Goal: Transaction & Acquisition: Purchase product/service

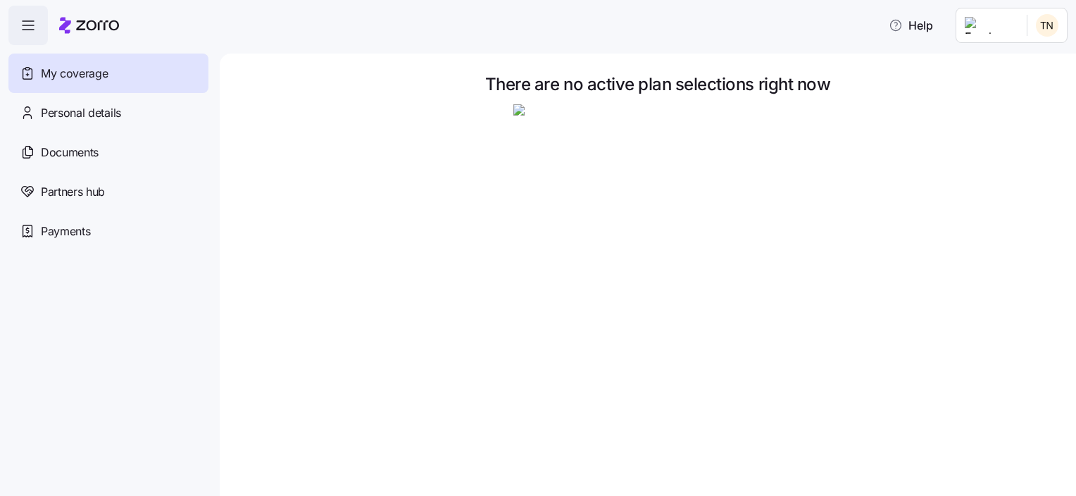
click at [92, 73] on span "My coverage" at bounding box center [74, 74] width 67 height 18
click at [78, 110] on span "Personal details" at bounding box center [81, 113] width 80 height 18
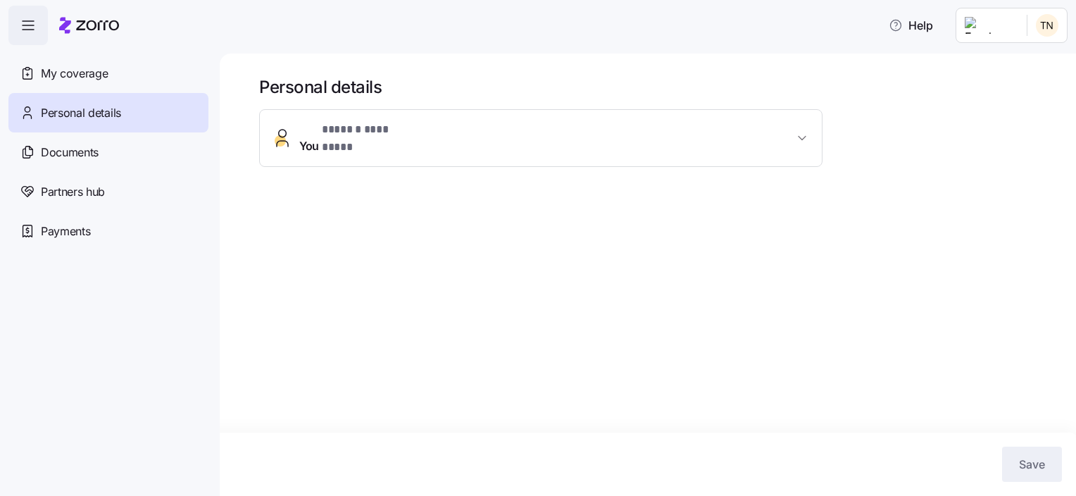
click at [442, 129] on span "You * ****** ********* *" at bounding box center [546, 138] width 494 height 34
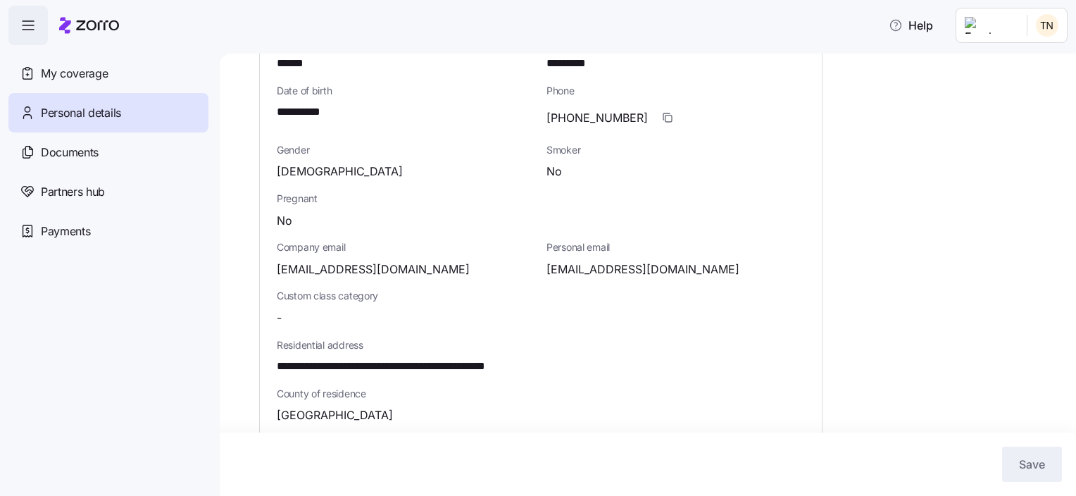
scroll to position [168, 0]
click at [73, 145] on span "Documents" at bounding box center [70, 153] width 58 height 18
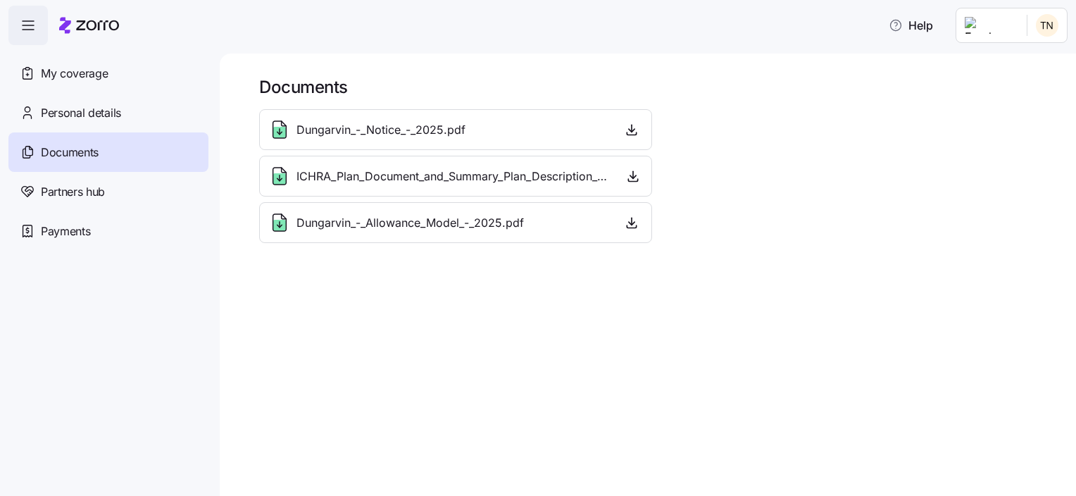
click at [437, 170] on span "ICHRA_Plan_Document_and_Summary_Plan_Description_-_2025.pdf" at bounding box center [453, 177] width 315 height 18
click at [634, 170] on icon "button" at bounding box center [633, 176] width 14 height 14
click at [75, 191] on span "Partners hub" at bounding box center [73, 192] width 64 height 18
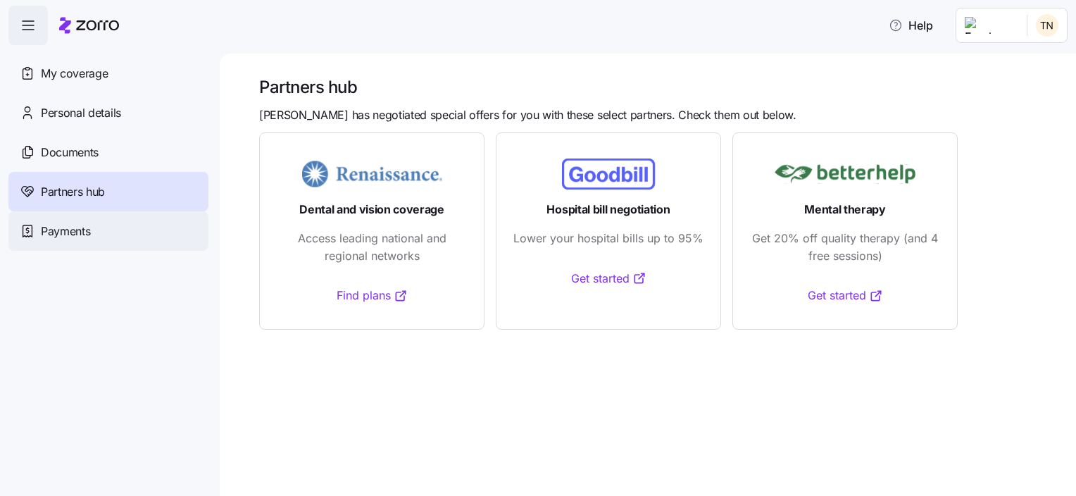
click at [70, 233] on span "Payments" at bounding box center [65, 232] width 49 height 18
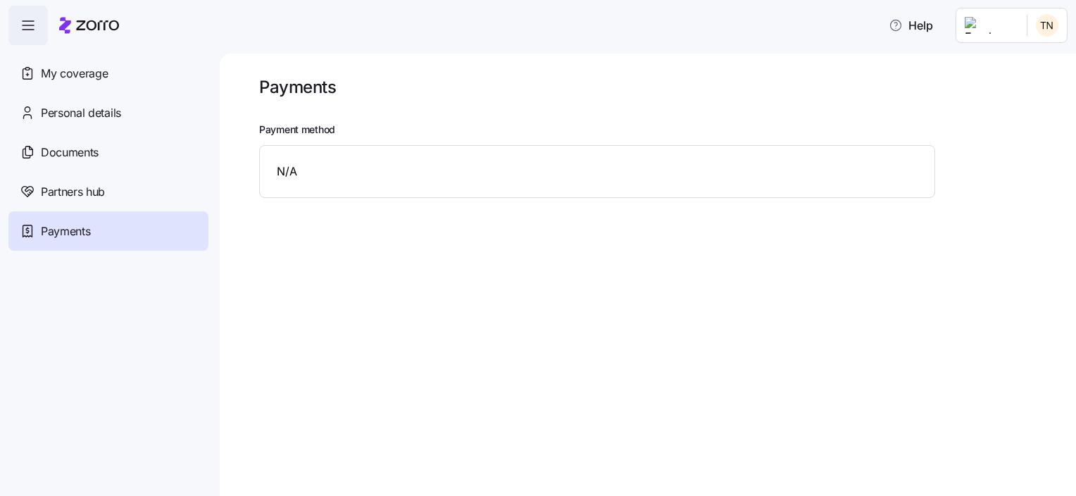
click at [286, 169] on div "N/A" at bounding box center [597, 171] width 676 height 53
click at [25, 23] on icon "button" at bounding box center [28, 25] width 17 height 17
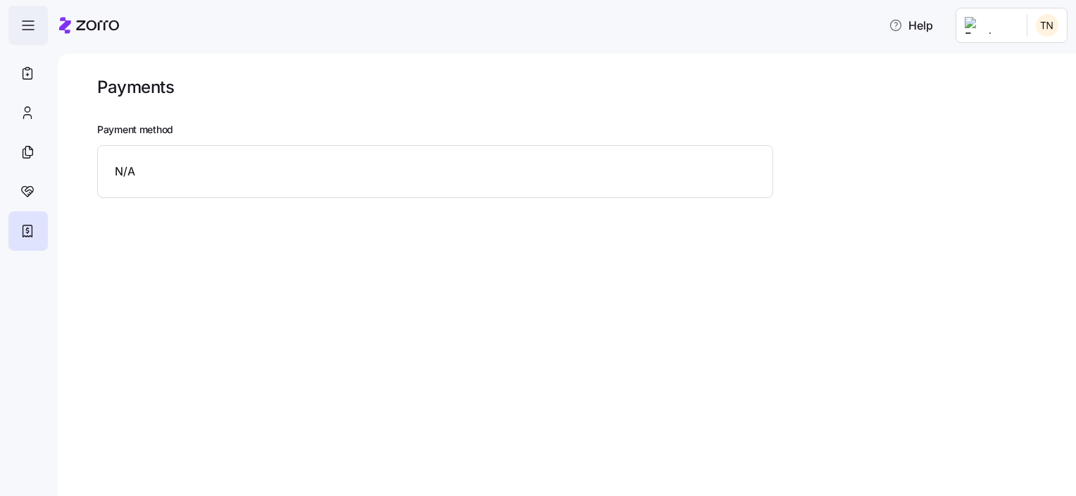
click at [24, 26] on icon "button" at bounding box center [28, 25] width 17 height 17
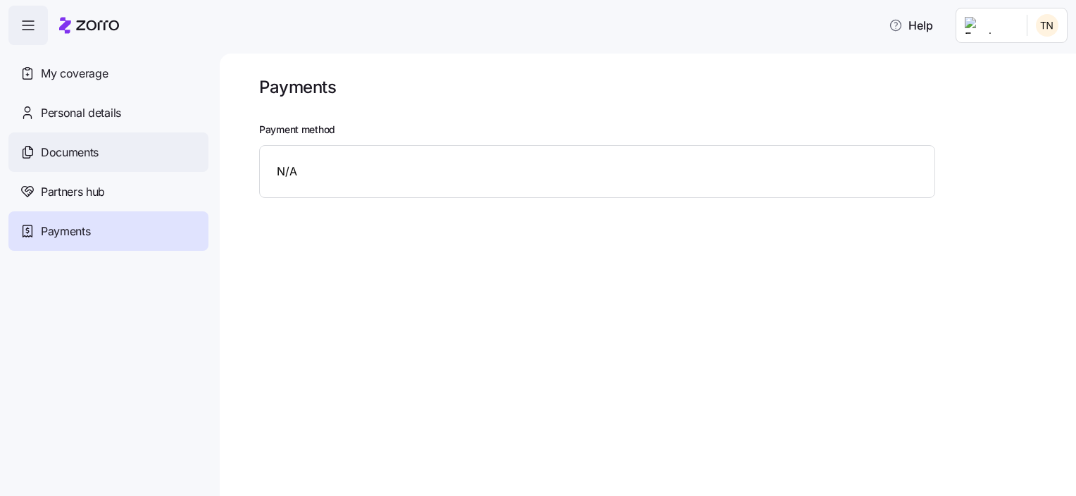
click at [75, 151] on span "Documents" at bounding box center [70, 153] width 58 height 18
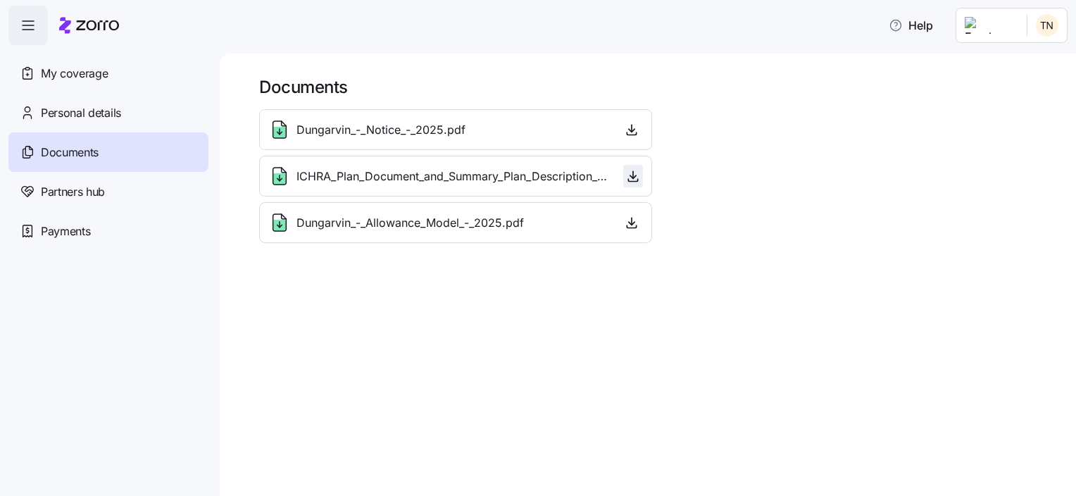
click at [632, 172] on icon "button" at bounding box center [633, 176] width 14 height 14
click at [632, 130] on icon "button" at bounding box center [632, 128] width 0 height 7
click at [106, 105] on span "Personal details" at bounding box center [81, 113] width 80 height 18
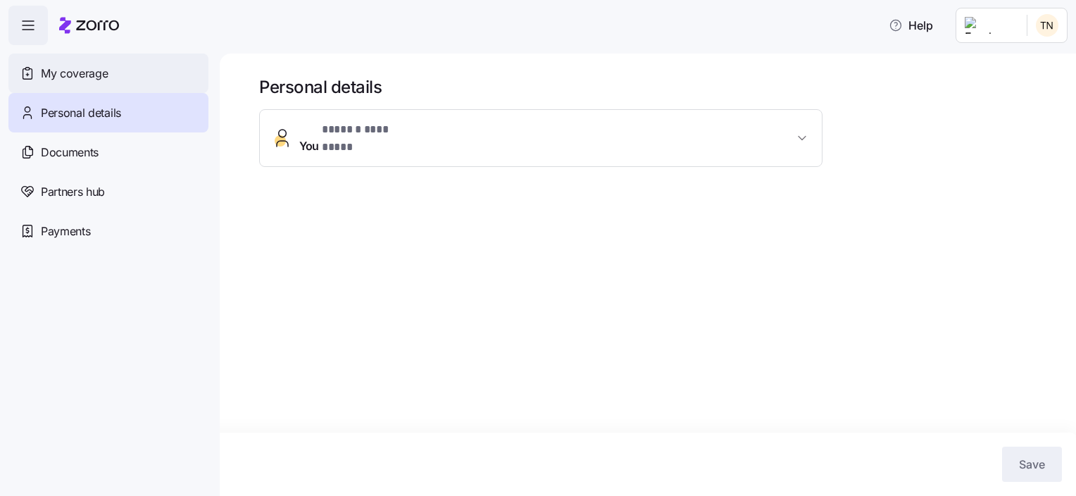
click at [75, 68] on span "My coverage" at bounding box center [74, 74] width 67 height 18
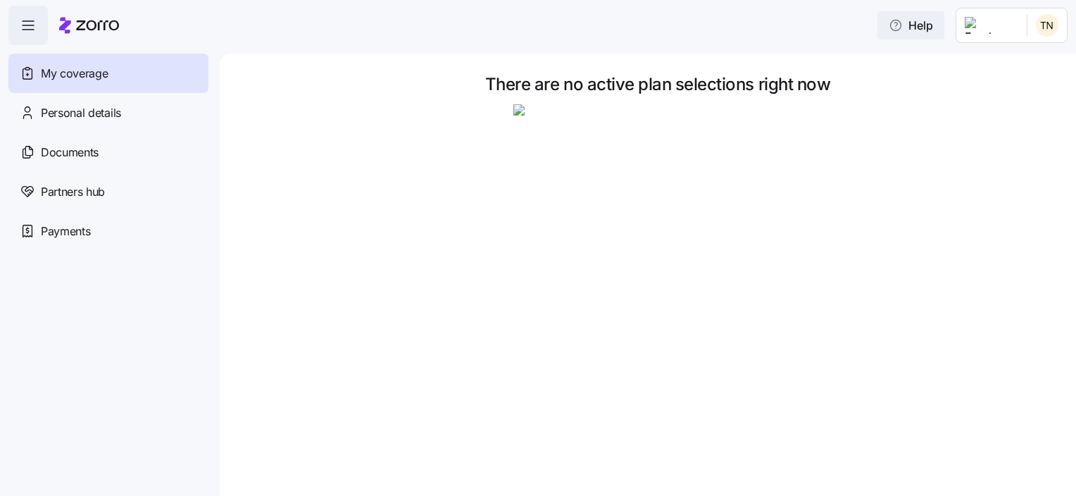
click at [921, 28] on span "Help" at bounding box center [911, 25] width 44 height 17
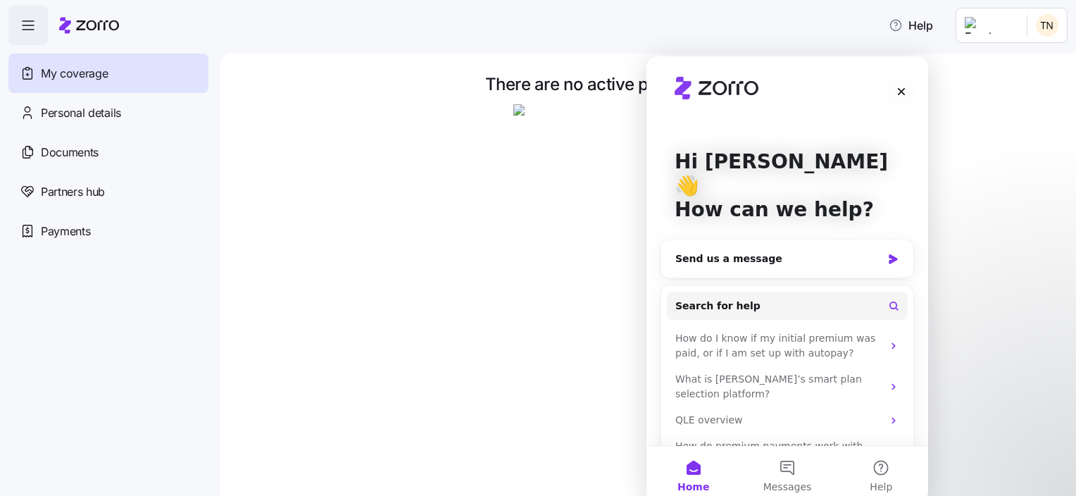
scroll to position [8, 0]
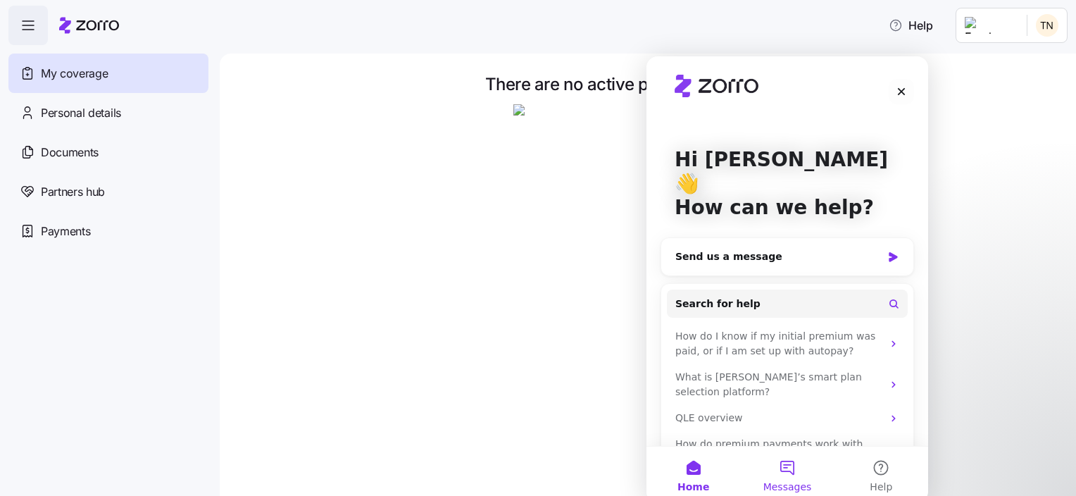
click at [786, 470] on button "Messages" at bounding box center [787, 474] width 94 height 56
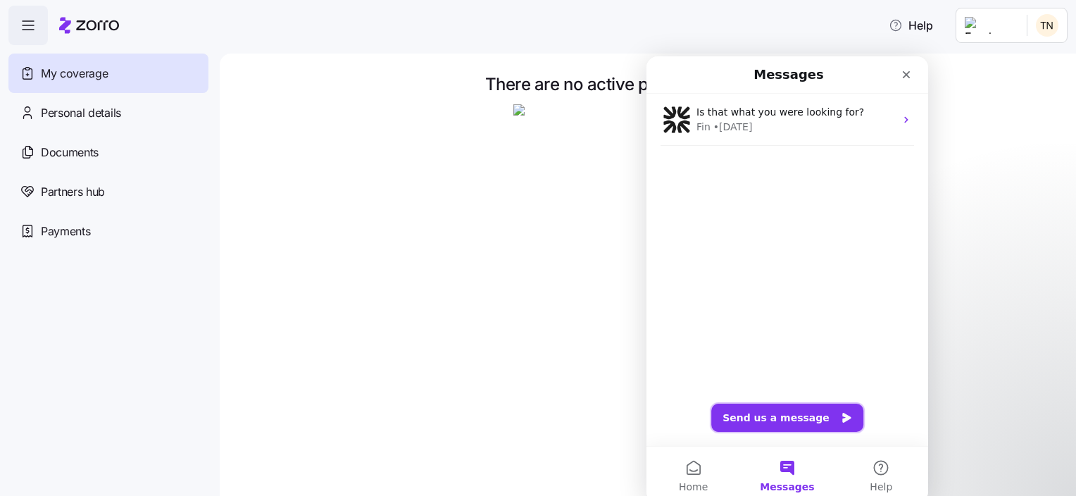
click at [763, 417] on button "Send us a message" at bounding box center [787, 418] width 152 height 28
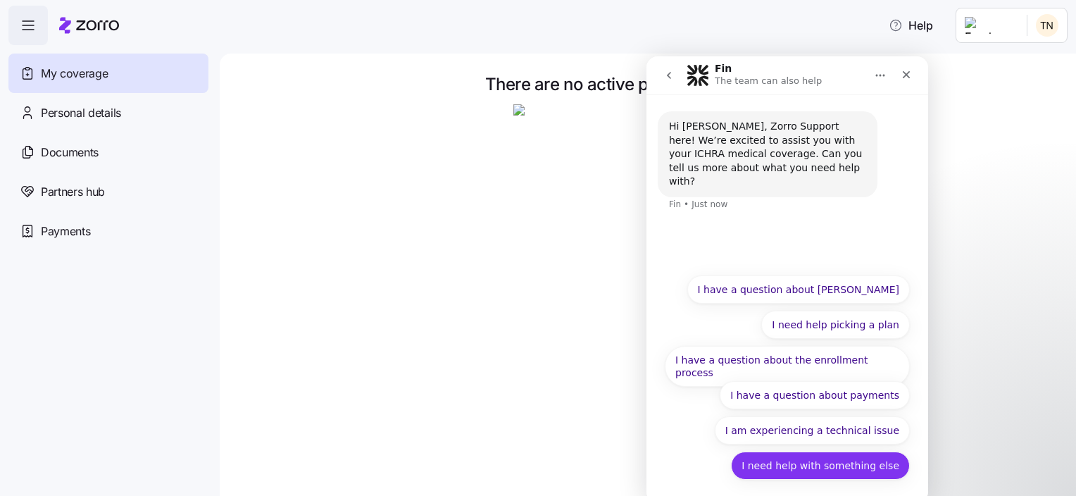
click at [788, 468] on button "I need help with something else" at bounding box center [820, 465] width 179 height 28
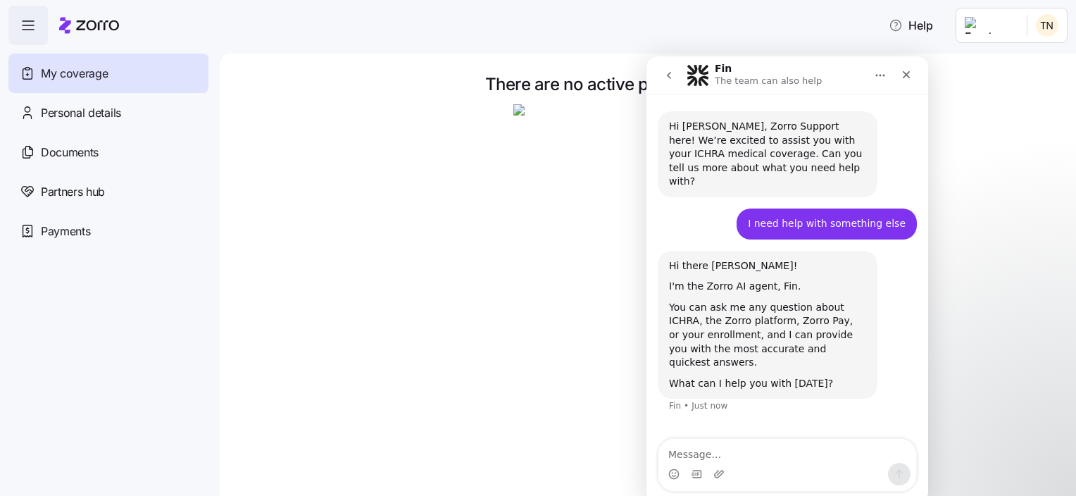
scroll to position [14, 0]
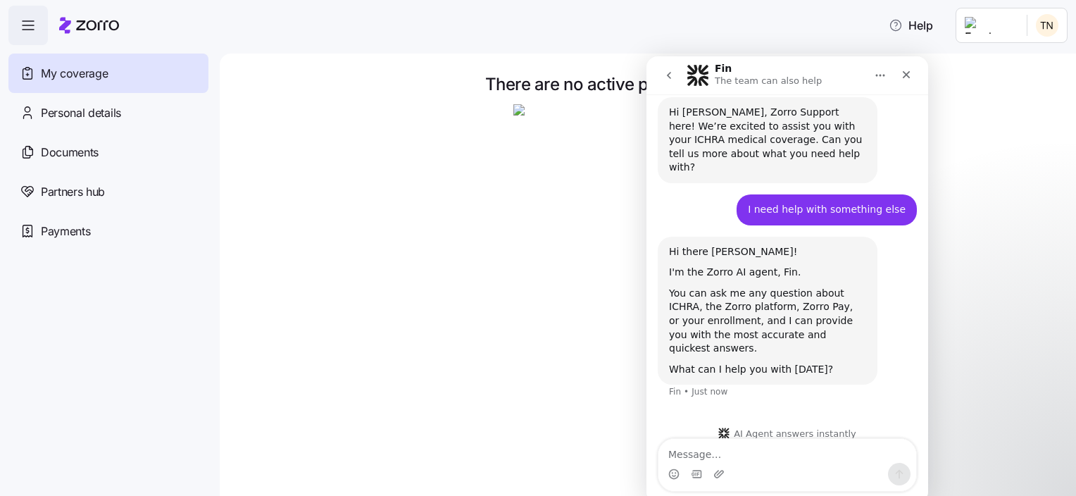
click at [707, 451] on textarea "Message…" at bounding box center [787, 451] width 258 height 24
type textarea "Can I still pick a plan?"
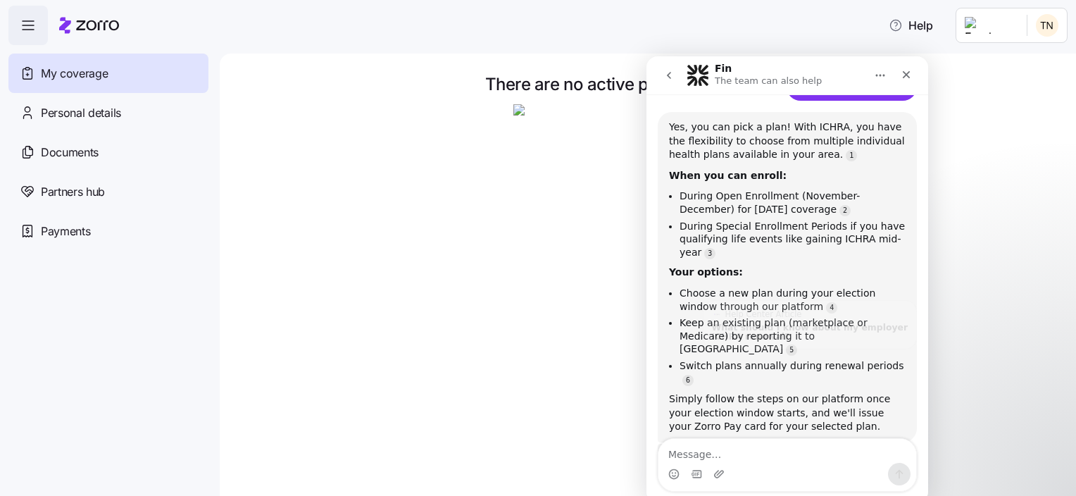
scroll to position [351, 0]
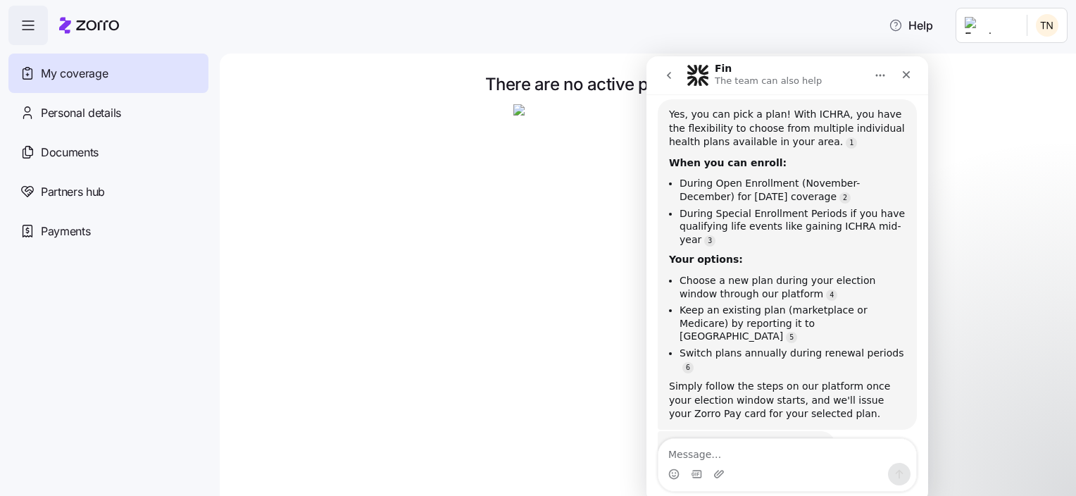
click at [744, 451] on textarea "Message…" at bounding box center [787, 451] width 258 height 24
type textarea "Can I pick a plan starting September 1"
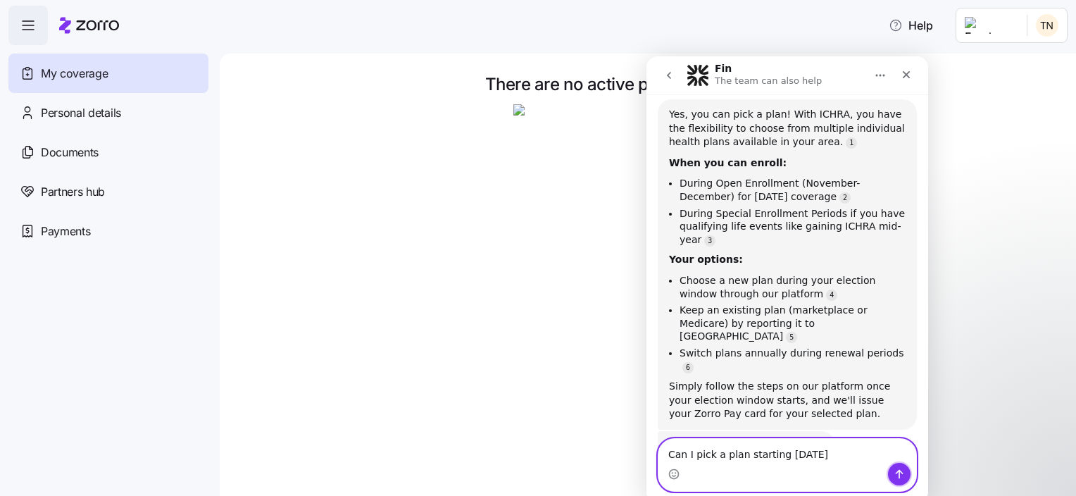
click at [893, 473] on button "Send a message…" at bounding box center [899, 474] width 23 height 23
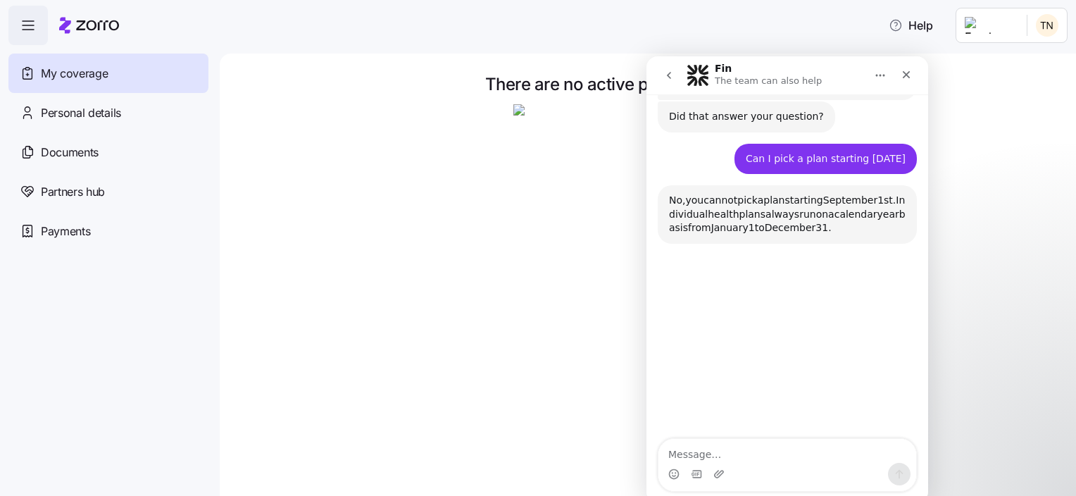
scroll to position [681, 0]
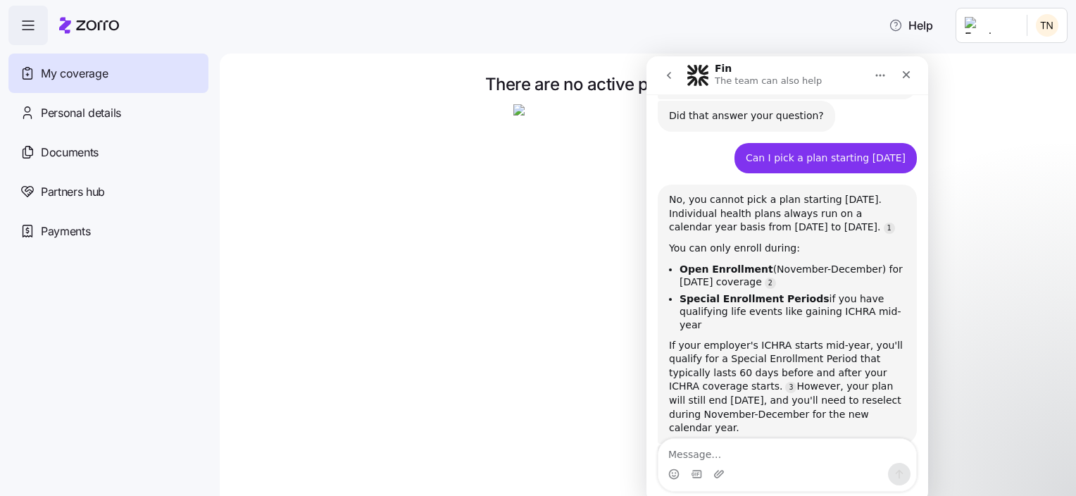
click at [419, 140] on div at bounding box center [657, 248] width 797 height 289
click at [82, 192] on span "Partners hub" at bounding box center [73, 192] width 64 height 18
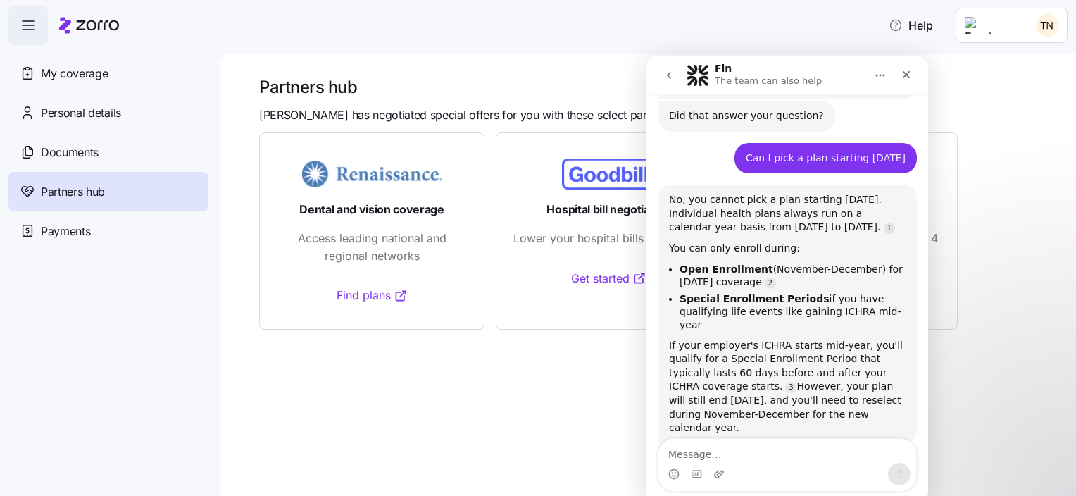
click at [343, 406] on div "Partners hub Zorro has negotiated special offers for you with these select part…" at bounding box center [648, 275] width 856 height 442
click at [904, 75] on icon "Close" at bounding box center [906, 74] width 11 height 11
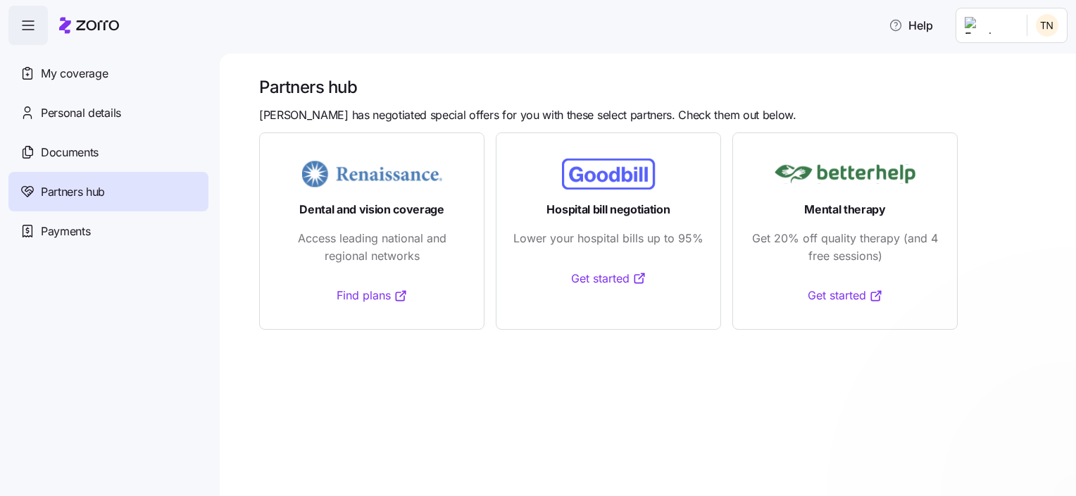
scroll to position [668, 0]
click at [35, 29] on icon "button" at bounding box center [28, 25] width 17 height 17
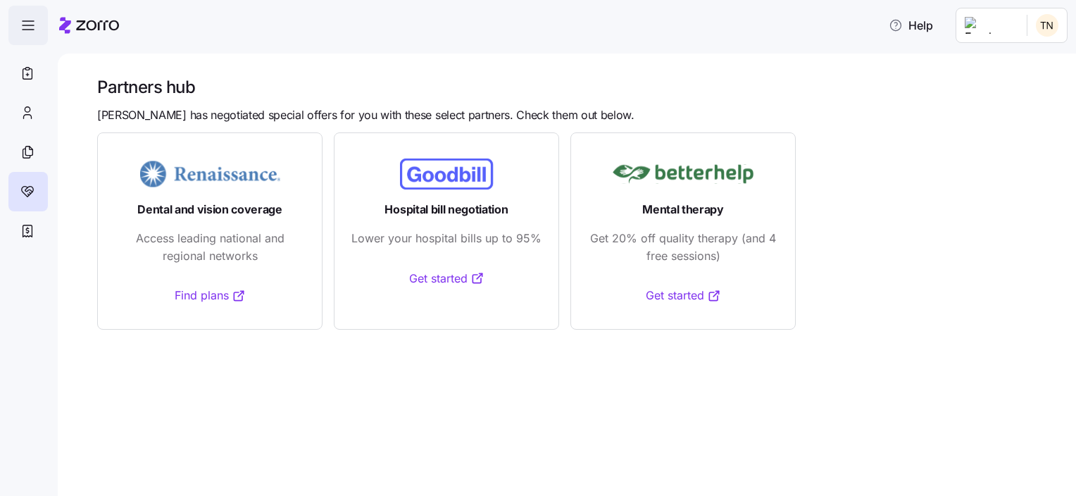
click at [35, 29] on icon "button" at bounding box center [28, 25] width 17 height 17
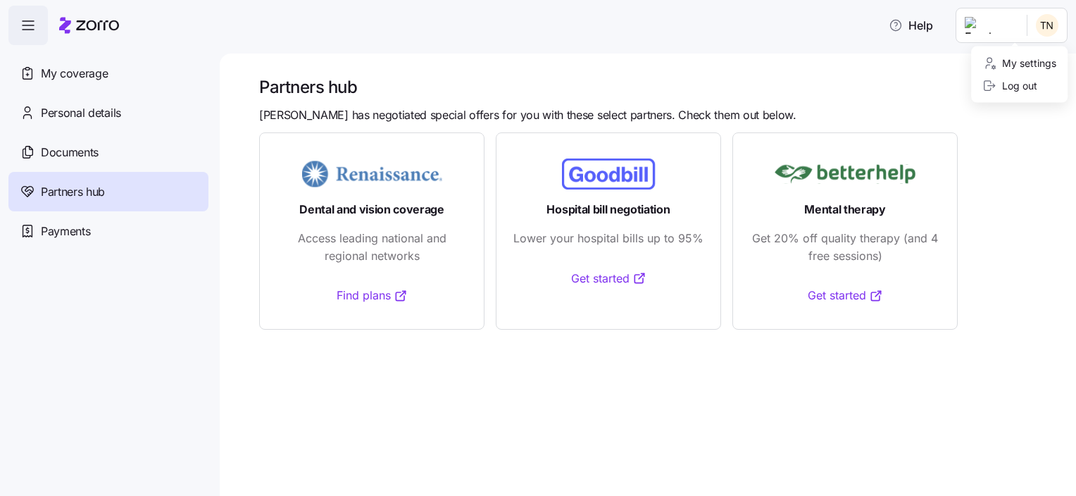
click at [1030, 25] on html "Help My coverage Personal details Documents Partners hub Payments Partners hub …" at bounding box center [538, 243] width 1076 height 487
click at [65, 113] on html "Help My coverage Personal details Documents Partners hub Payments Partners hub …" at bounding box center [538, 243] width 1076 height 487
click at [72, 106] on span "Personal details" at bounding box center [81, 113] width 80 height 18
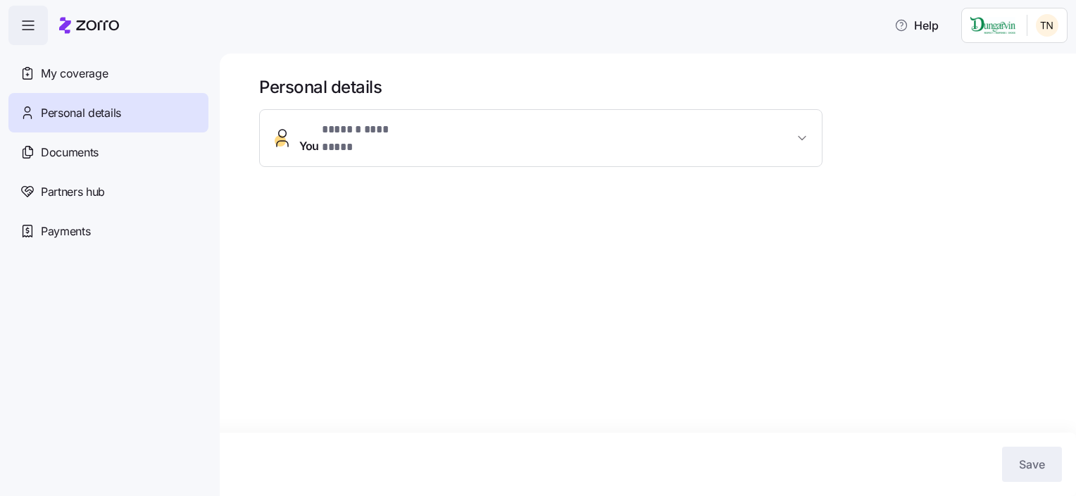
click at [355, 137] on span "* ****** ********* *" at bounding box center [364, 130] width 85 height 18
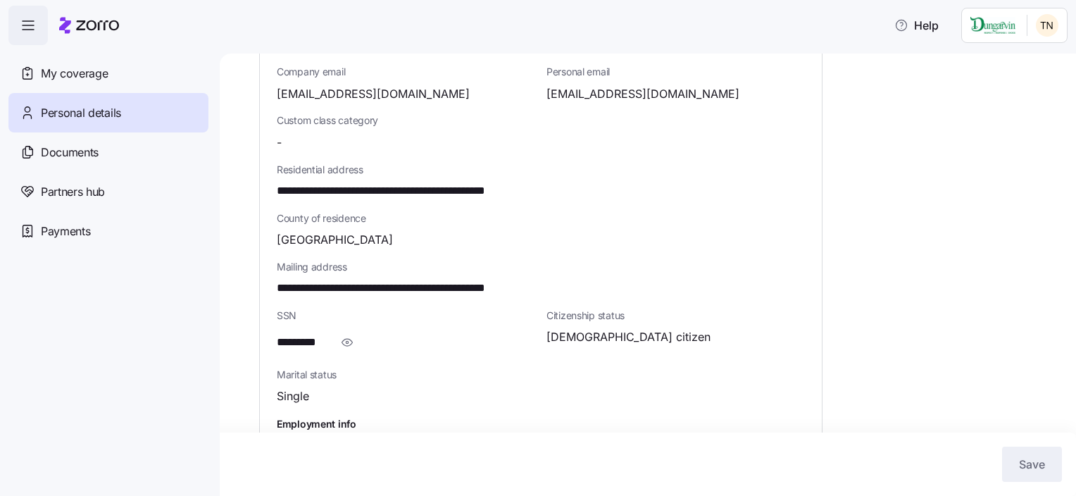
scroll to position [380, 0]
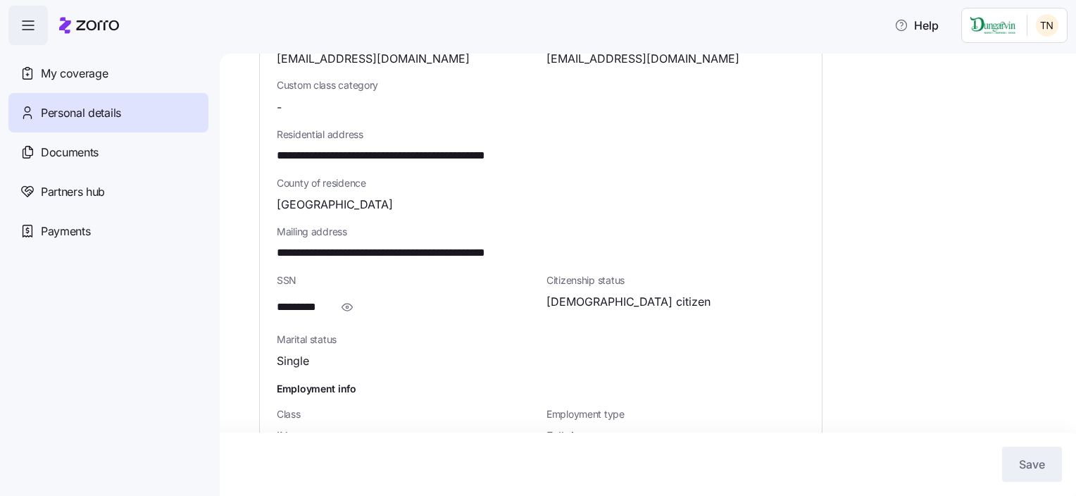
click at [972, 327] on div "**********" at bounding box center [657, 128] width 797 height 865
click at [49, 147] on span "Documents" at bounding box center [70, 153] width 58 height 18
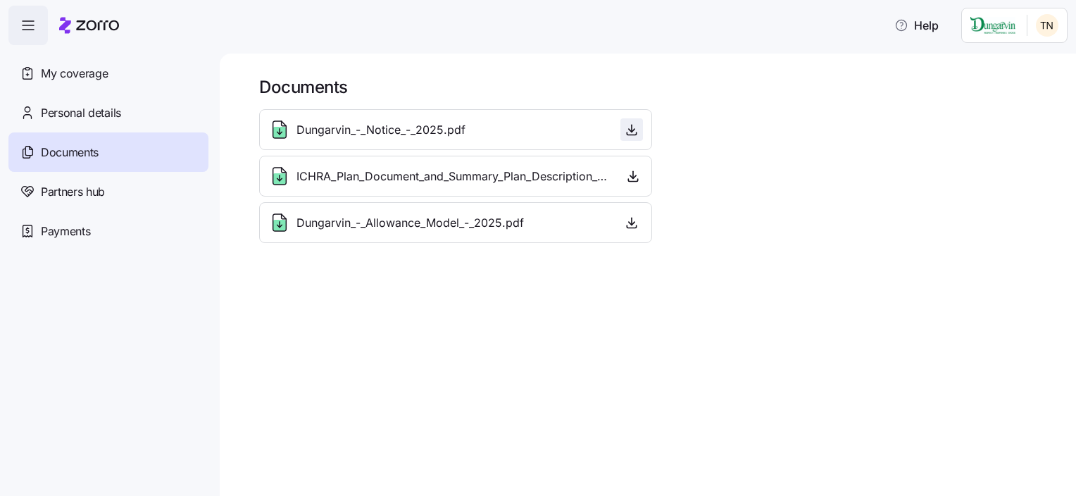
click at [631, 132] on icon "button" at bounding box center [632, 130] width 14 height 14
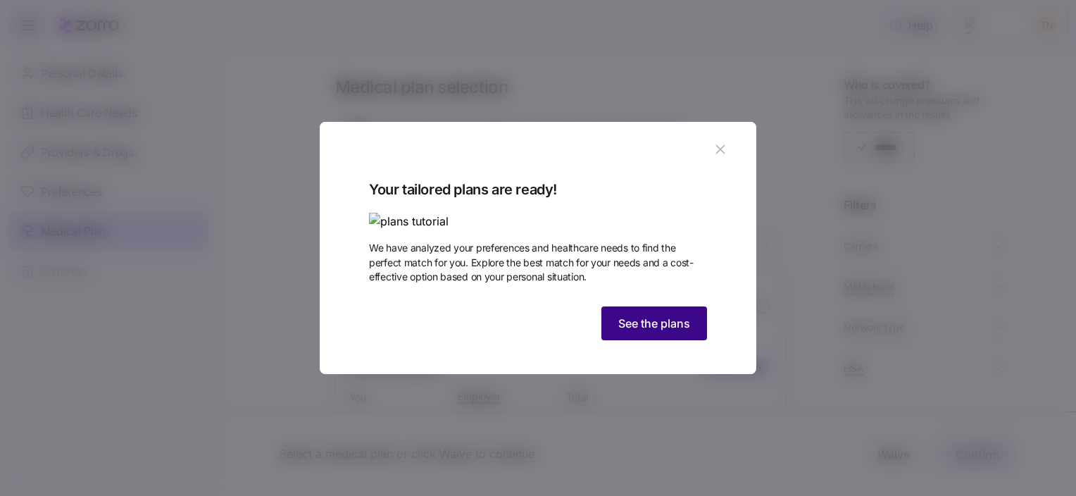
click at [630, 332] on span "See the plans" at bounding box center [654, 323] width 72 height 17
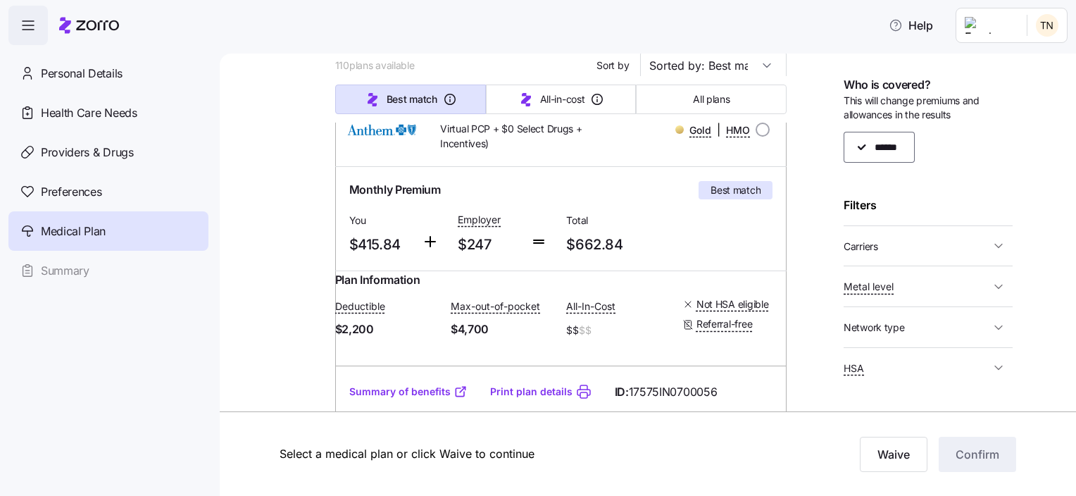
scroll to position [211, 0]
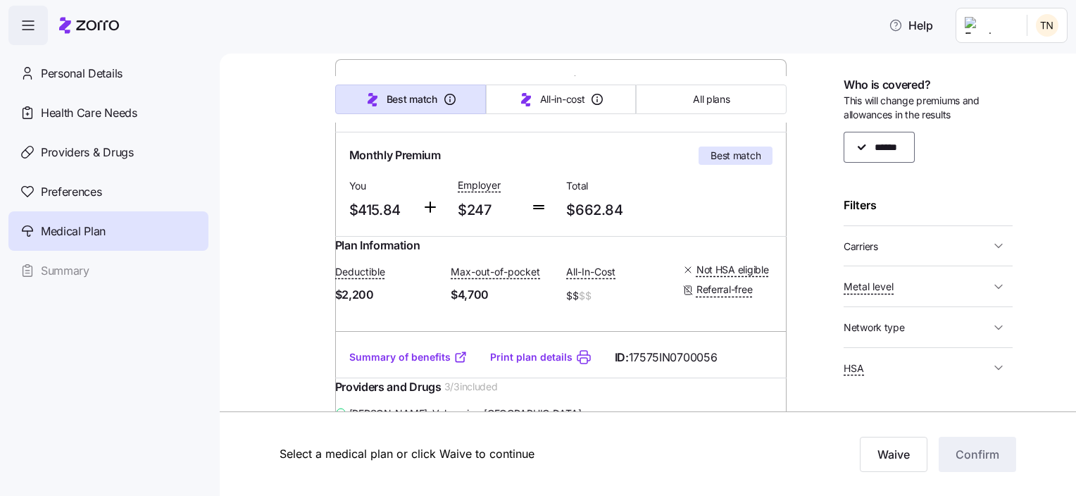
click at [980, 287] on button "Metal level" at bounding box center [928, 286] width 169 height 29
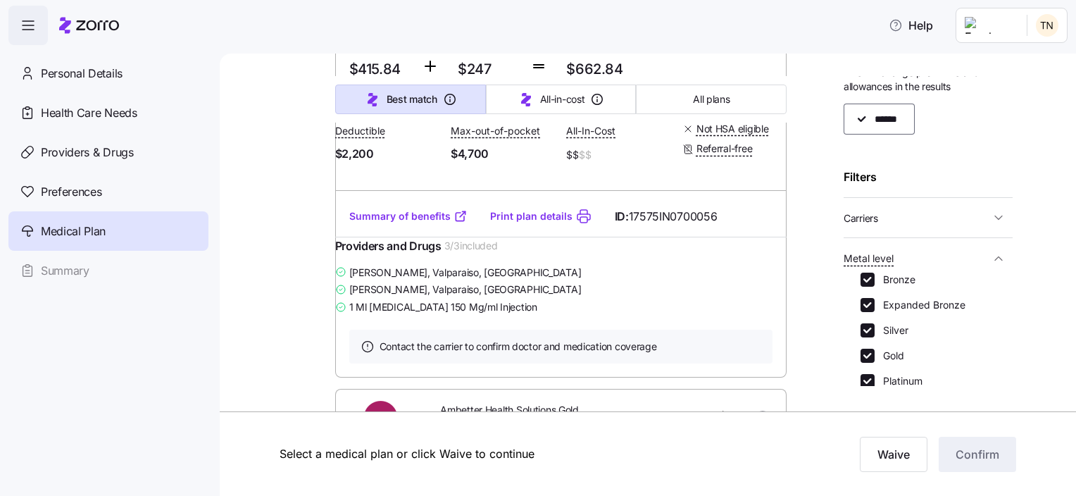
scroll to position [56, 0]
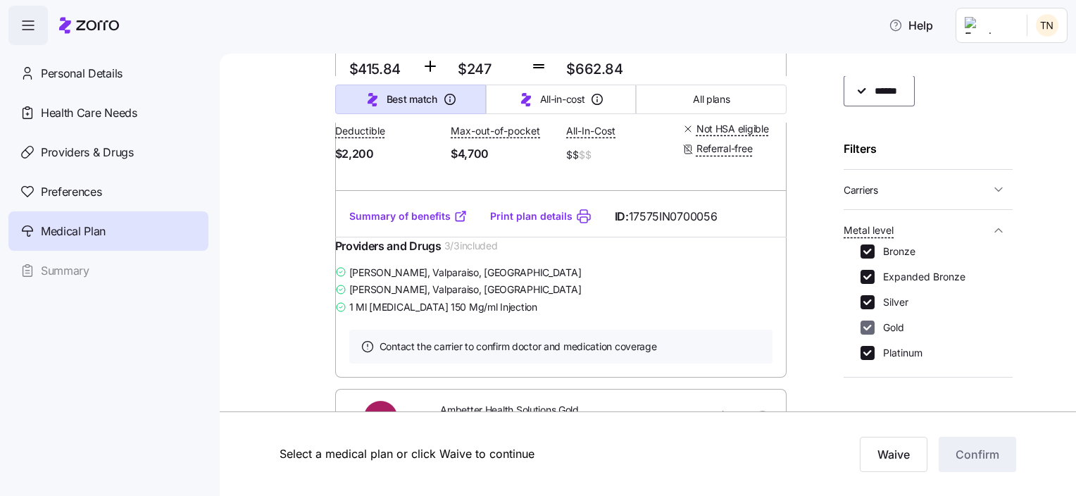
click at [870, 328] on input "Gold" at bounding box center [868, 327] width 14 height 14
checkbox input "false"
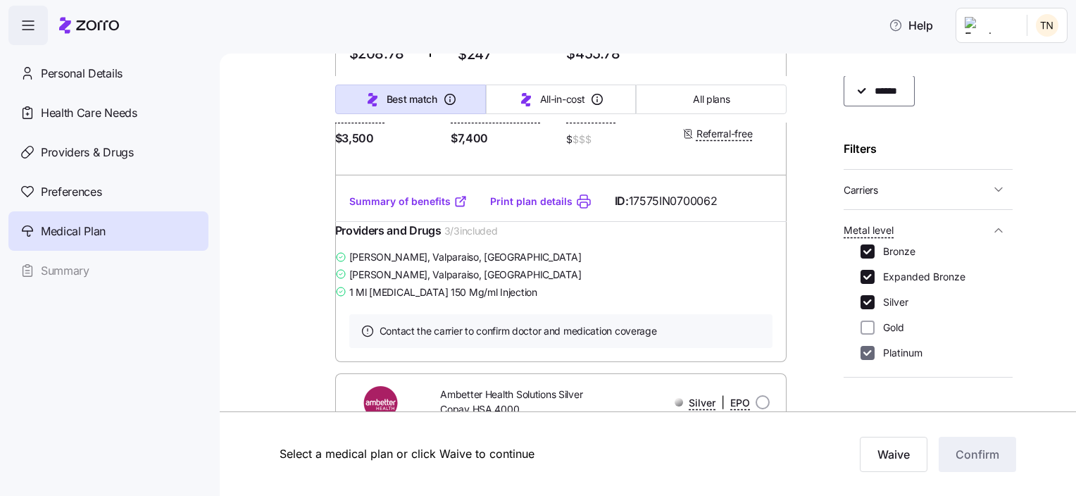
click at [868, 349] on input "Platinum" at bounding box center [868, 353] width 14 height 14
checkbox input "false"
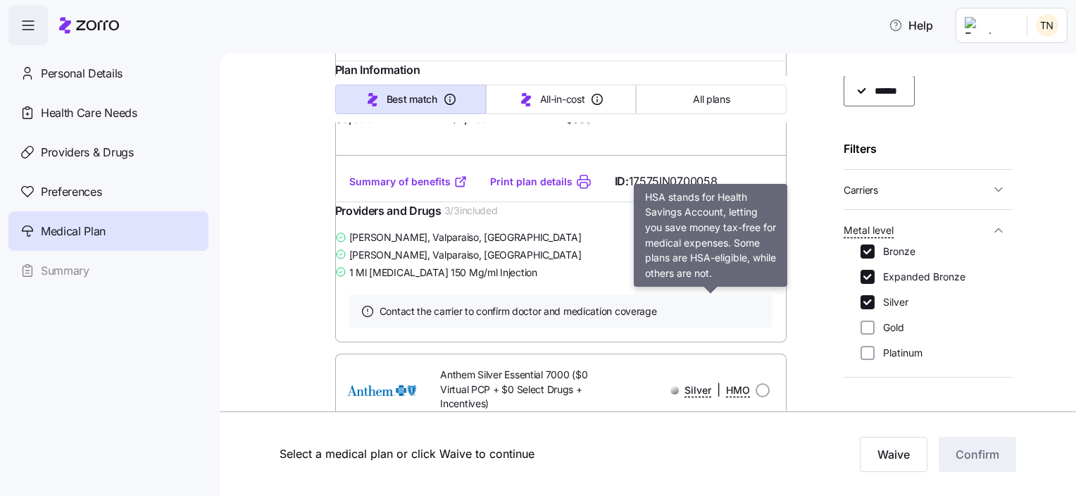
scroll to position [2746, 0]
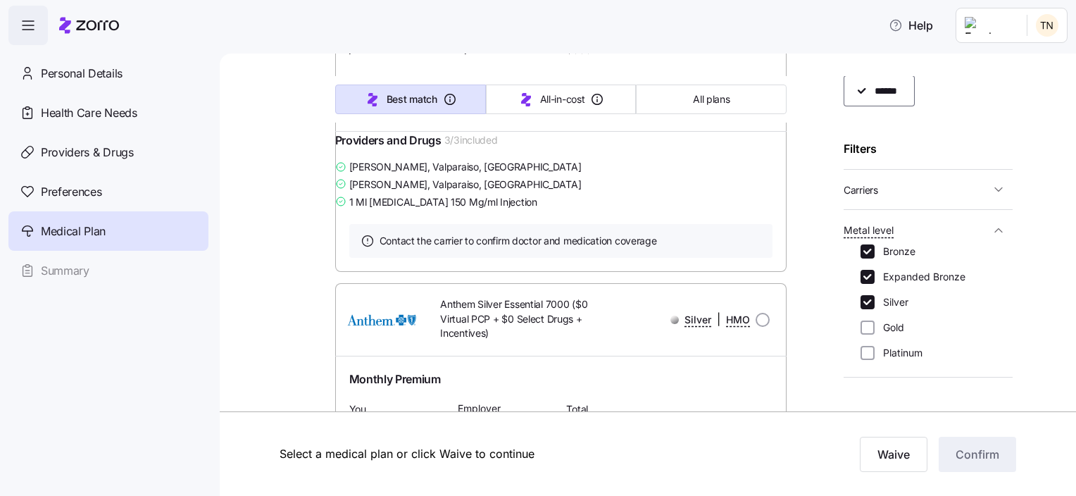
click at [427, 118] on link "Summary of benefits" at bounding box center [408, 111] width 118 height 14
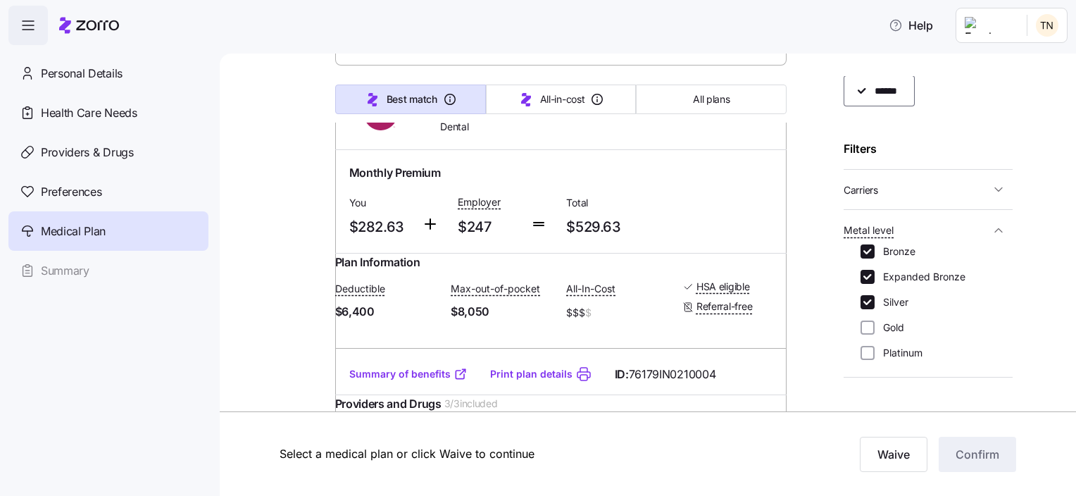
scroll to position [8098, 0]
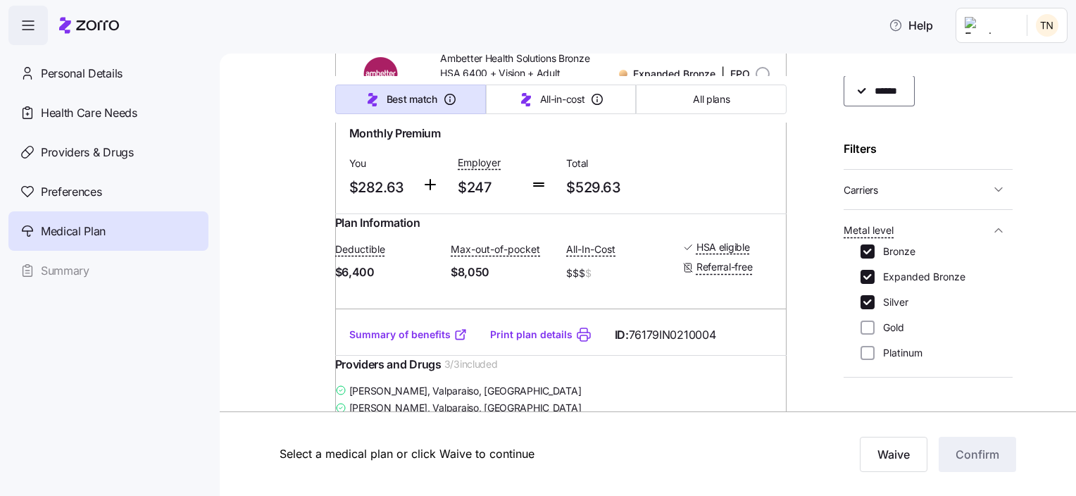
radio input "true"
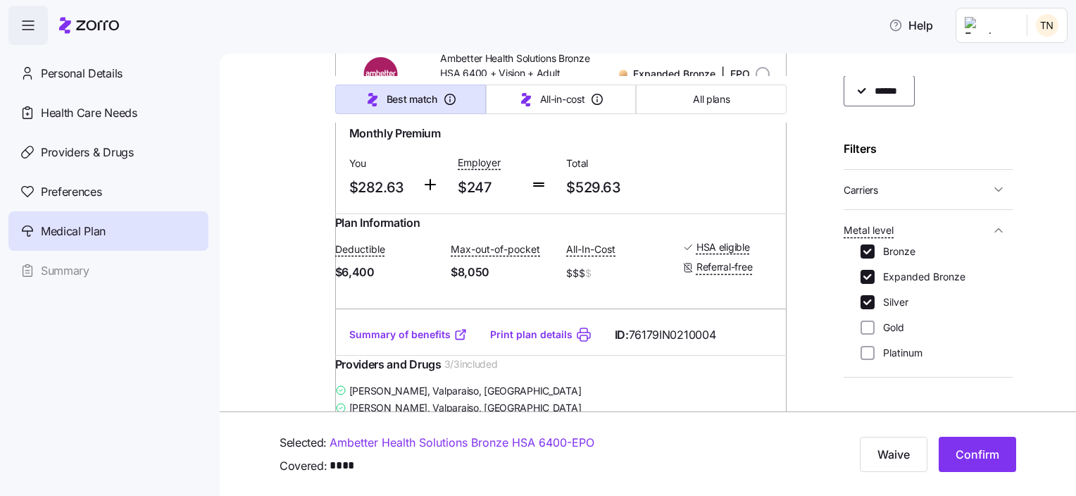
drag, startPoint x: 800, startPoint y: 268, endPoint x: 779, endPoint y: 282, distance: 25.4
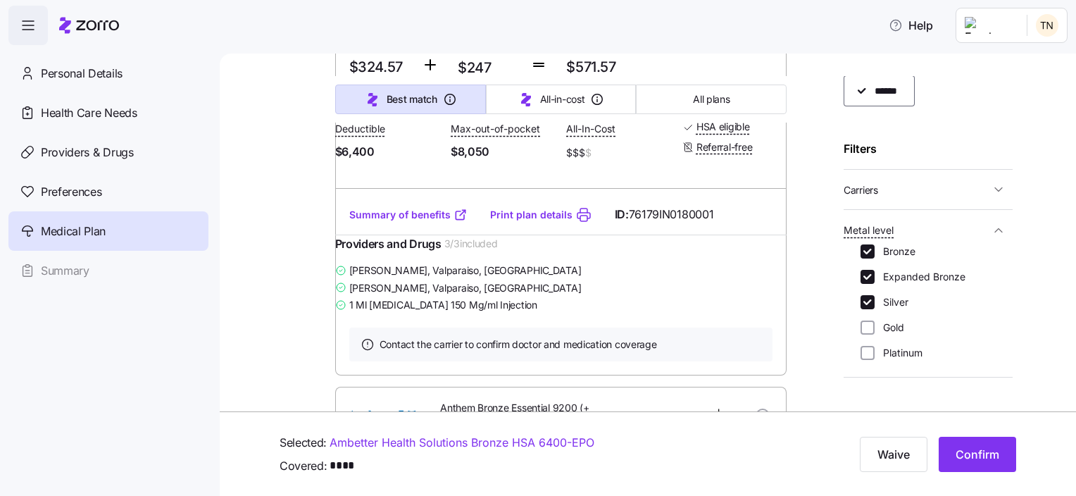
scroll to position [10563, 0]
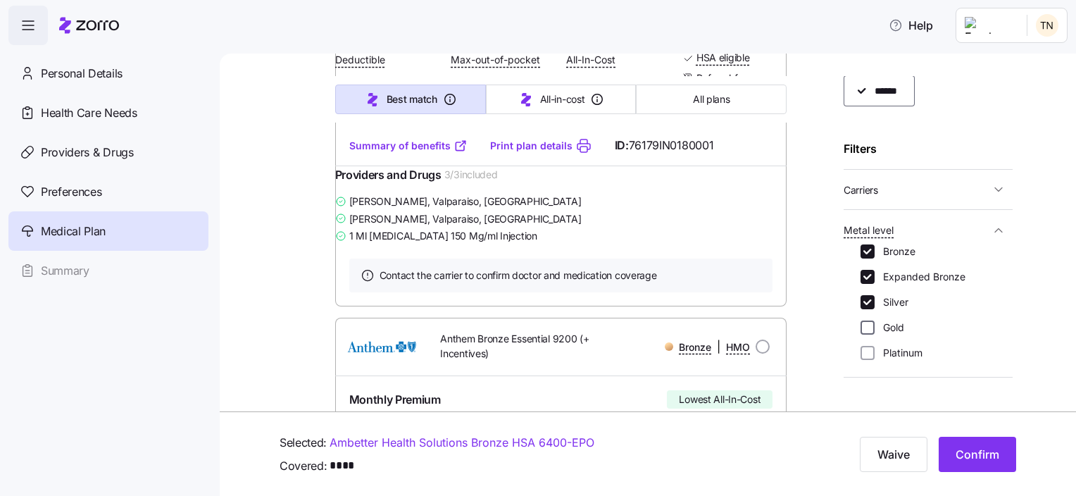
click at [870, 330] on input "Gold" at bounding box center [868, 327] width 14 height 14
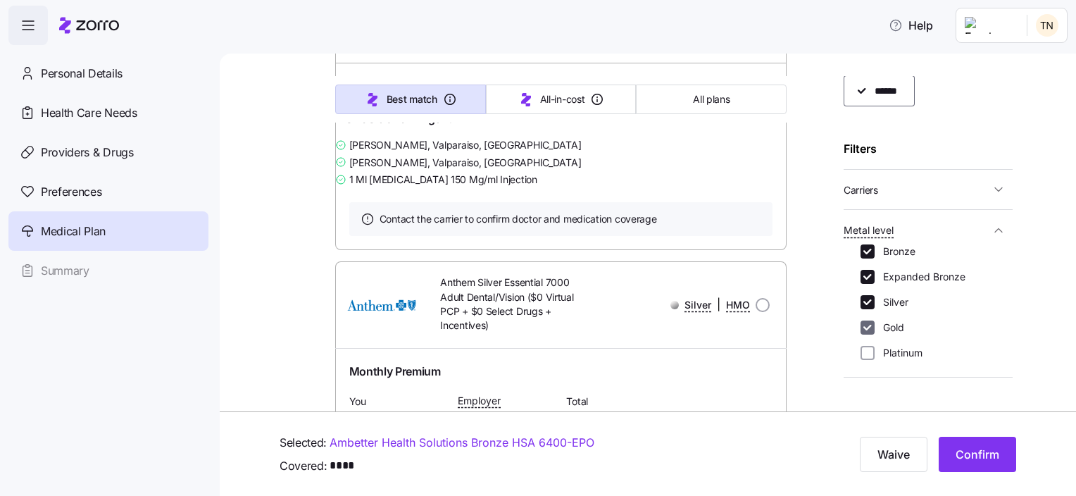
click at [868, 327] on input "Gold" at bounding box center [868, 327] width 14 height 14
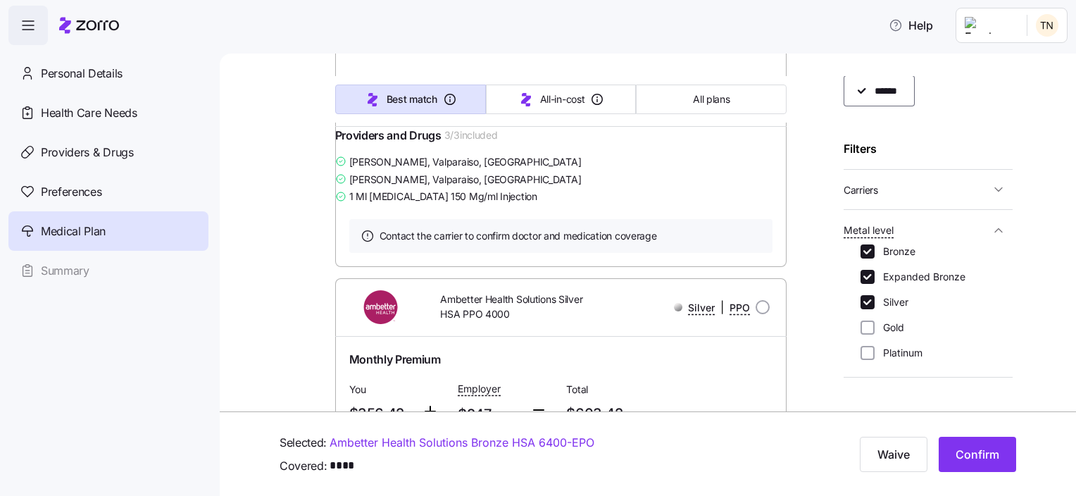
scroll to position [0, 0]
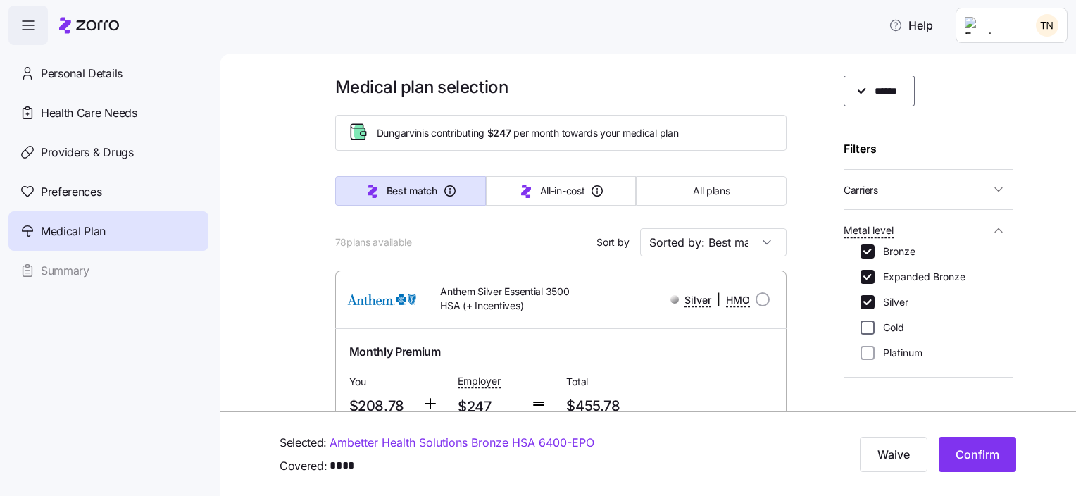
click at [868, 330] on input "Gold" at bounding box center [868, 327] width 14 height 14
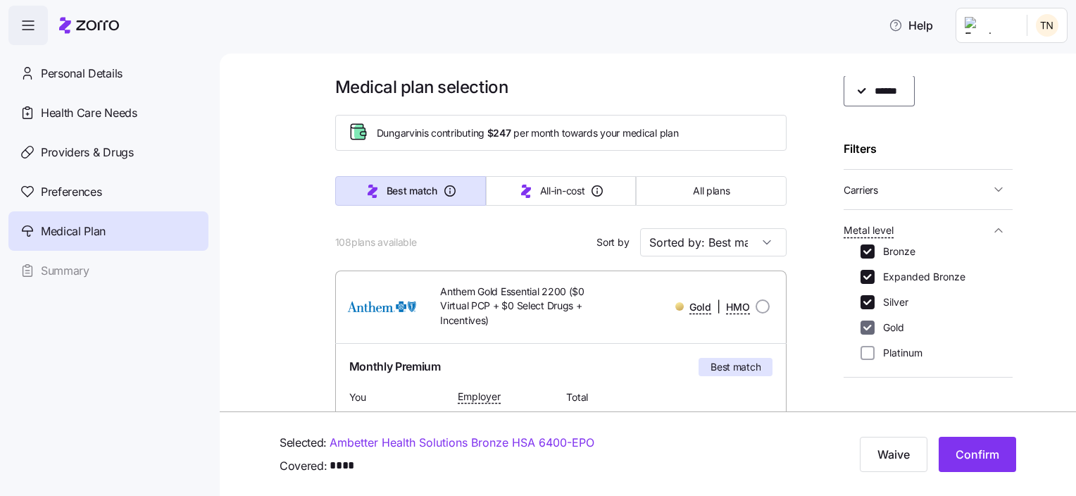
click at [865, 327] on input "Gold" at bounding box center [868, 327] width 14 height 14
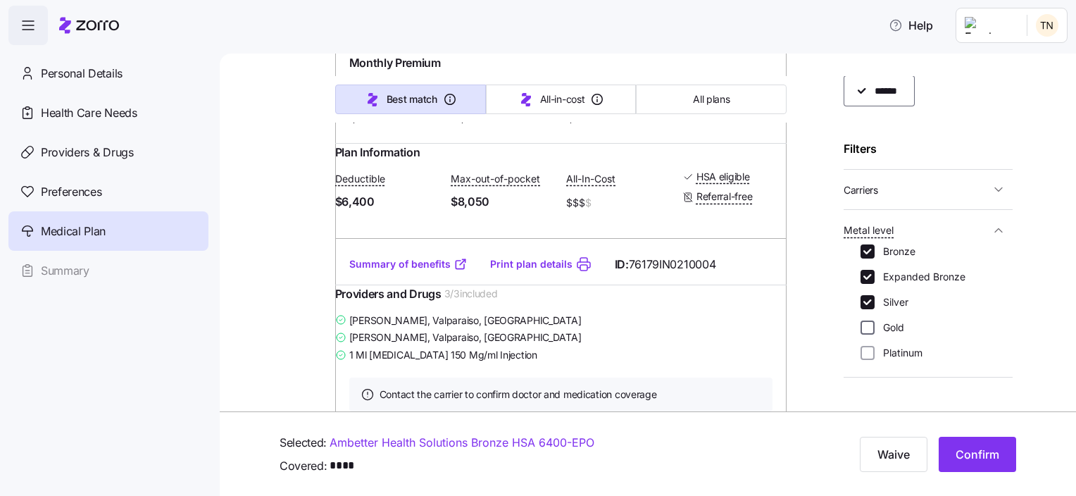
scroll to position [8404, 0]
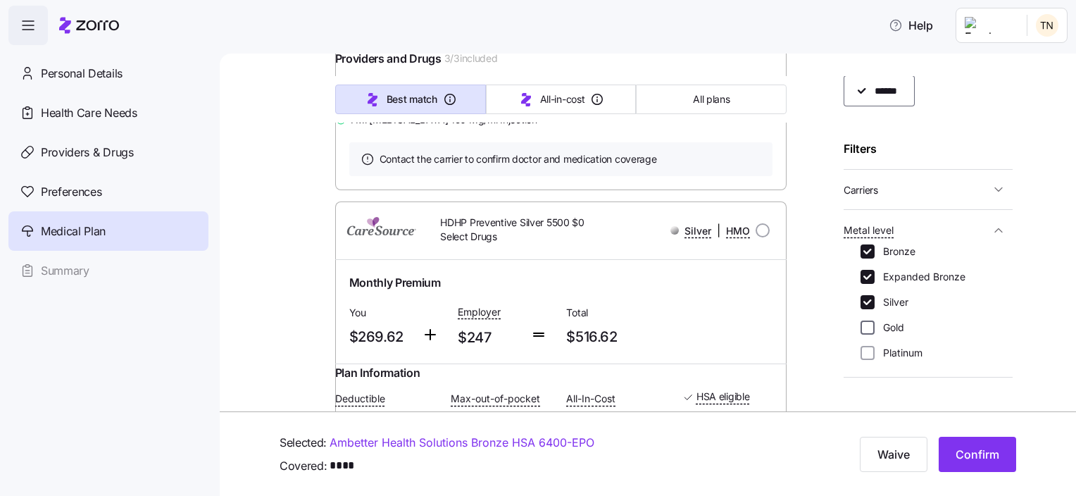
click at [868, 327] on input "Gold" at bounding box center [868, 327] width 14 height 14
checkbox input "true"
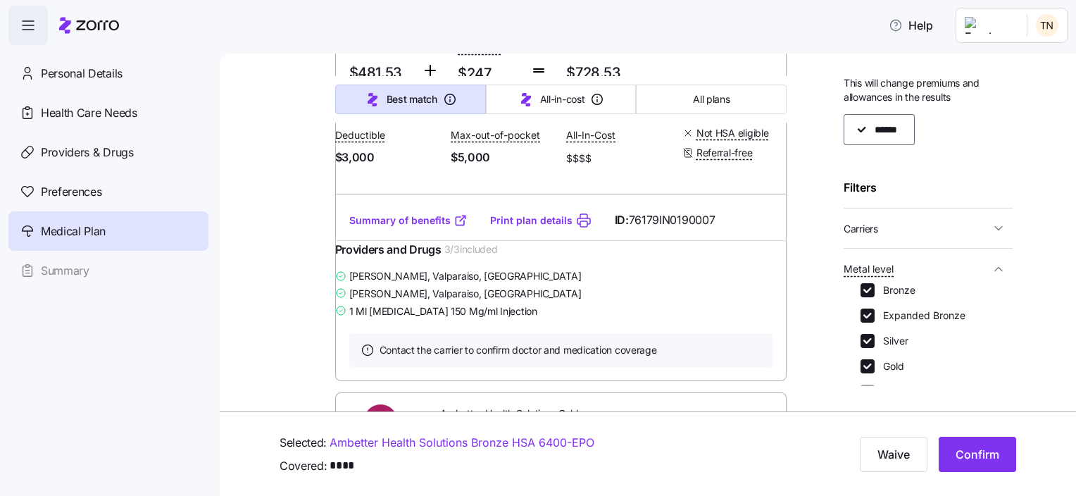
scroll to position [0, 0]
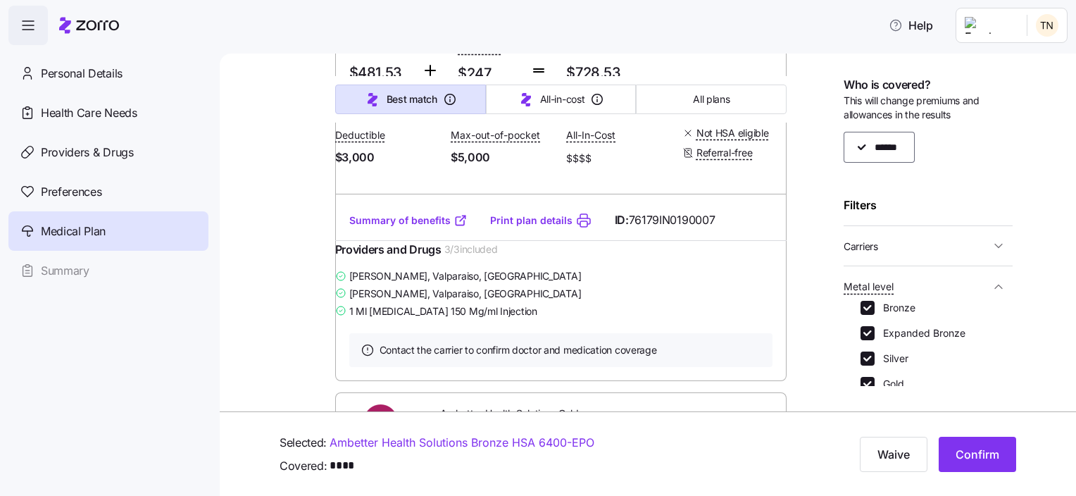
click at [992, 245] on icon "button" at bounding box center [999, 246] width 14 height 14
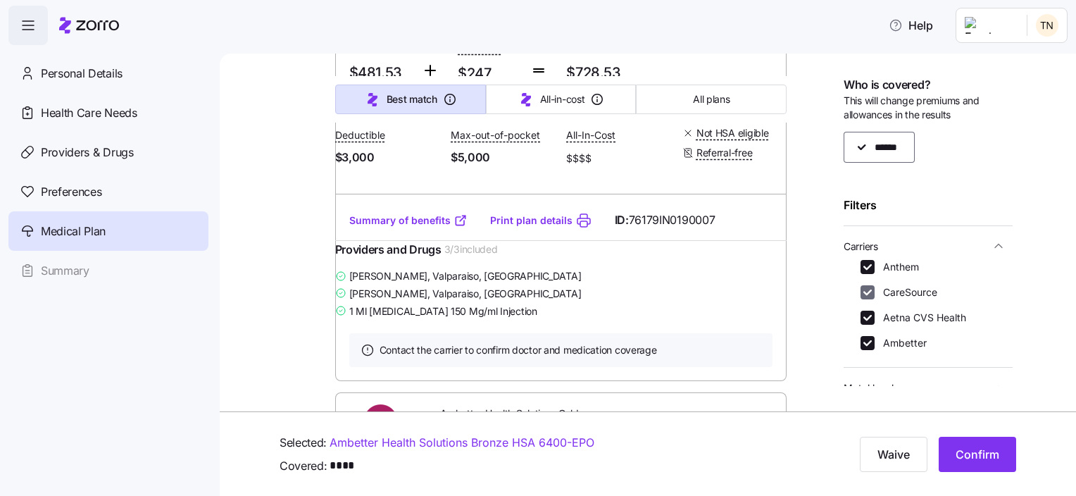
drag, startPoint x: 870, startPoint y: 267, endPoint x: 868, endPoint y: 289, distance: 22.0
click at [870, 267] on input "Anthem" at bounding box center [868, 267] width 14 height 14
checkbox input "false"
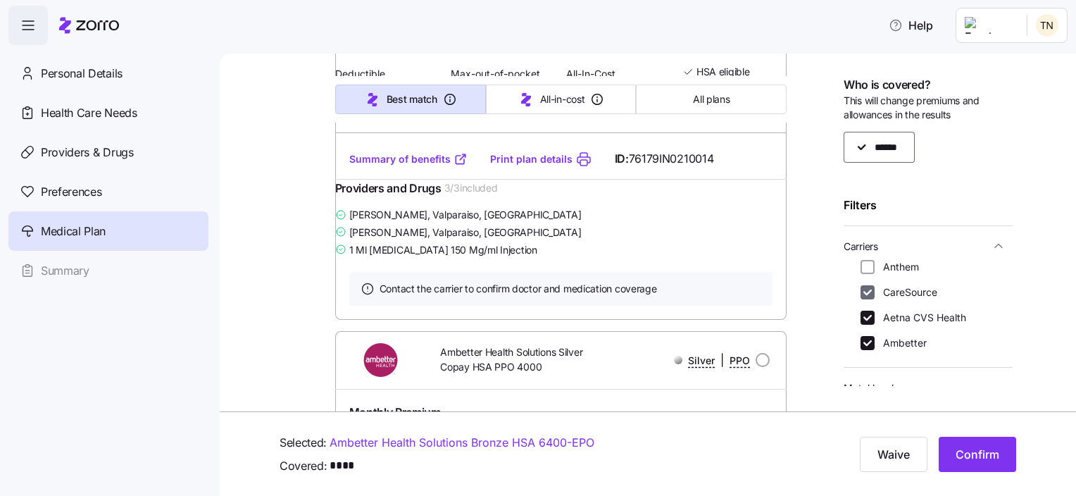
click at [868, 294] on input "CareSource" at bounding box center [868, 292] width 14 height 14
checkbox input "false"
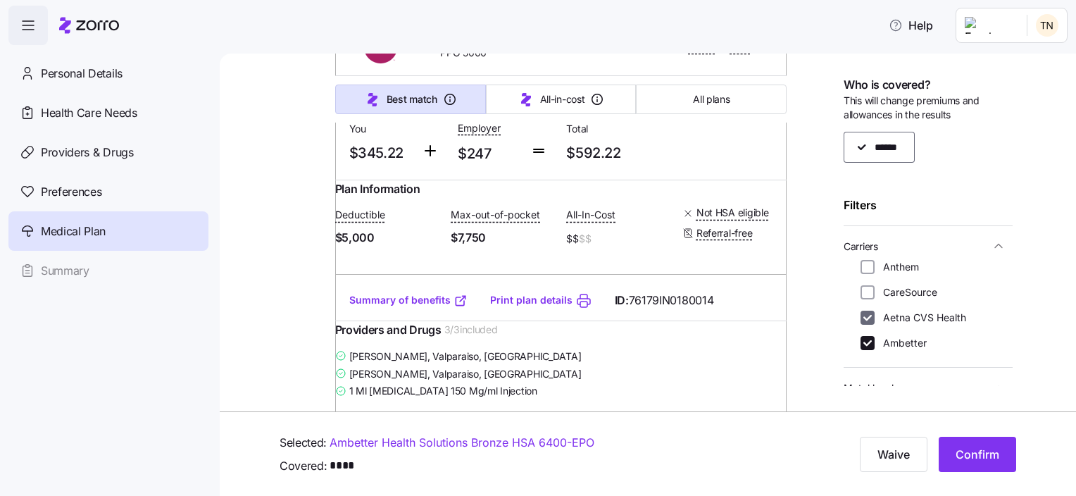
scroll to position [12353, 0]
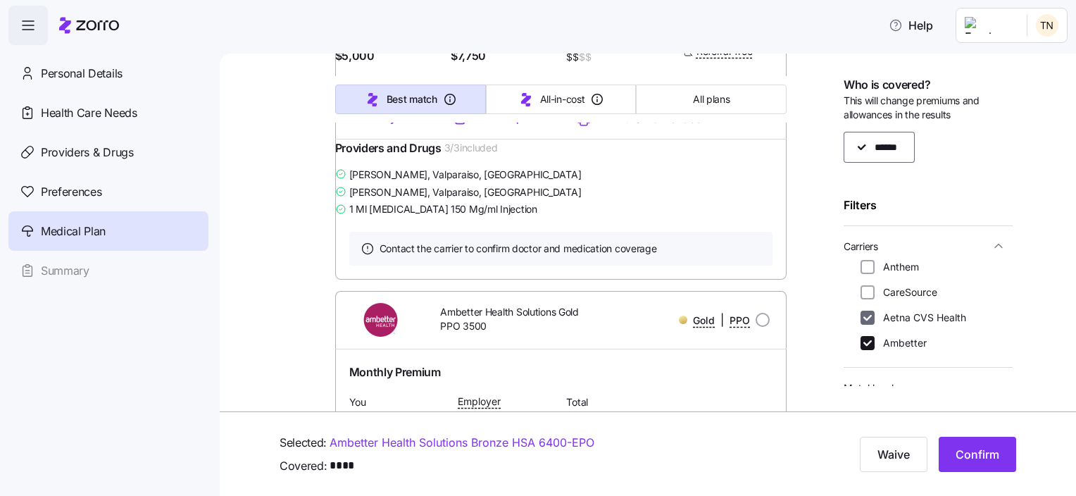
click at [868, 318] on input "Aetna CVS Health" at bounding box center [868, 318] width 14 height 14
checkbox input "false"
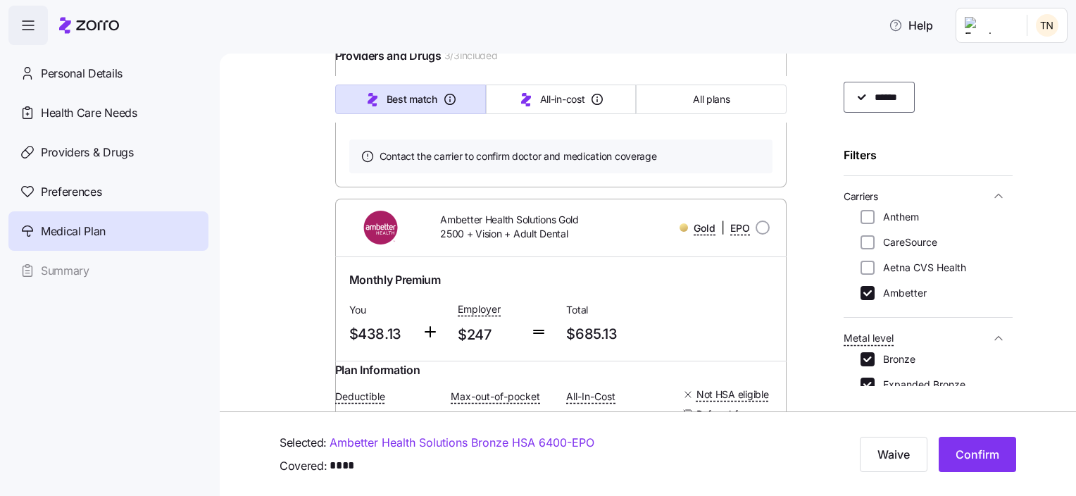
scroll to position [211, 0]
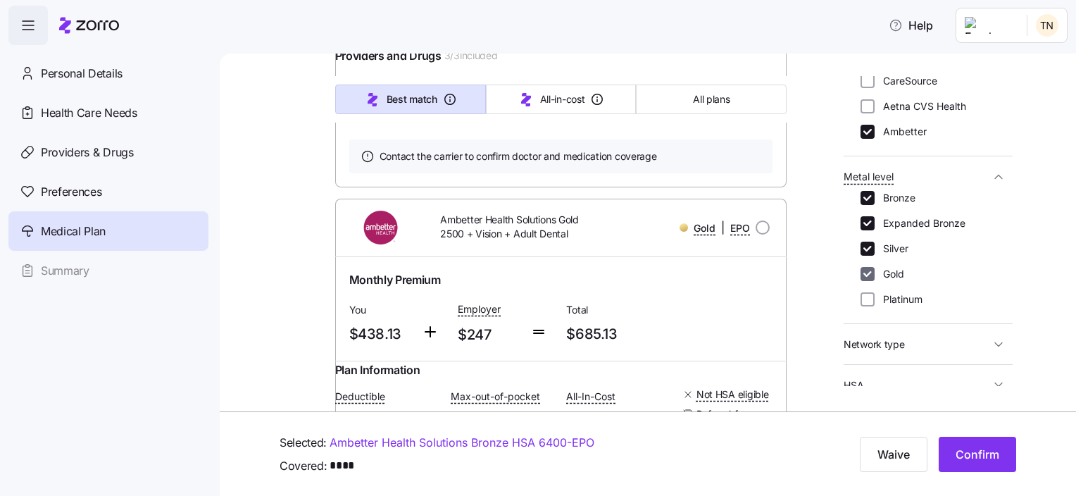
click at [868, 277] on input "Gold" at bounding box center [868, 274] width 14 height 14
checkbox input "false"
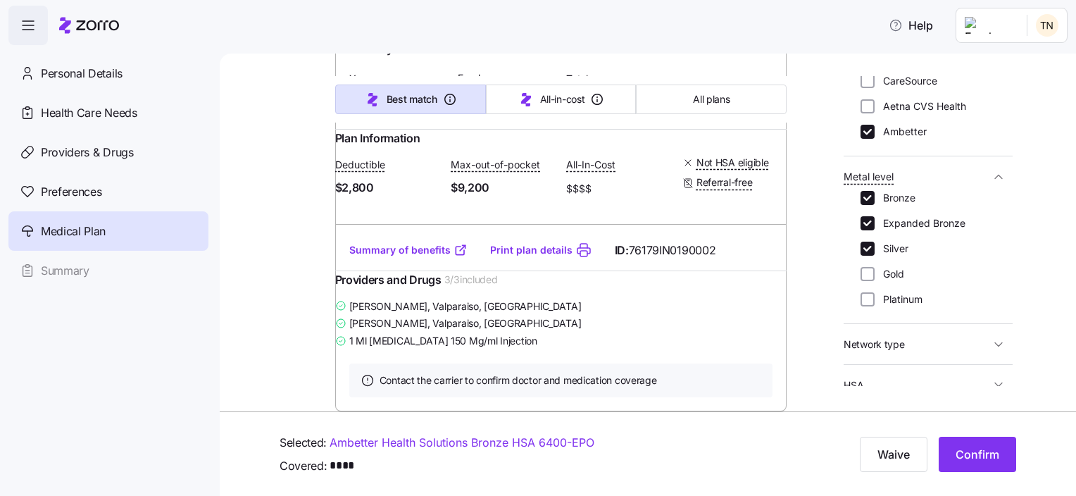
scroll to position [19966, 0]
click at [1063, 396] on div "Medical plan selection Dungarvin is contributing $247 per month towards your me…" at bounding box center [648, 275] width 856 height 442
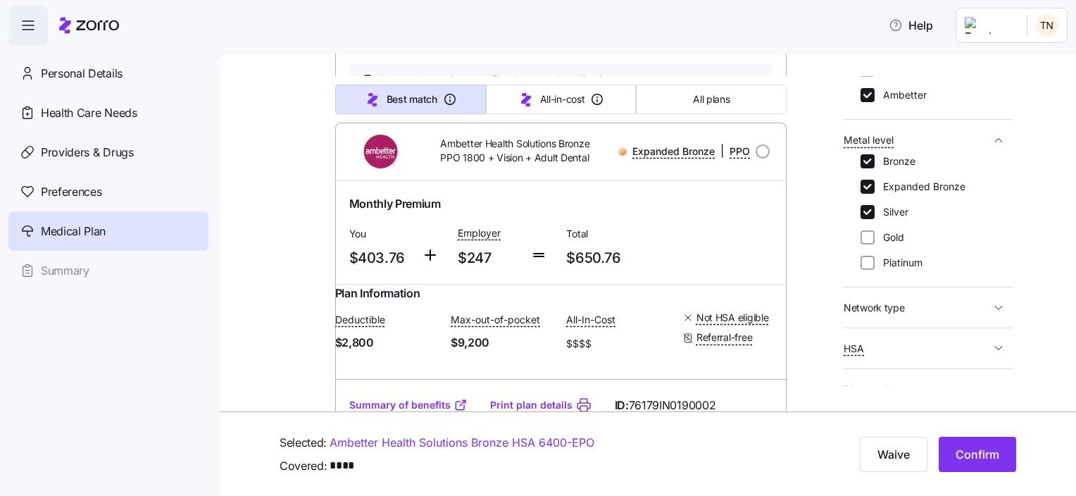
scroll to position [282, 0]
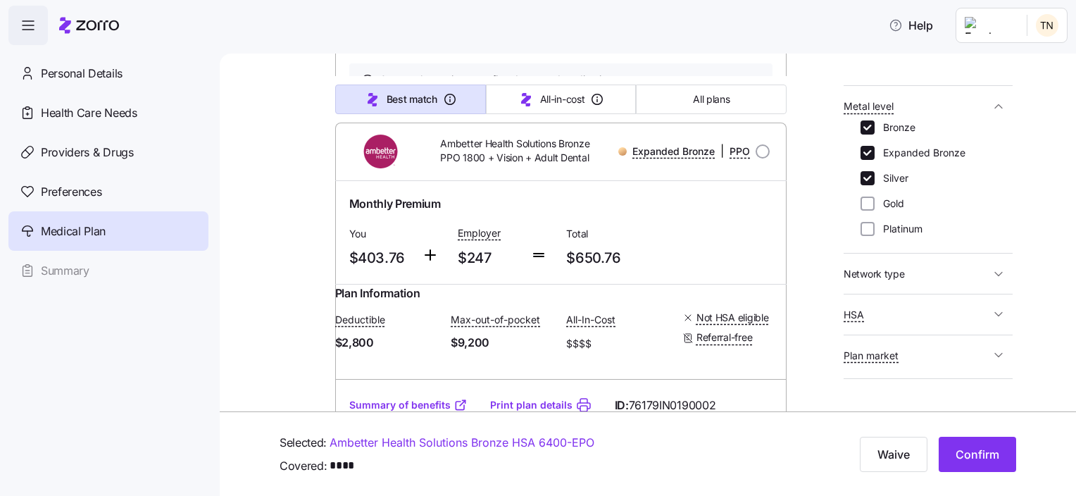
click at [992, 268] on icon "button" at bounding box center [999, 274] width 14 height 14
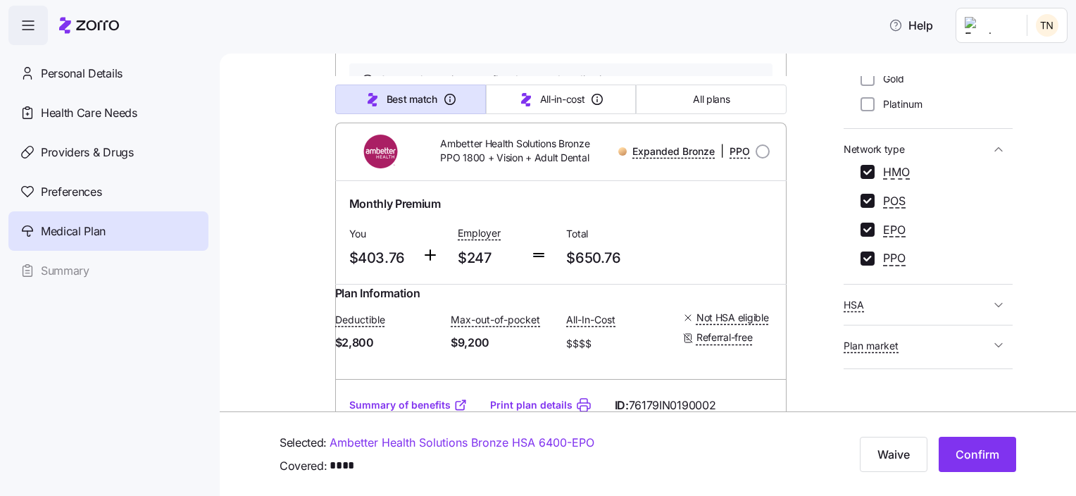
scroll to position [423, 0]
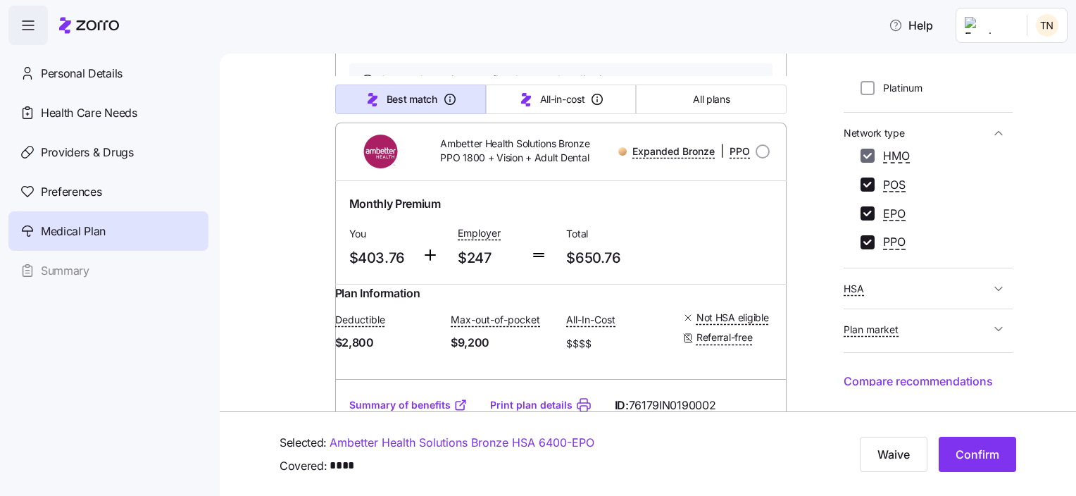
click at [868, 152] on input "HMO" at bounding box center [868, 156] width 14 height 14
checkbox input "false"
drag, startPoint x: 868, startPoint y: 183, endPoint x: 868, endPoint y: 212, distance: 28.9
click at [868, 182] on input "POS" at bounding box center [868, 184] width 14 height 14
checkbox input "false"
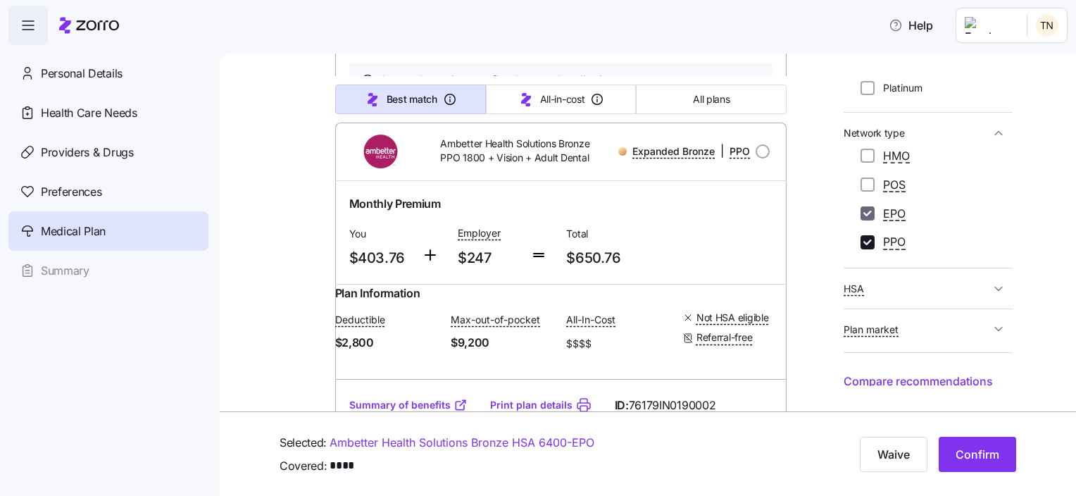
click at [867, 211] on input "EPO" at bounding box center [868, 213] width 14 height 14
checkbox input "false"
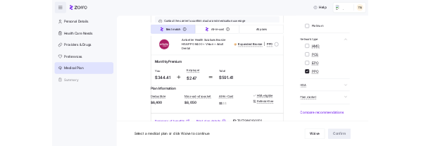
scroll to position [3380, 0]
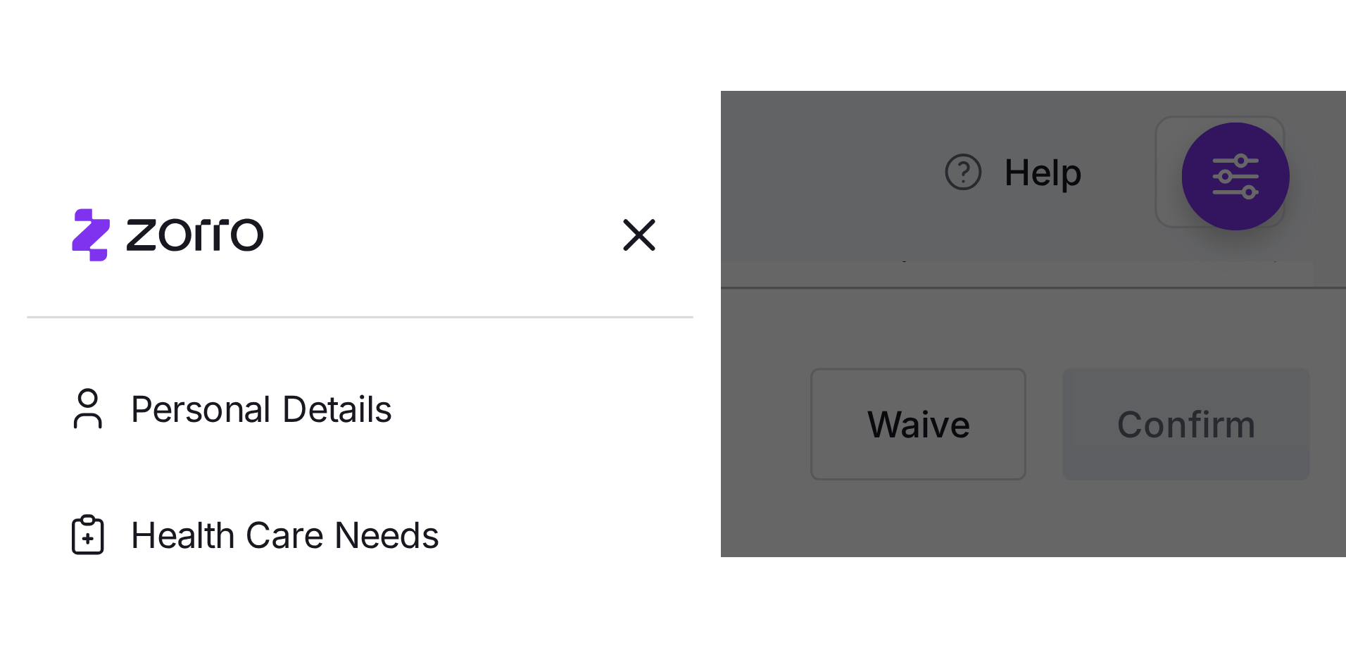
scroll to position [2441, 0]
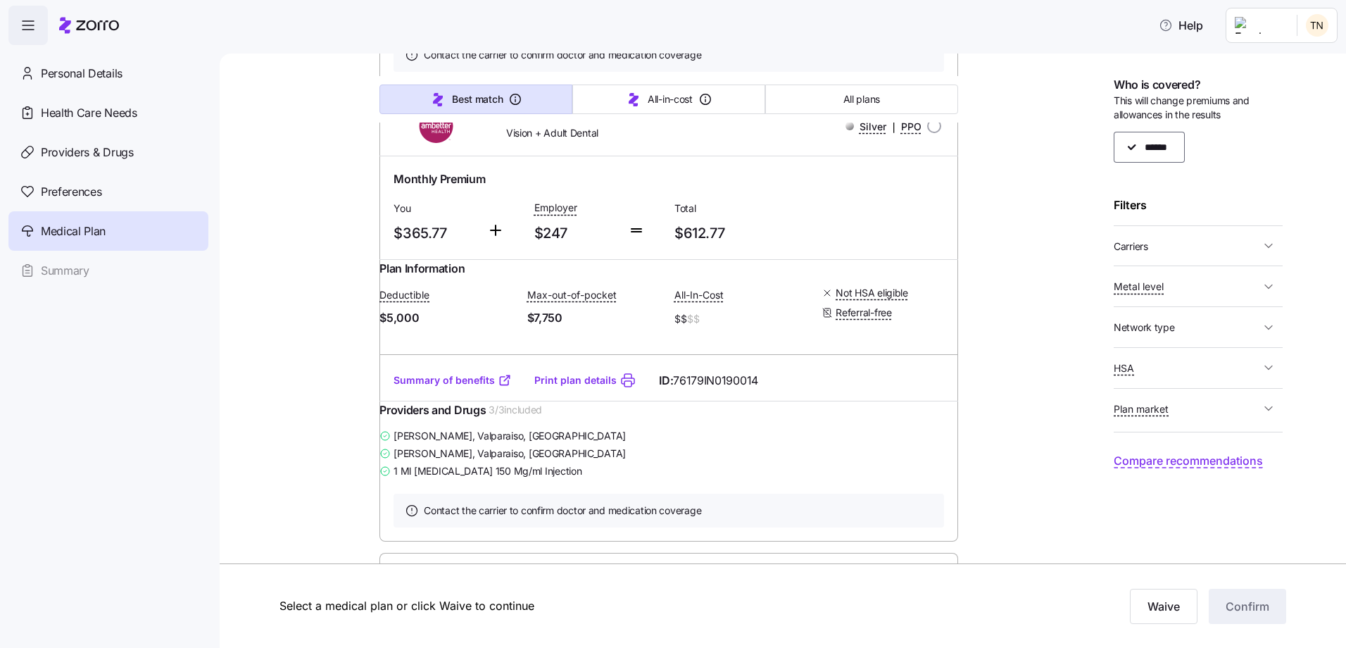
click at [1075, 283] on icon "button" at bounding box center [1269, 287] width 14 height 14
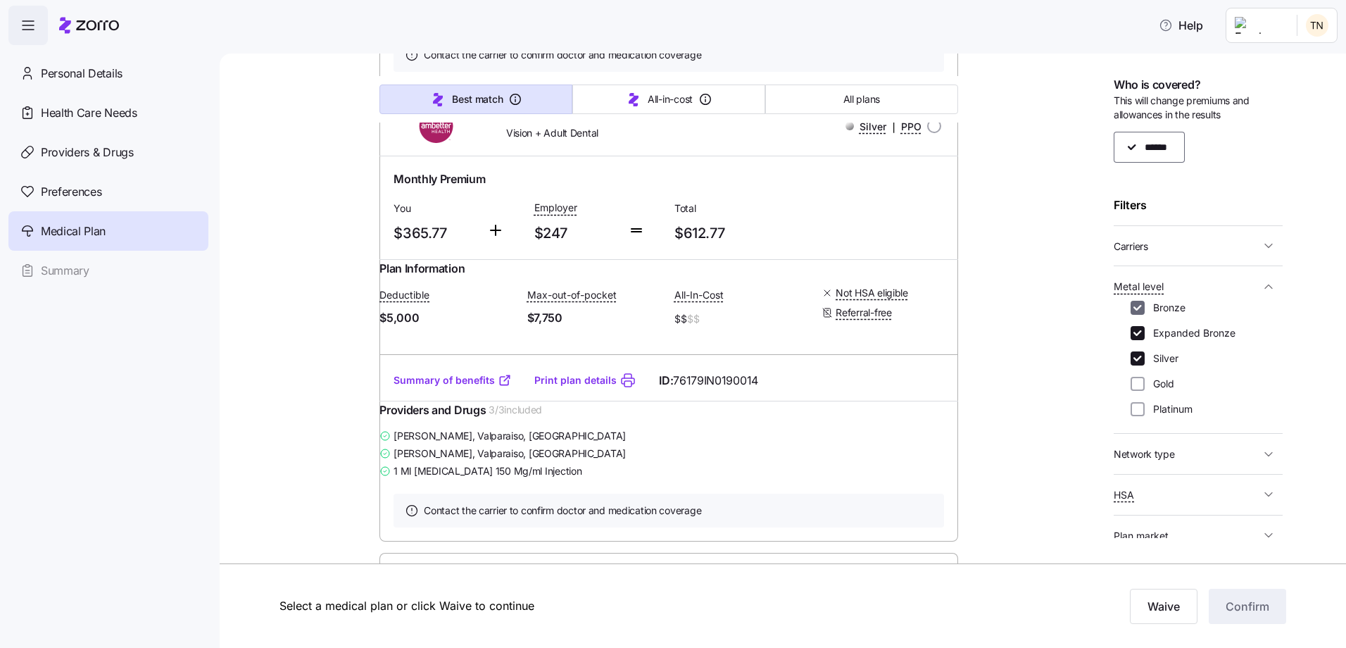
click at [1075, 306] on input "Bronze" at bounding box center [1138, 308] width 14 height 14
checkbox input "false"
click at [1075, 329] on input "Expanded Bronze" at bounding box center [1138, 333] width 14 height 14
checkbox input "false"
drag, startPoint x: 1137, startPoint y: 356, endPoint x: 1141, endPoint y: 364, distance: 8.5
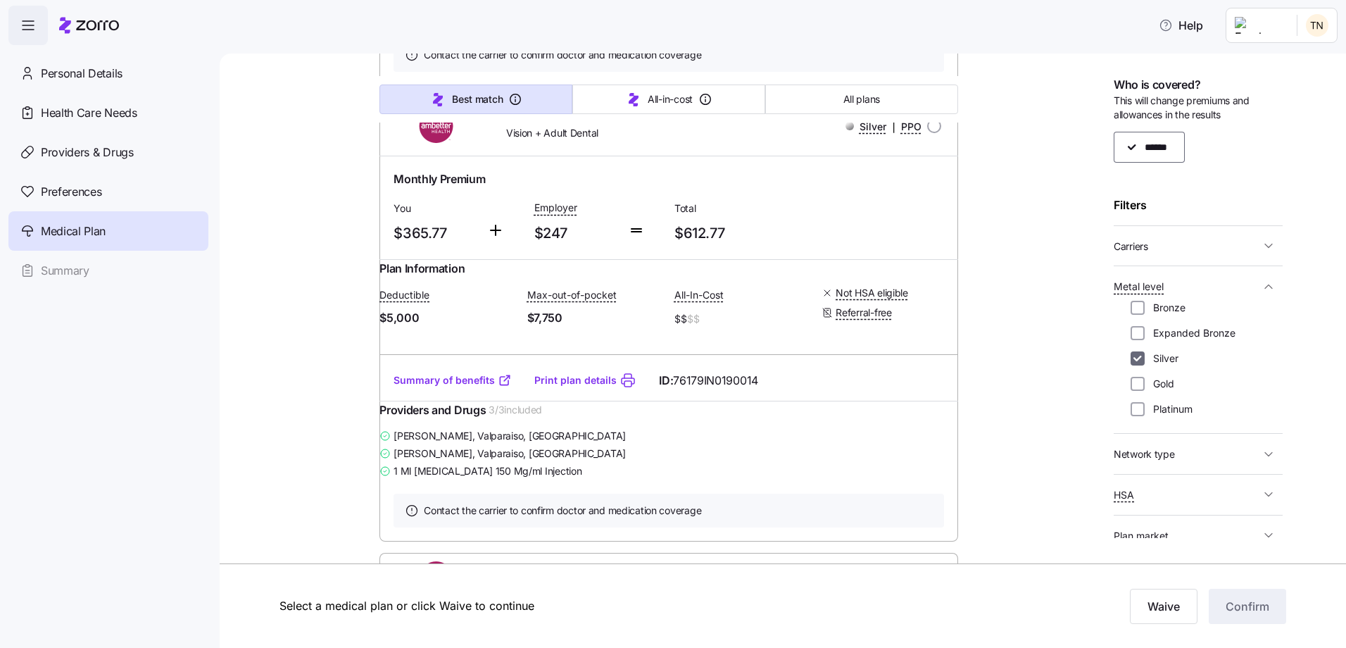
click at [1075, 357] on input "Silver" at bounding box center [1138, 358] width 14 height 14
checkbox input "false"
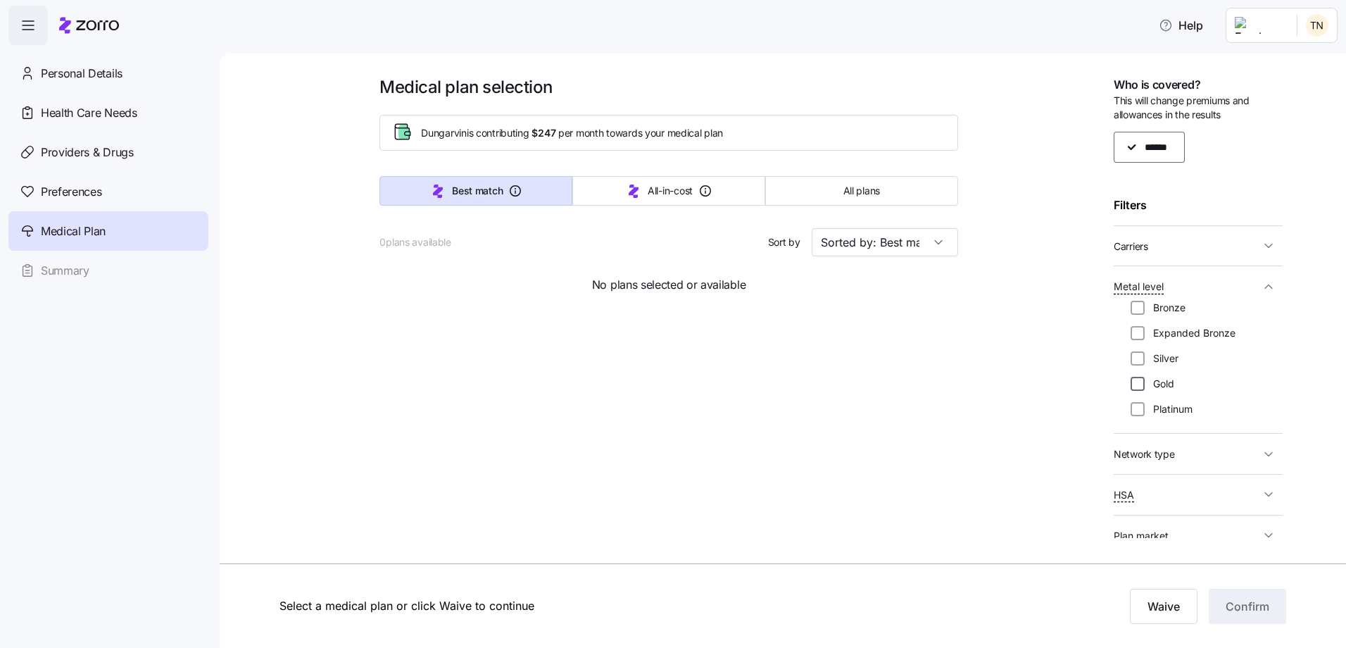
scroll to position [0, 0]
click at [1075, 385] on input "Gold" at bounding box center [1138, 384] width 14 height 14
checkbox input "true"
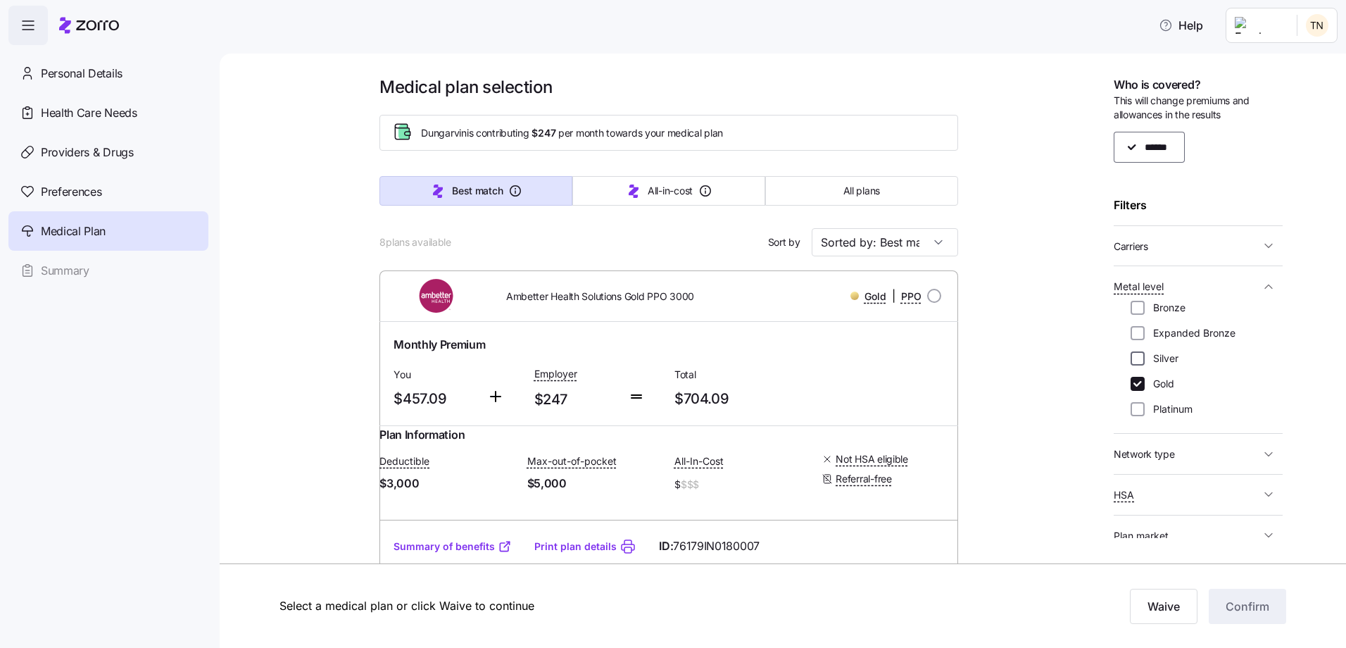
click at [1075, 358] on input "Silver" at bounding box center [1138, 358] width 14 height 14
checkbox input "true"
click at [1075, 383] on input "Gold" at bounding box center [1138, 384] width 14 height 14
checkbox input "false"
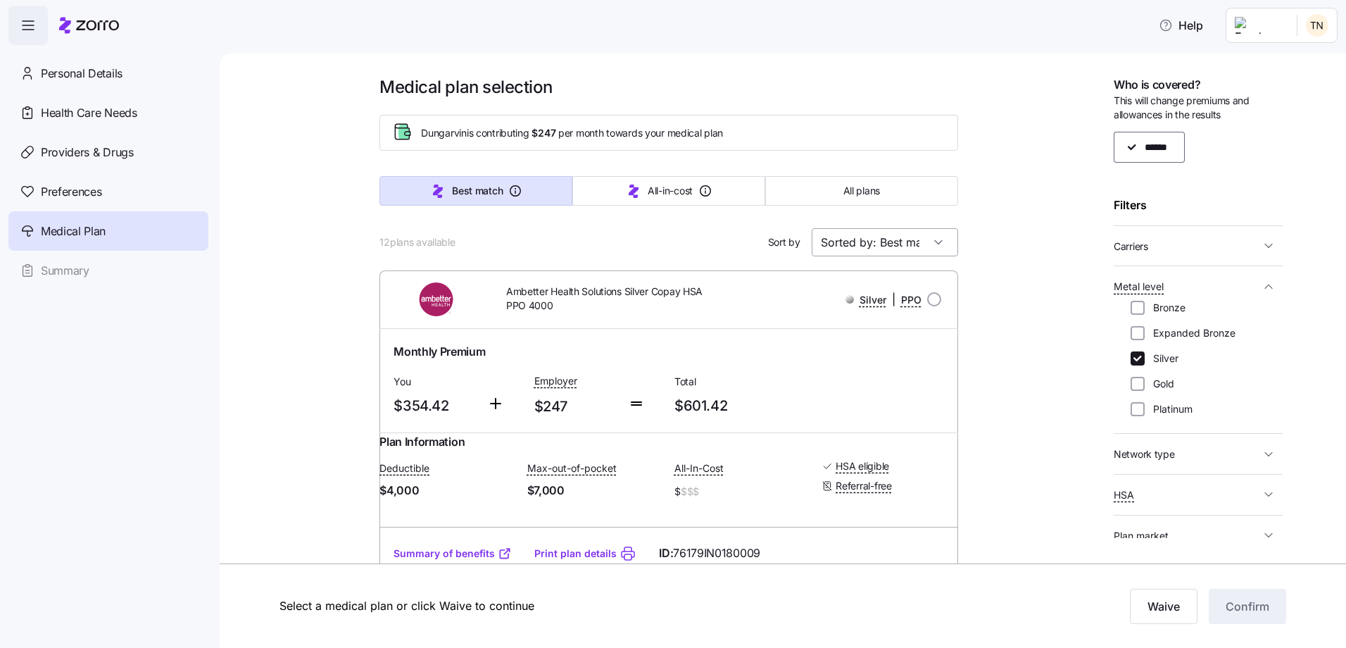
click at [932, 246] on input "Sorted by: Best match" at bounding box center [885, 242] width 146 height 28
click at [935, 244] on div "Sorted by: Best match" at bounding box center [885, 242] width 146 height 28
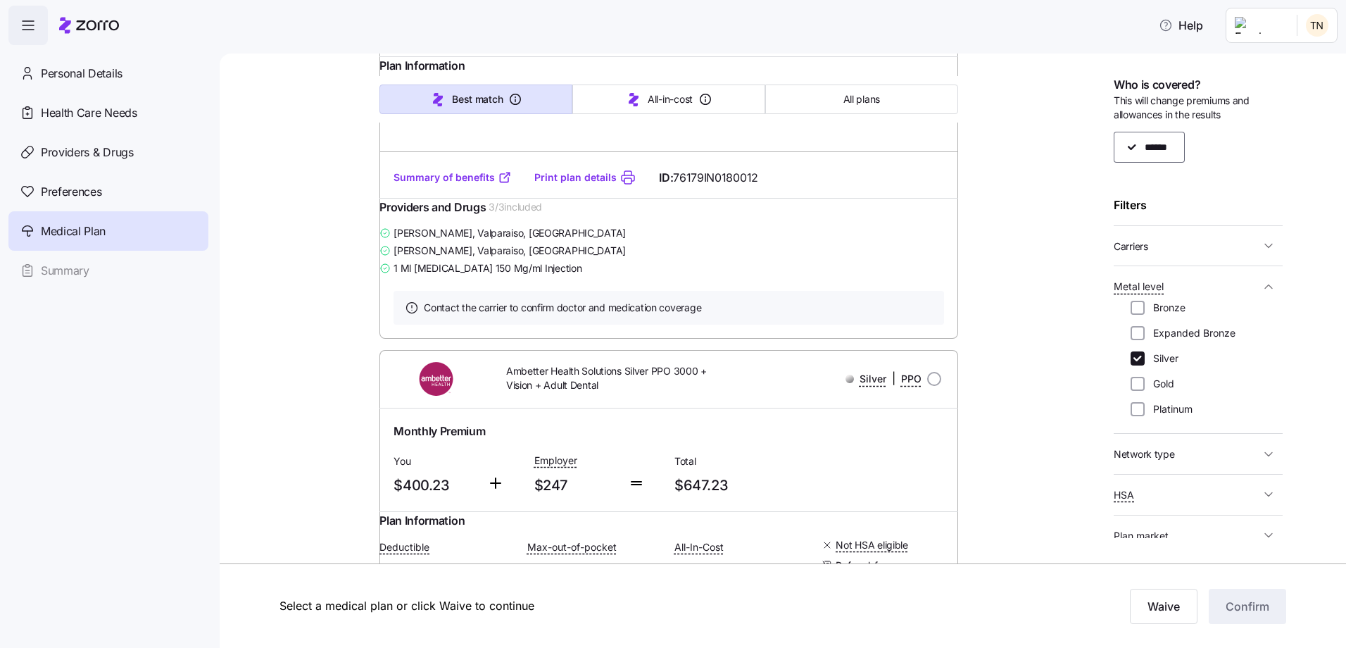
scroll to position [5000, 0]
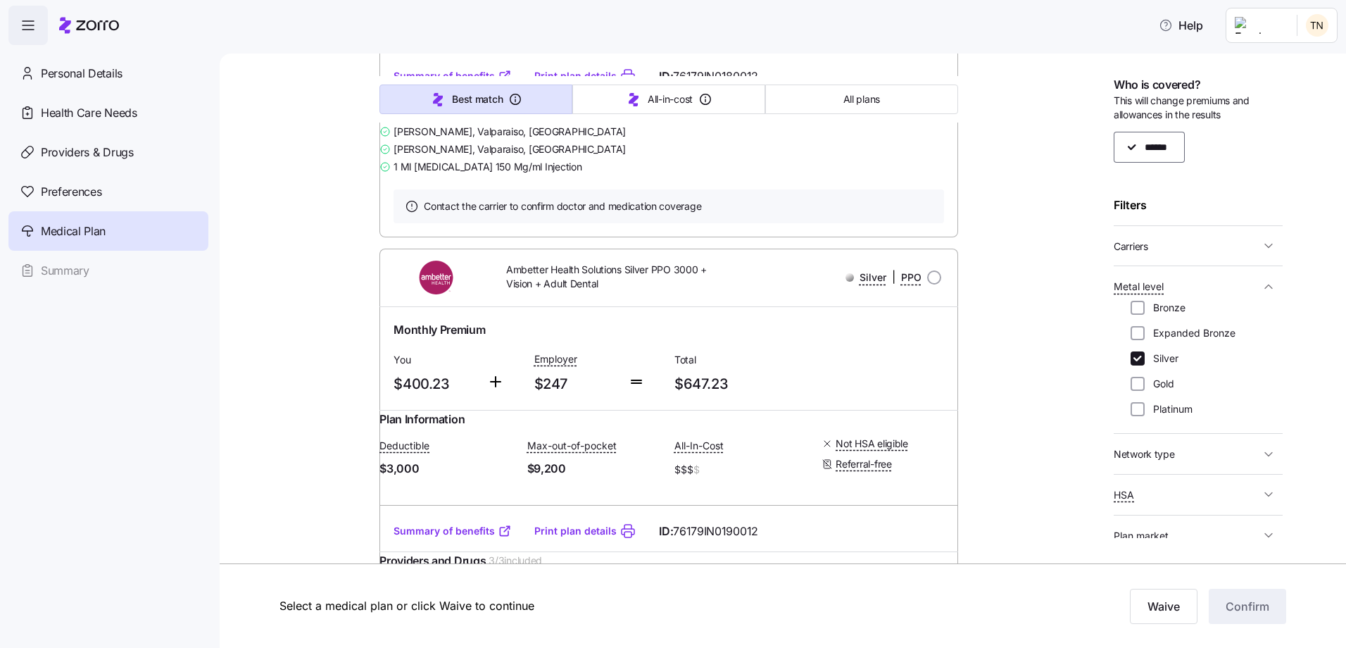
radio input "true"
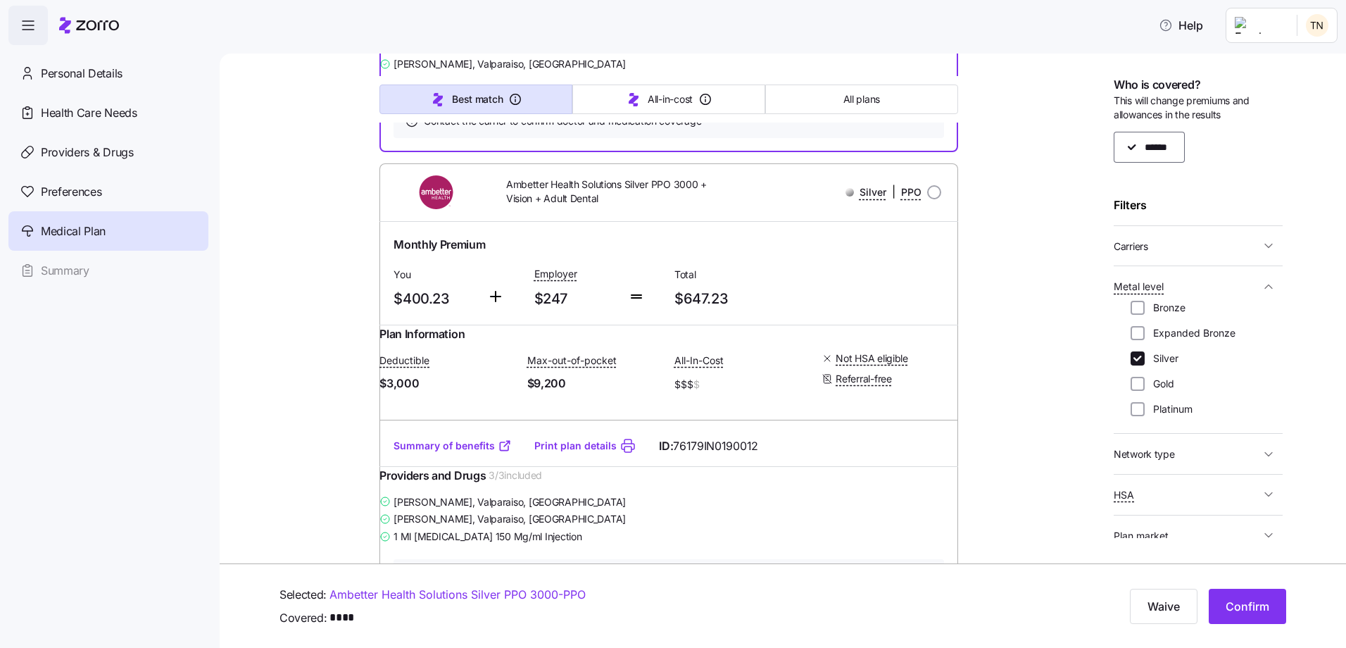
scroll to position [5141, 0]
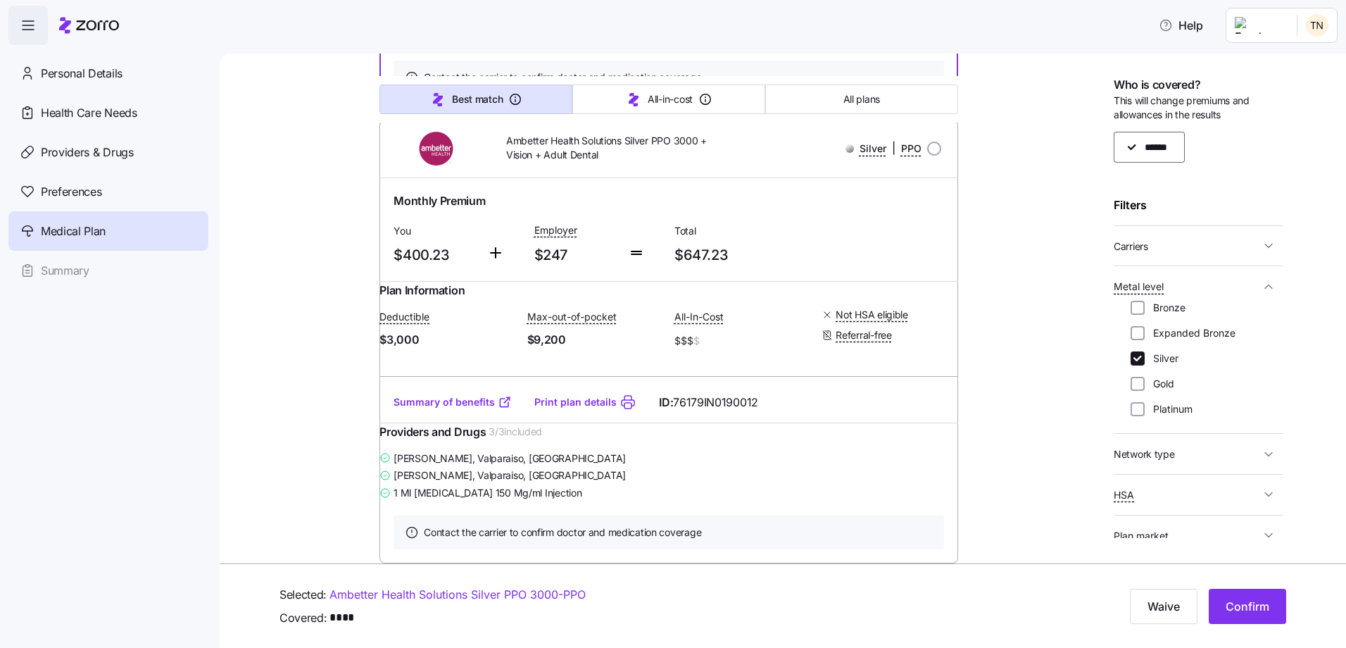
click at [1075, 382] on input "Gold" at bounding box center [1138, 384] width 14 height 14
checkbox input "true"
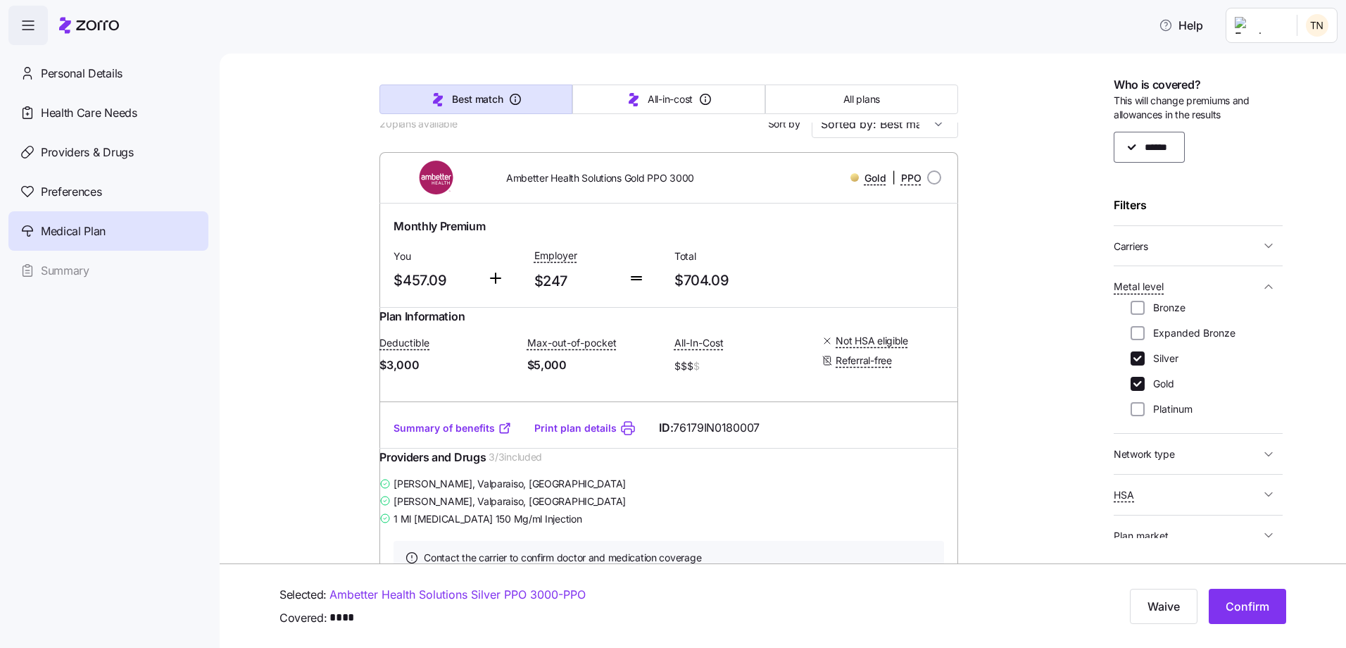
scroll to position [141, 0]
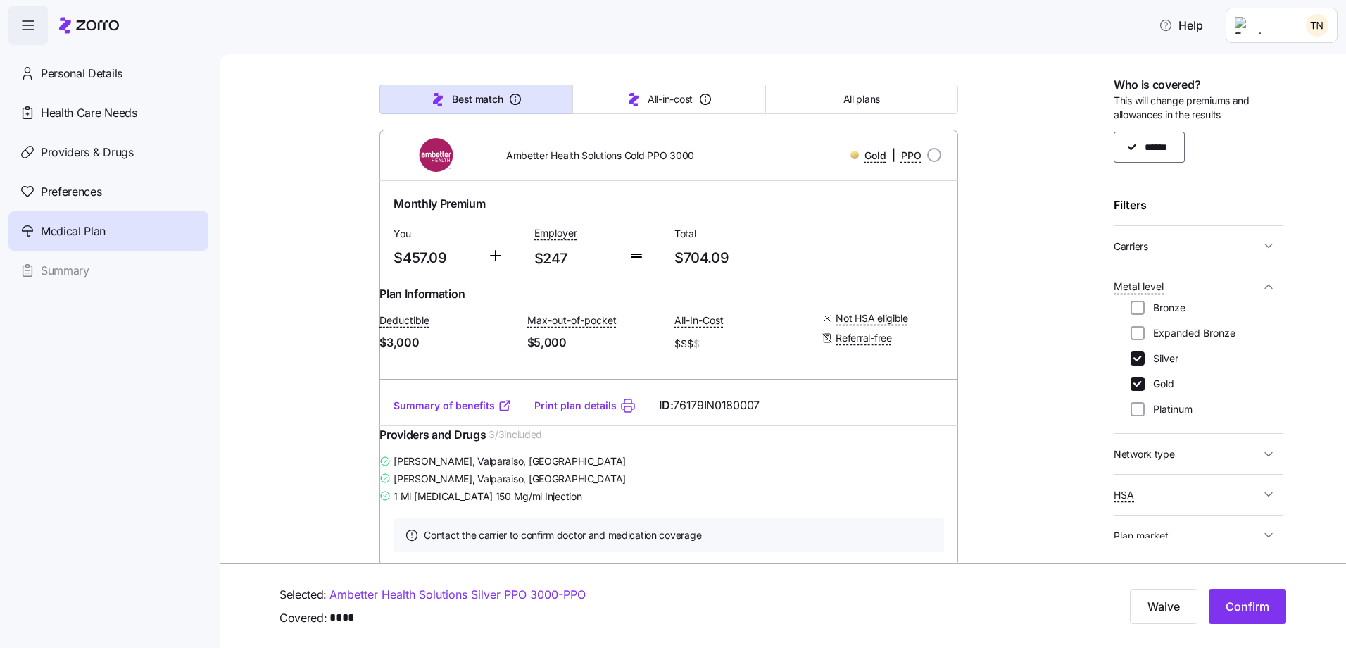
click at [474, 413] on link "Summary of benefits" at bounding box center [453, 406] width 118 height 14
click at [1075, 456] on icon "button" at bounding box center [1269, 454] width 14 height 14
drag, startPoint x: 1143, startPoint y: 474, endPoint x: 1133, endPoint y: 484, distance: 14.4
click at [1075, 473] on input "HMO" at bounding box center [1138, 477] width 14 height 14
checkbox input "true"
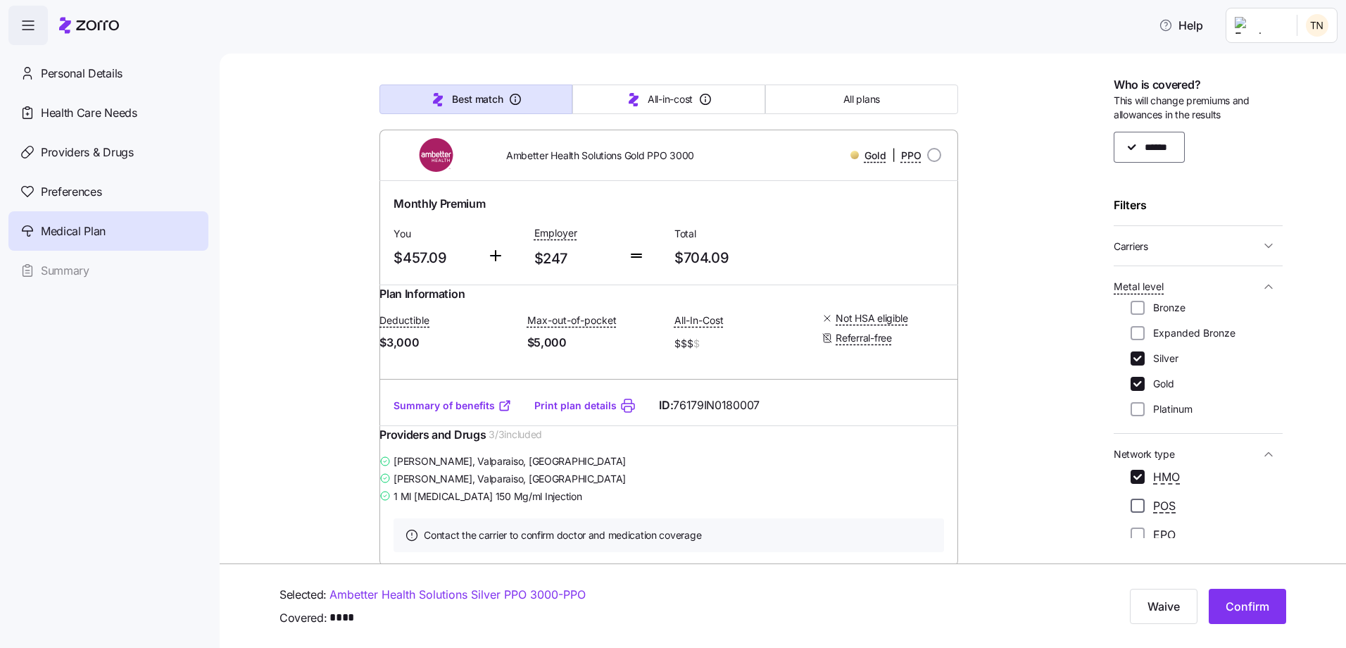
click at [1075, 495] on input "POS" at bounding box center [1138, 506] width 14 height 14
checkbox input "true"
click at [1075, 495] on input "EPO" at bounding box center [1138, 534] width 14 height 14
checkbox input "true"
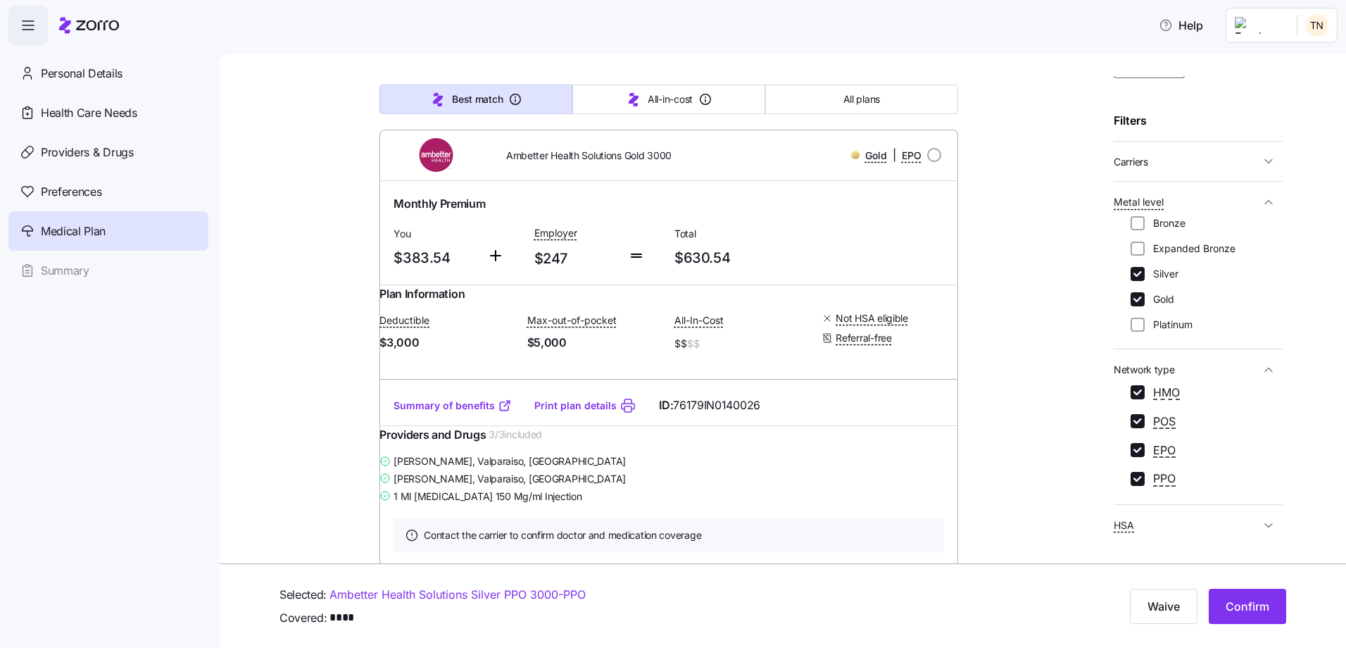
click at [445, 413] on link "Summary of benefits" at bounding box center [453, 406] width 118 height 14
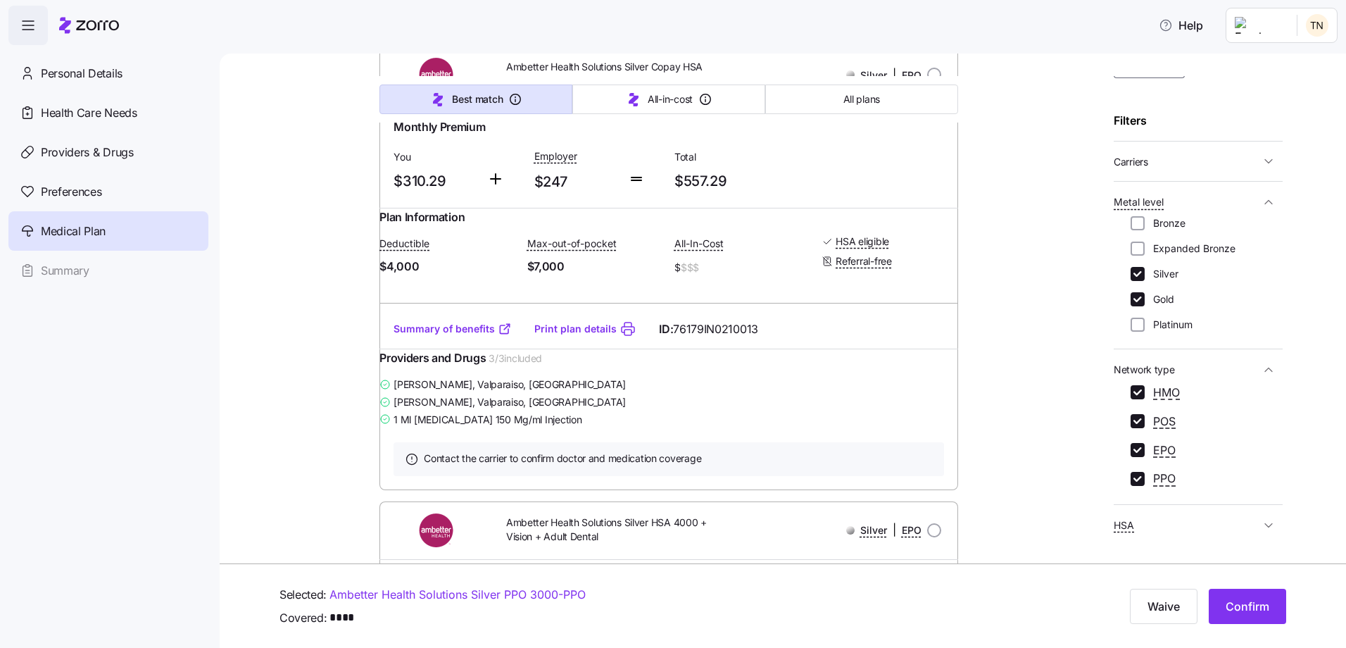
scroll to position [6549, 0]
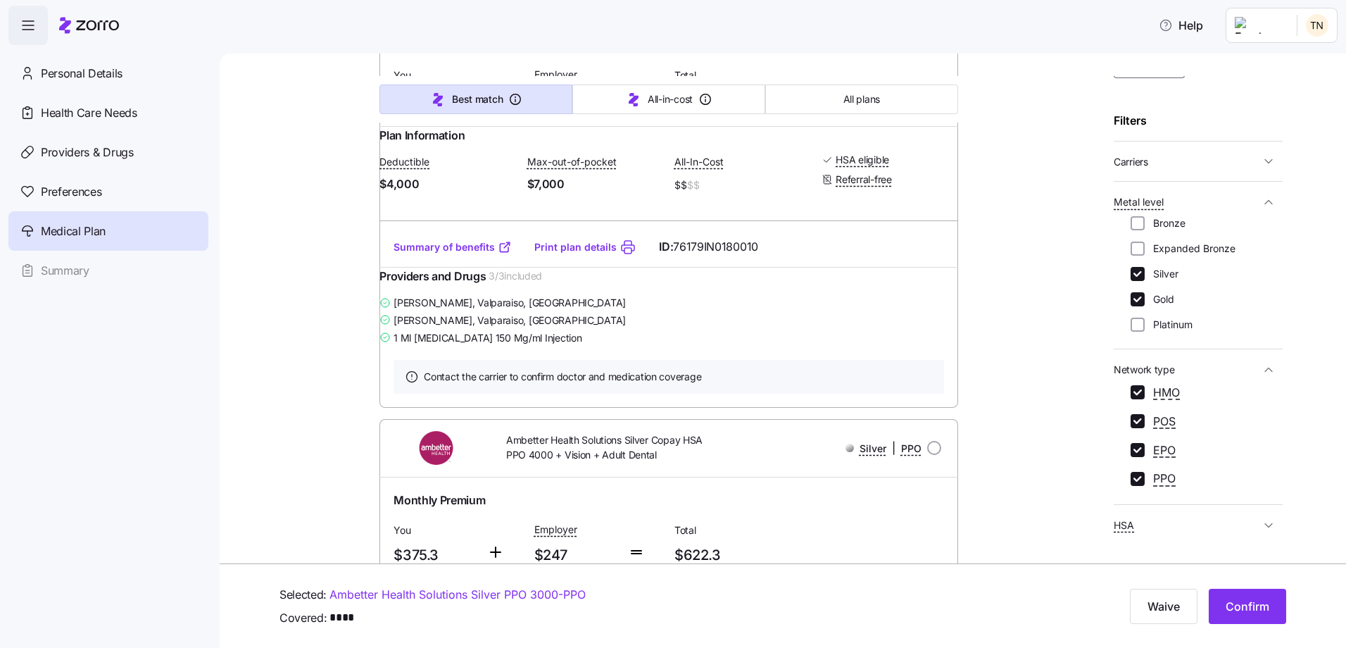
scroll to position [8028, 0]
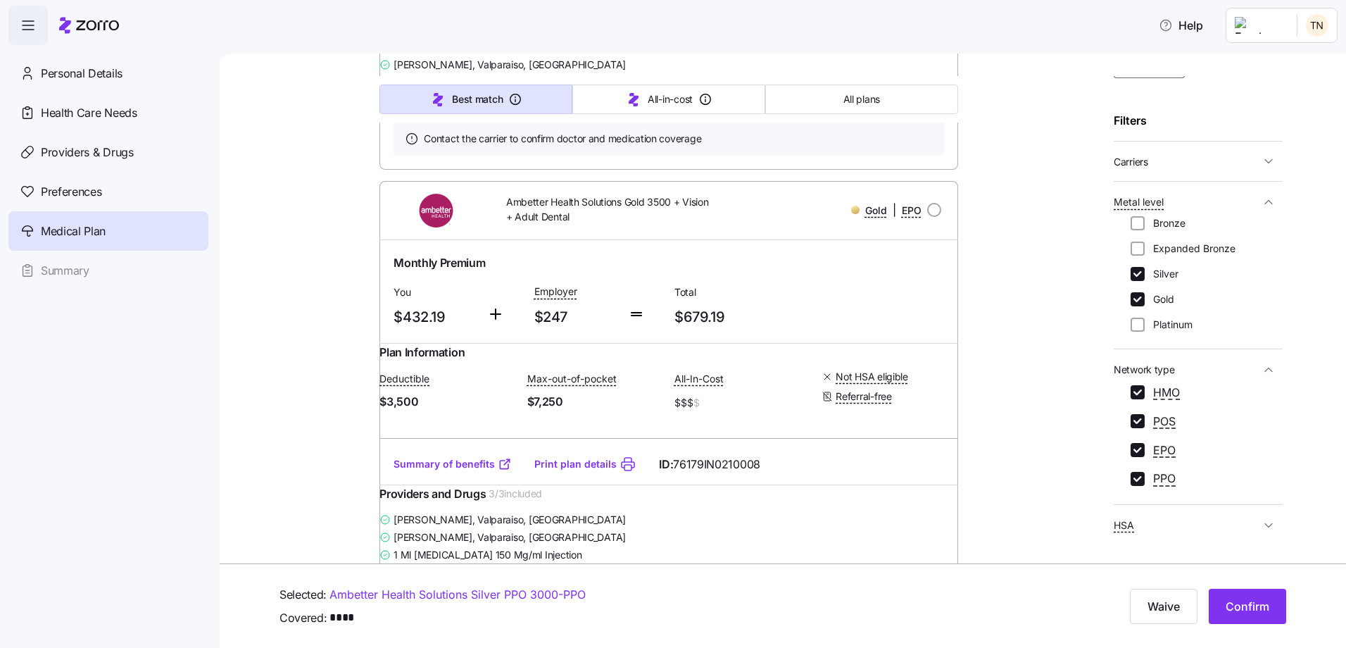
scroll to position [10563, 0]
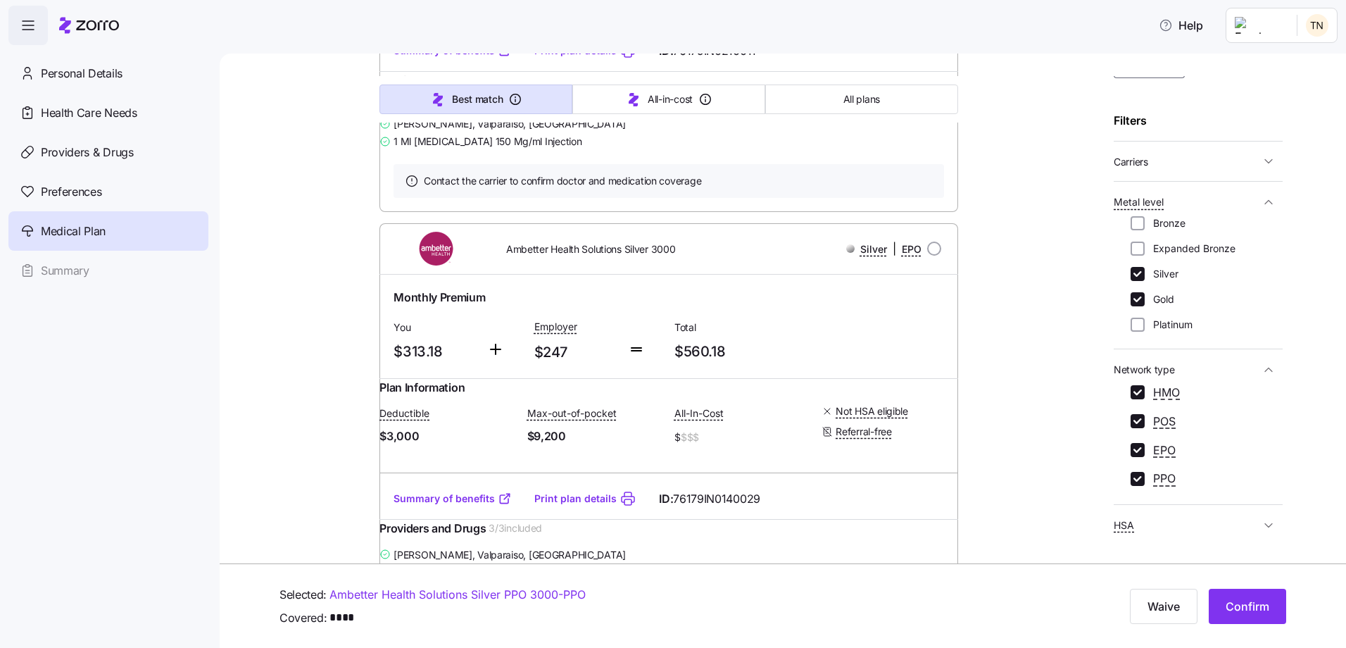
scroll to position [15422, 0]
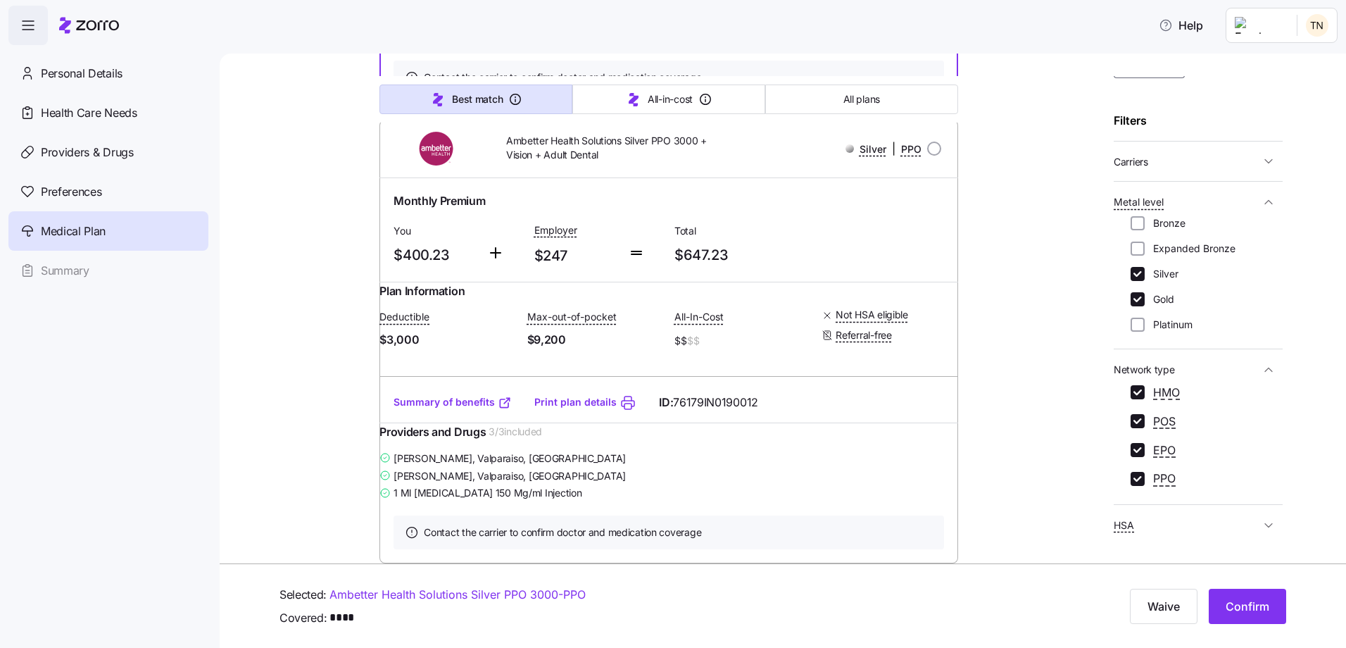
scroll to position [18661, 0]
click at [1075, 223] on input "Bronze" at bounding box center [1138, 223] width 14 height 14
checkbox input "true"
click at [1075, 248] on input "Expanded Bronze" at bounding box center [1138, 249] width 14 height 14
checkbox input "true"
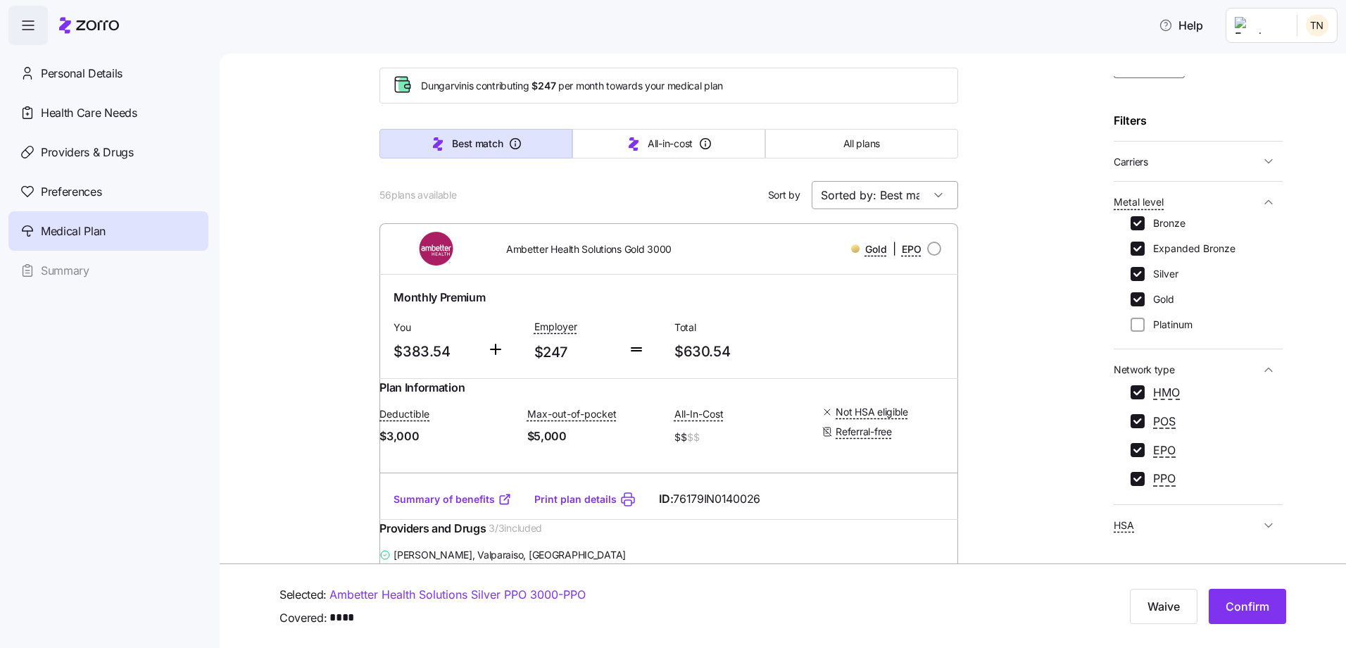
scroll to position [0, 0]
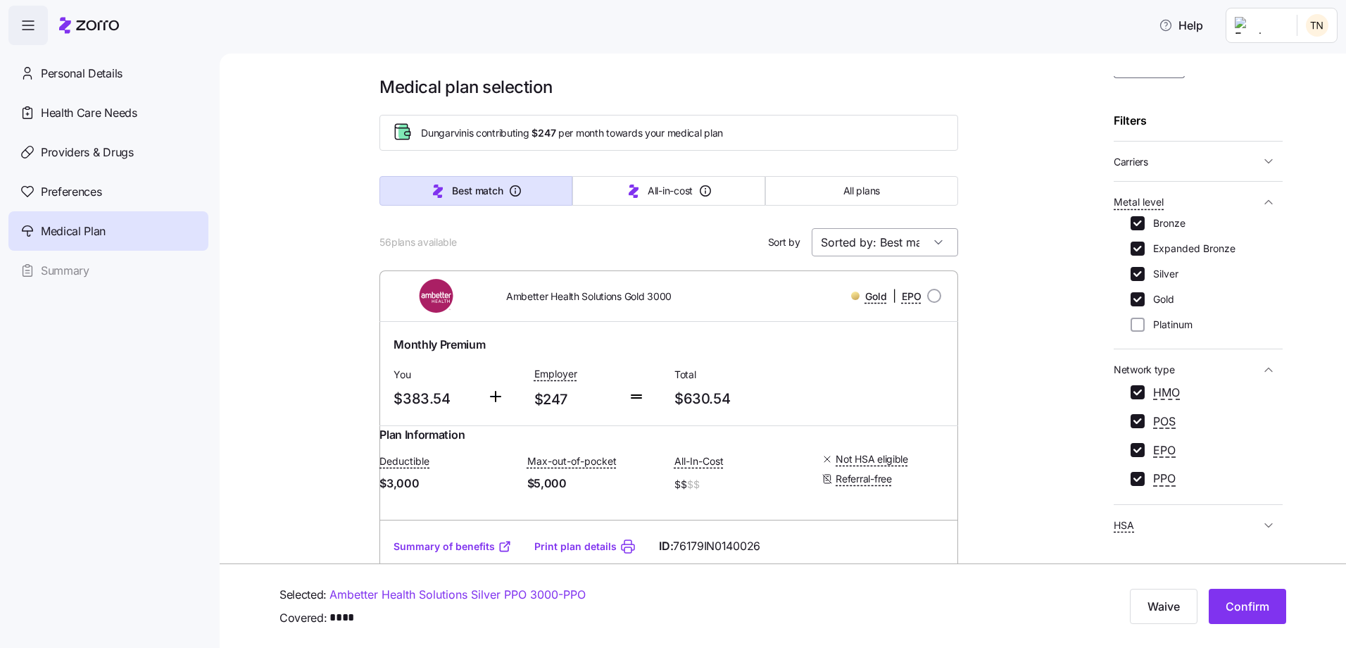
click at [917, 244] on input "Sorted by: Best match" at bounding box center [885, 242] width 146 height 28
click at [879, 338] on div "Premium" at bounding box center [879, 334] width 135 height 27
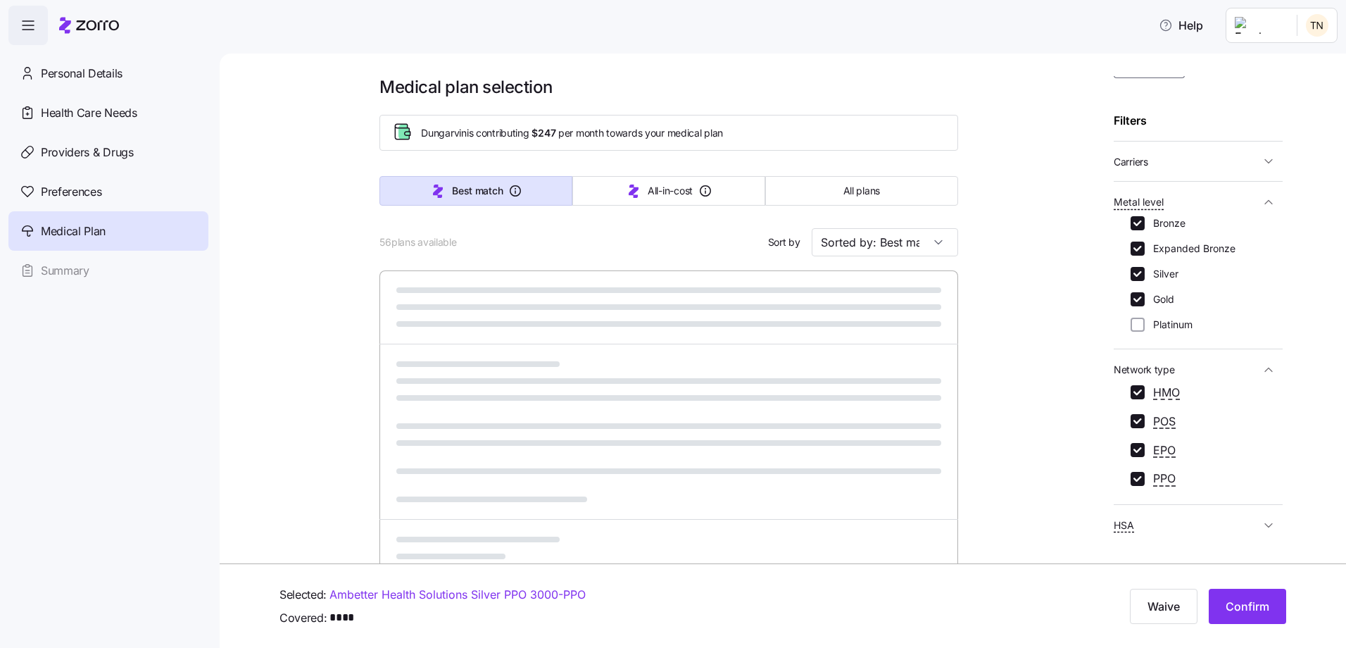
type input "Sorted by: Premium"
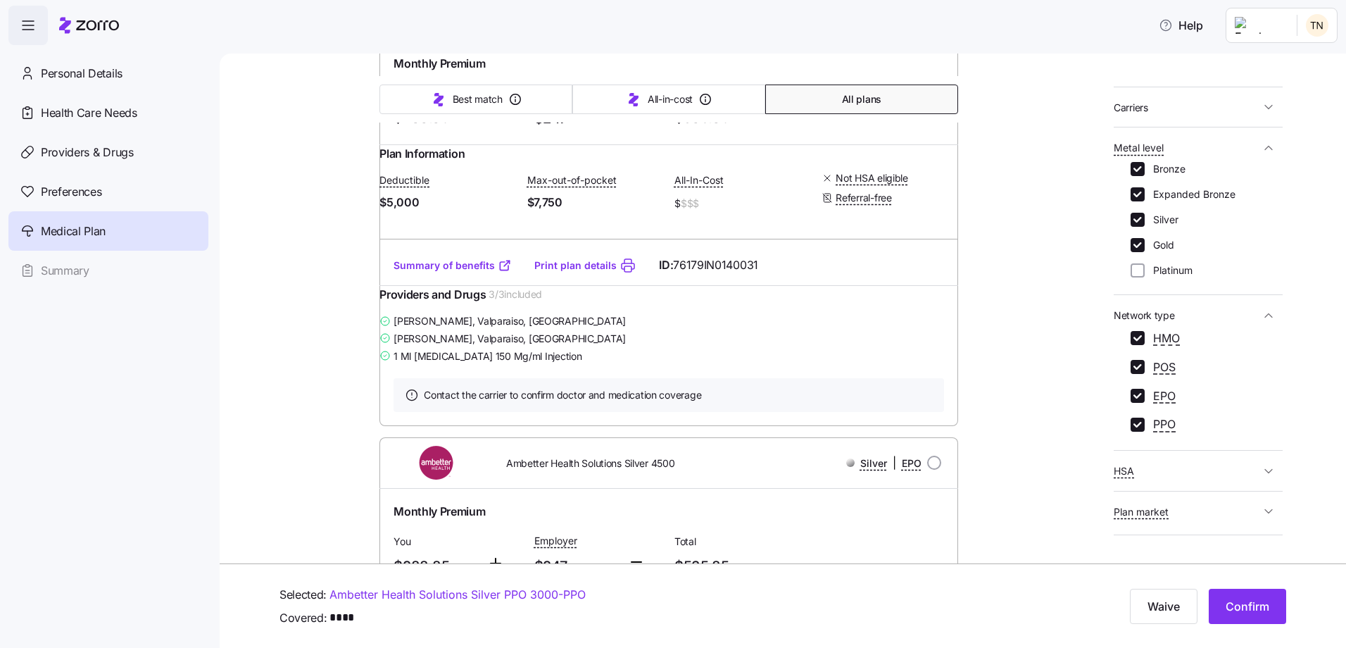
scroll to position [173, 0]
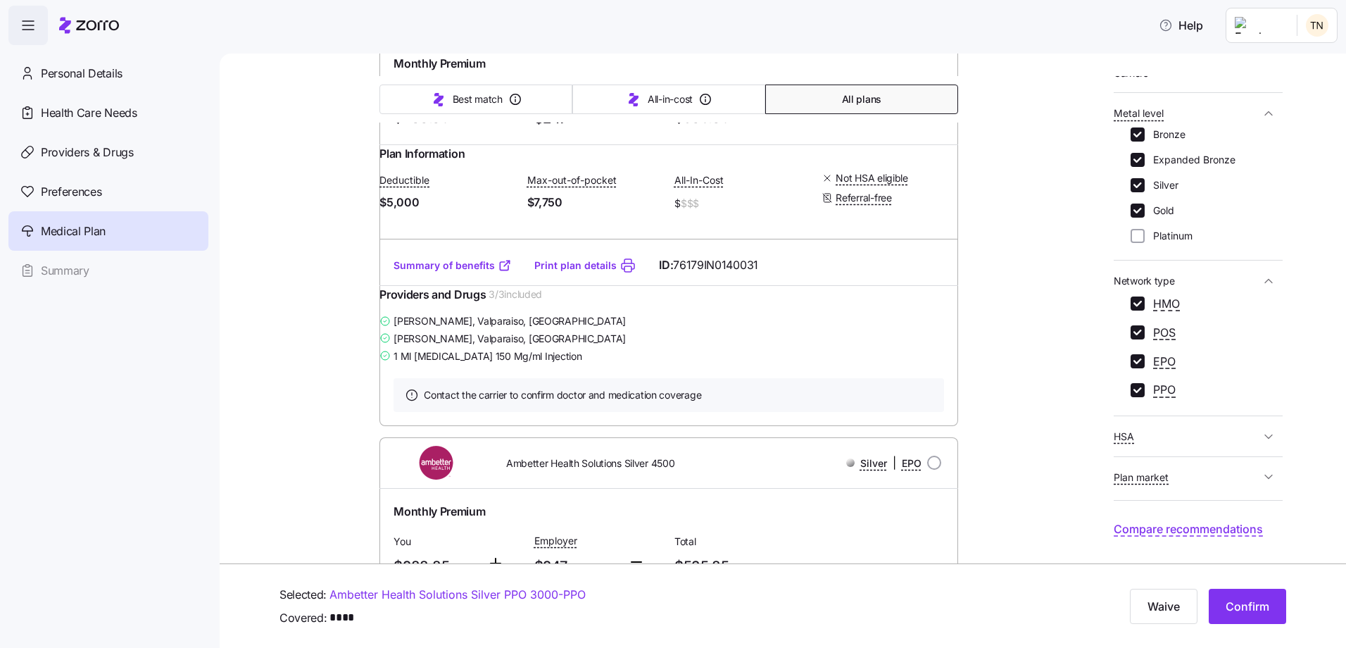
click at [1075, 478] on icon "button" at bounding box center [1269, 477] width 14 height 14
click at [1075, 435] on icon "button" at bounding box center [1269, 437] width 14 height 14
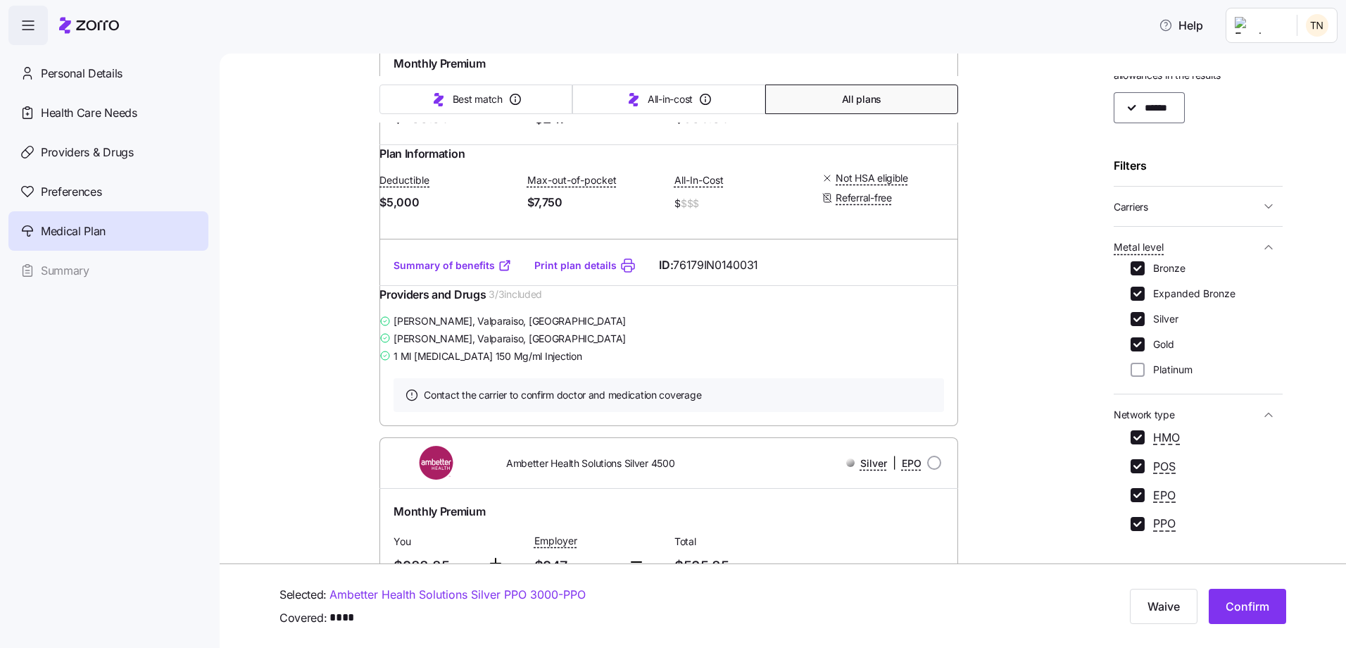
scroll to position [70, 0]
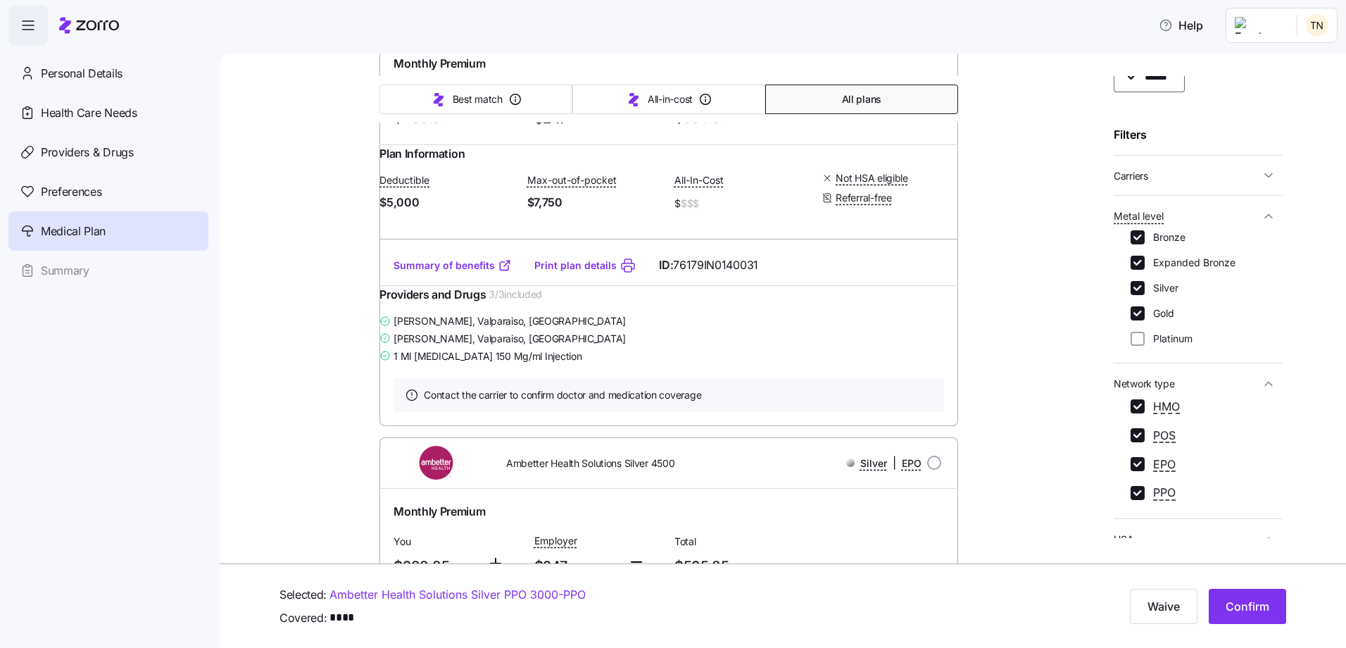
click at [1075, 173] on icon "button" at bounding box center [1269, 175] width 14 height 14
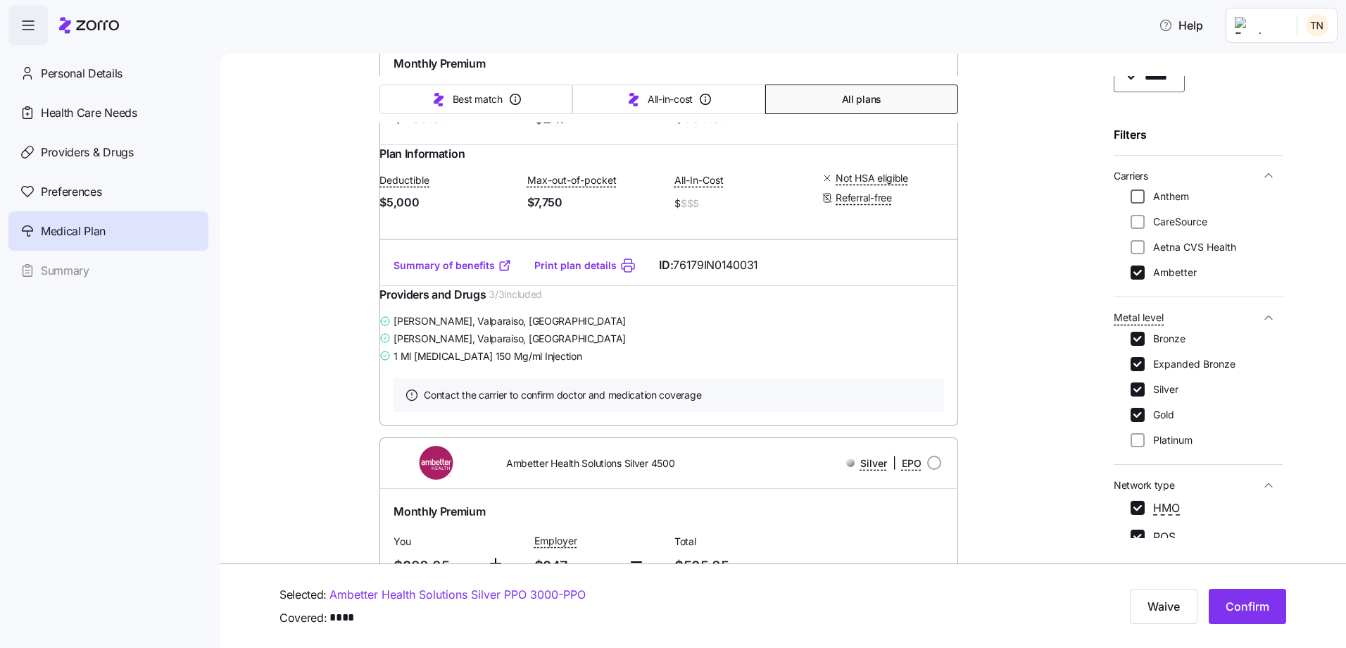
click at [1075, 196] on input "Anthem" at bounding box center [1138, 196] width 14 height 14
checkbox input "true"
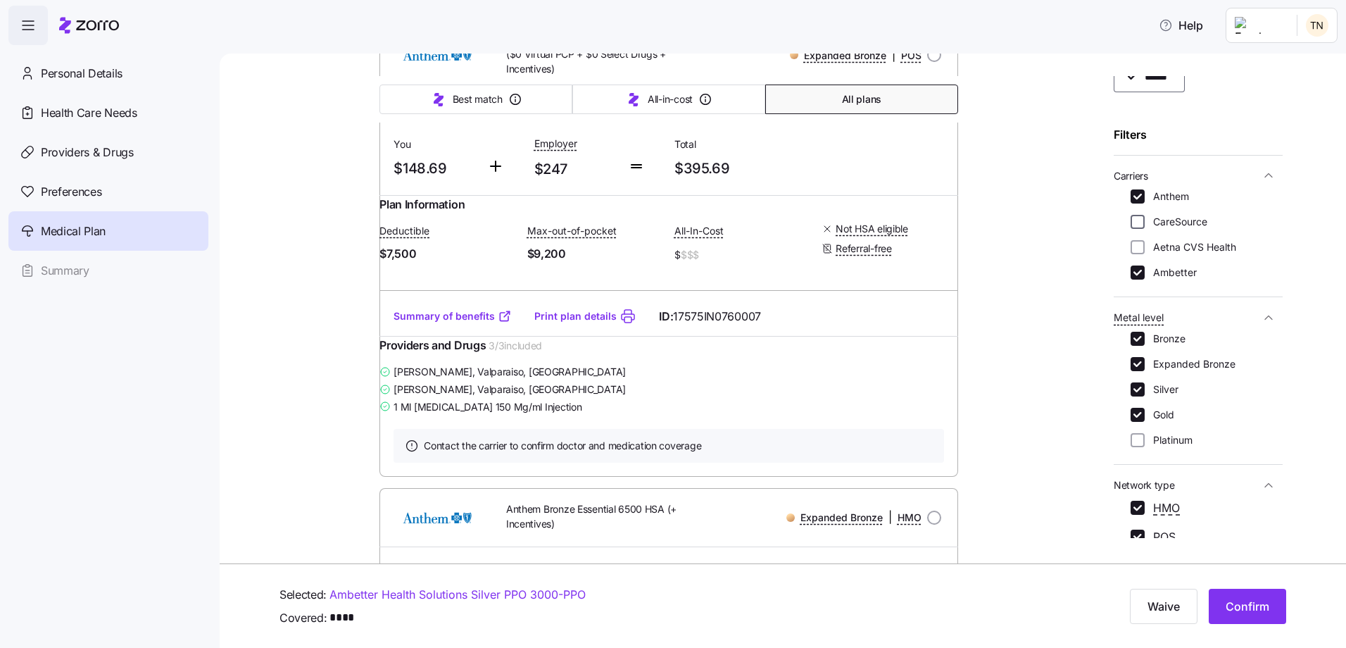
click at [1075, 220] on input "CareSource" at bounding box center [1138, 222] width 14 height 14
checkbox input "true"
click at [1075, 249] on input "Aetna CVS Health" at bounding box center [1138, 247] width 14 height 14
checkbox input "true"
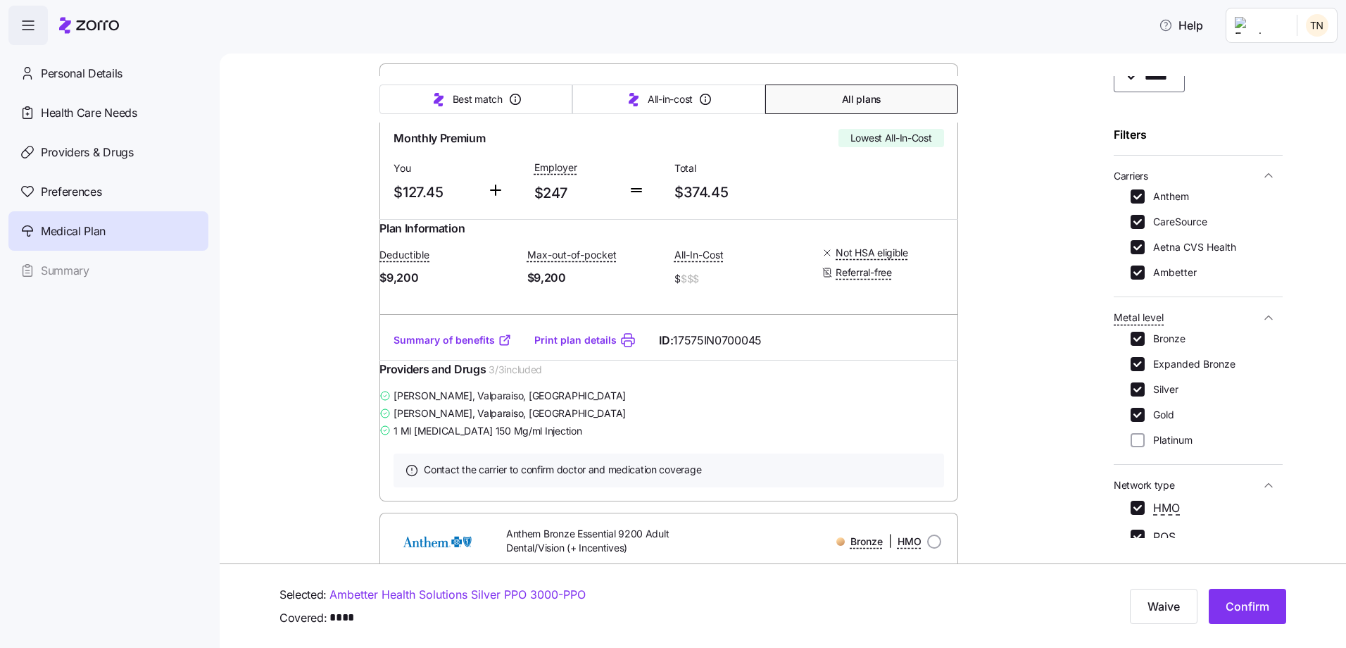
scroll to position [211, 0]
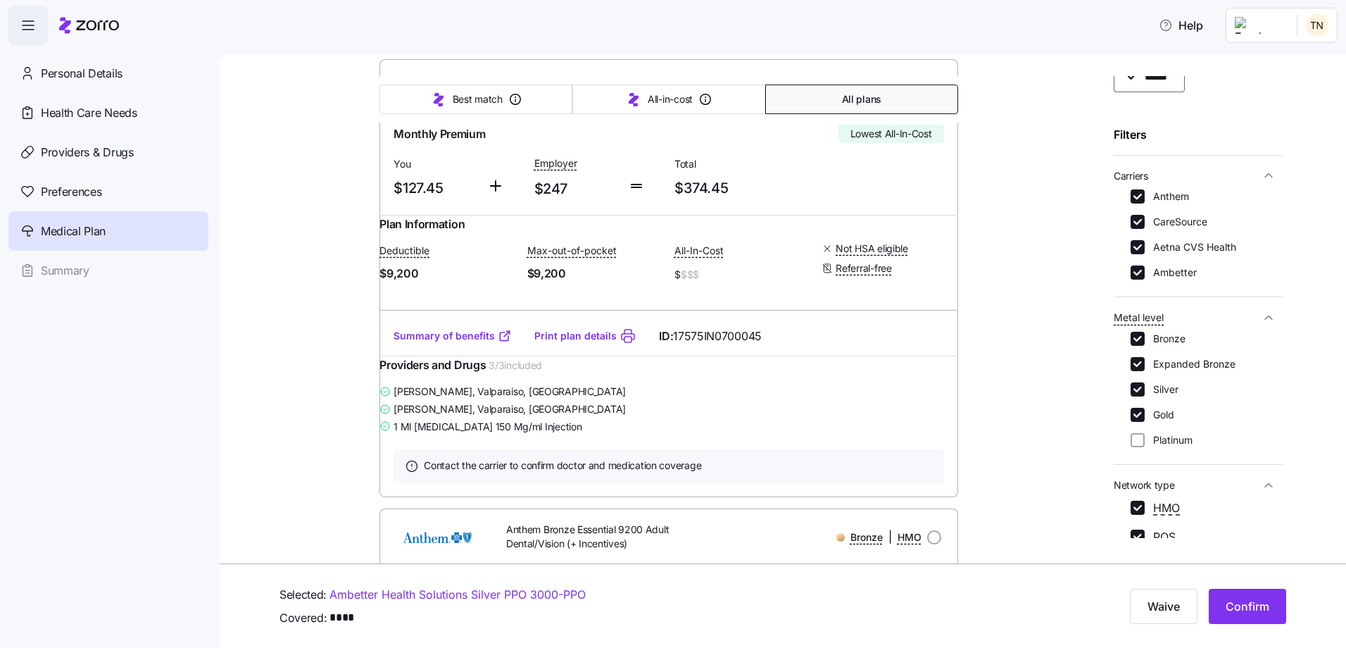
click at [464, 343] on link "Summary of benefits" at bounding box center [453, 336] width 118 height 14
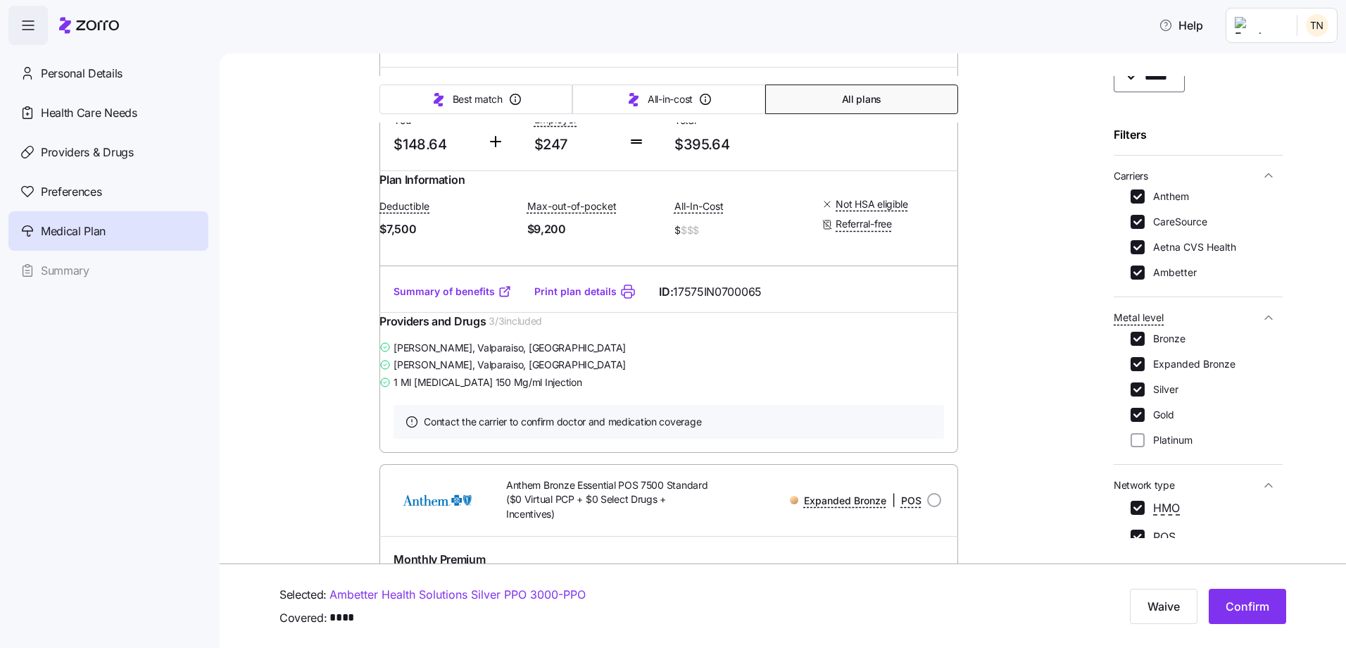
scroll to position [2113, 0]
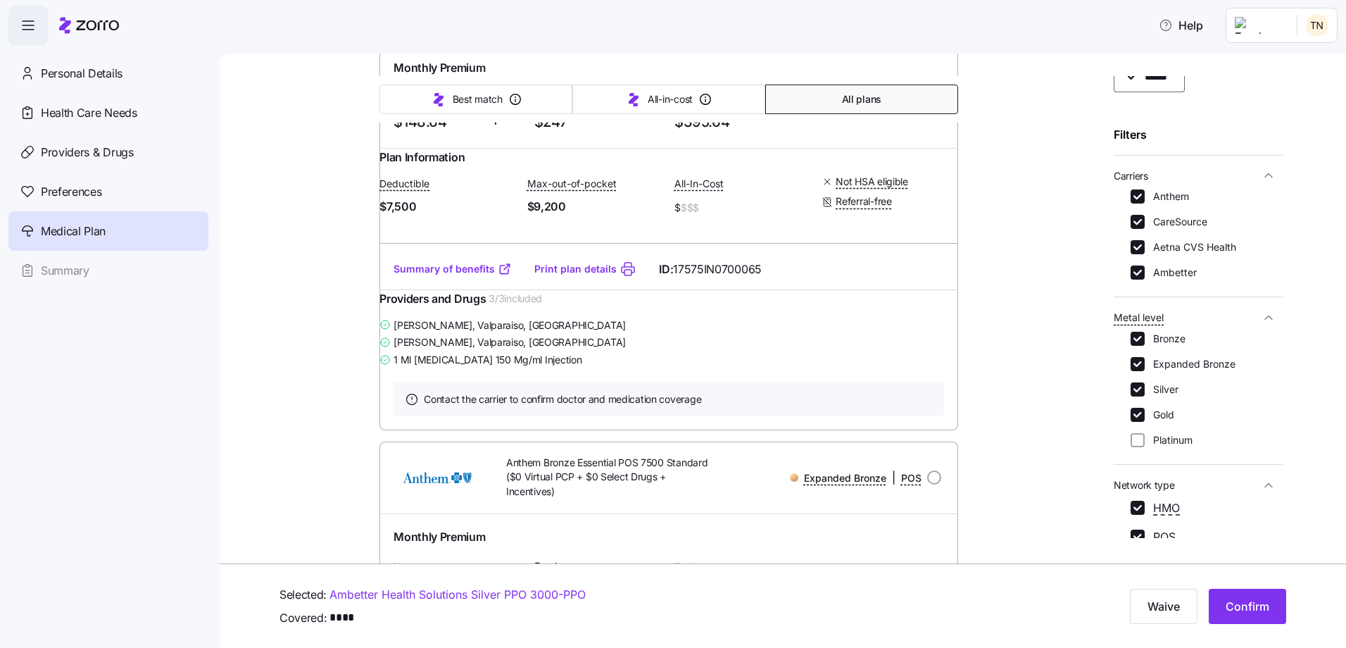
click at [439, 276] on link "Summary of benefits" at bounding box center [453, 269] width 118 height 14
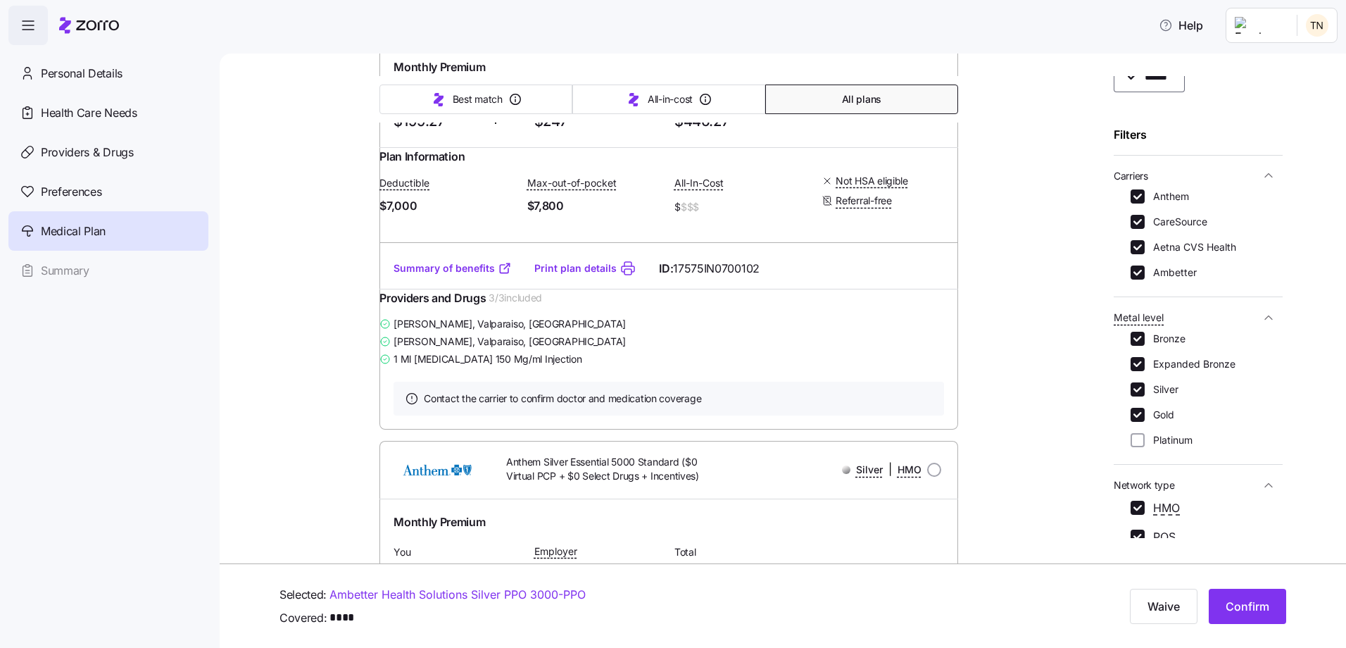
scroll to position [7676, 0]
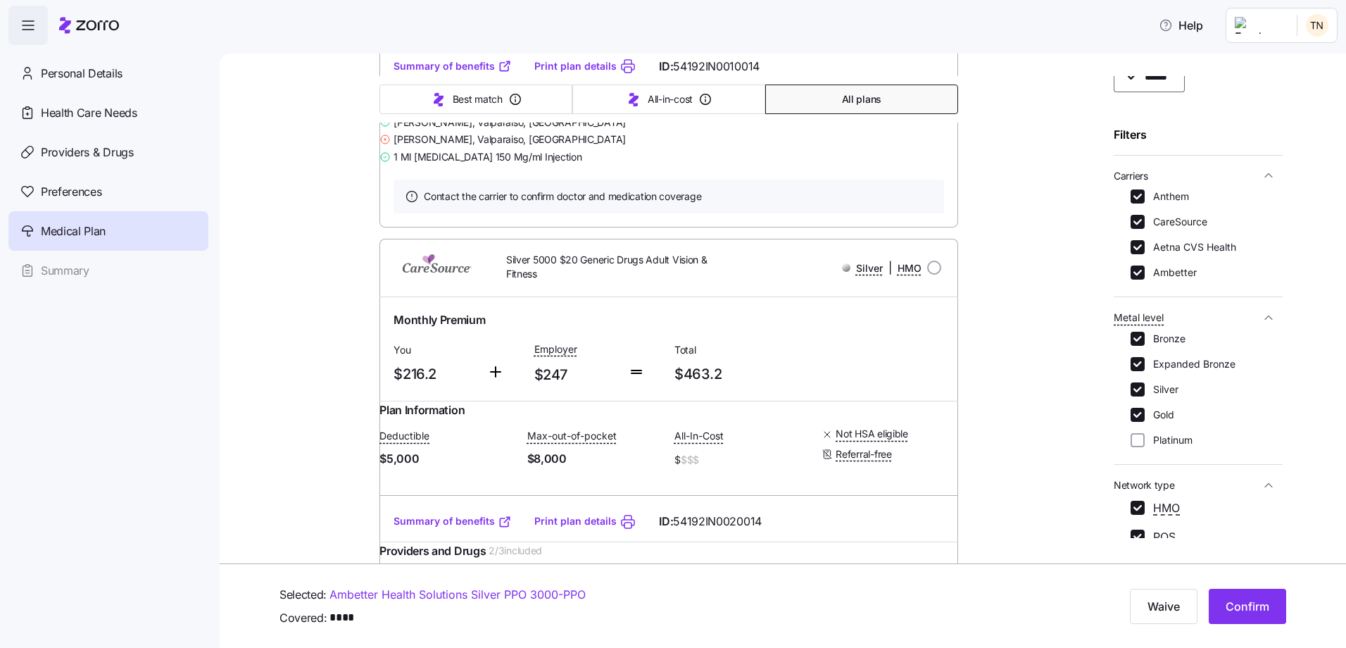
scroll to position [10070, 0]
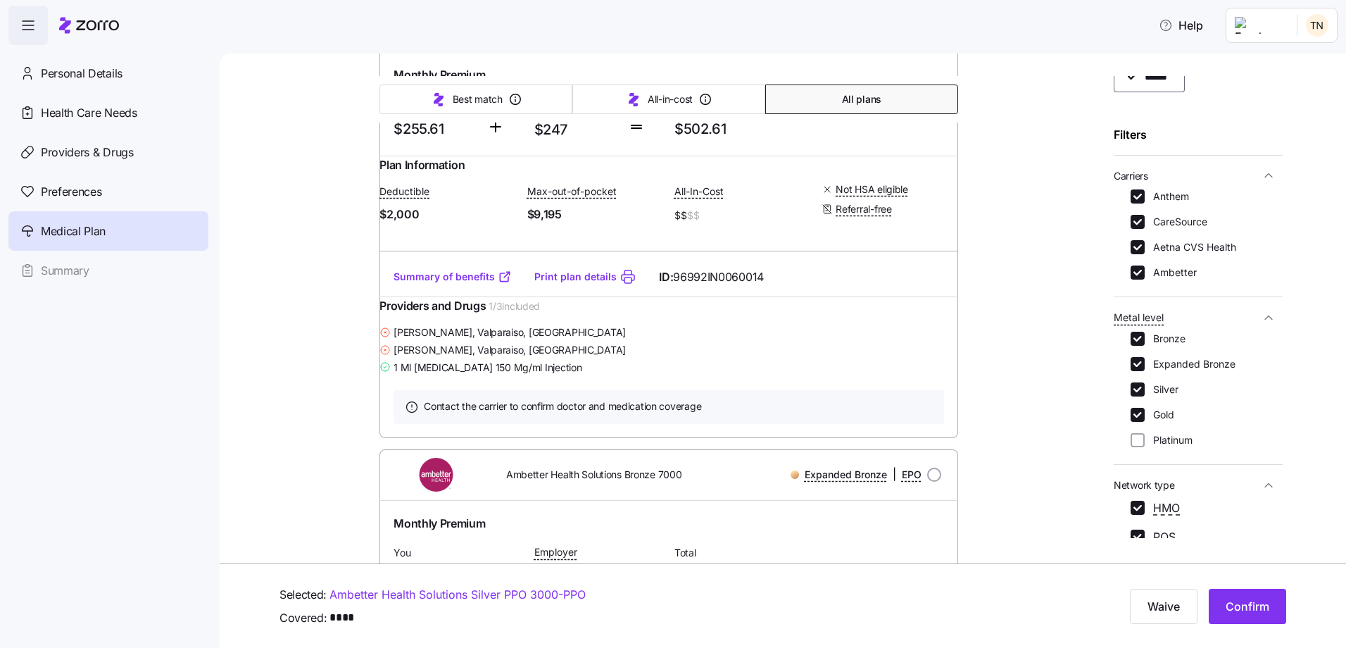
scroll to position [15563, 0]
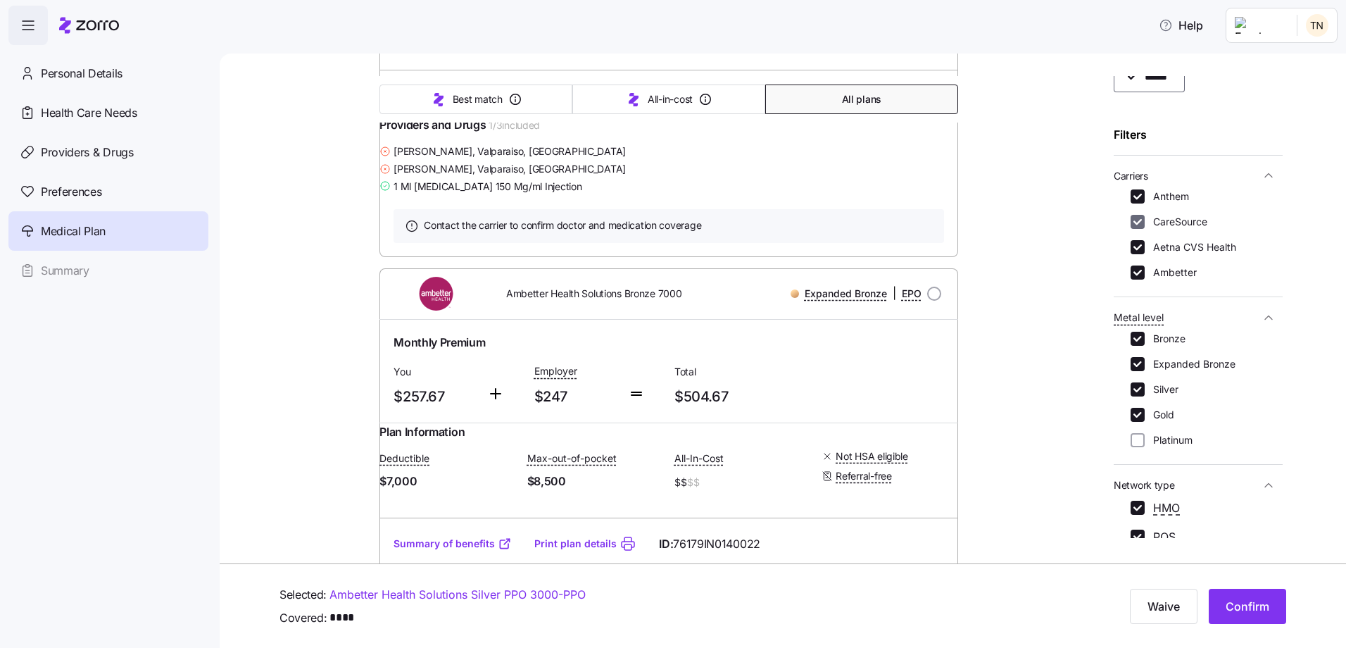
click at [1075, 224] on input "CareSource" at bounding box center [1138, 222] width 14 height 14
checkbox input "false"
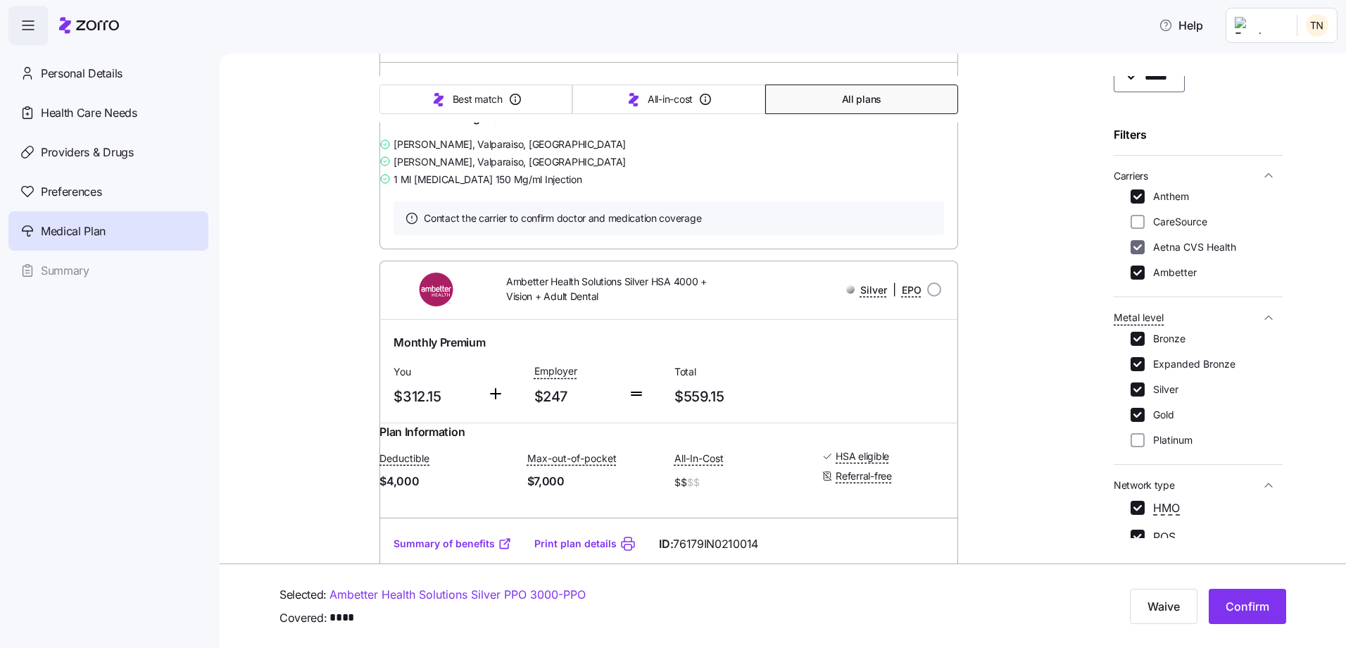
click at [1075, 246] on input "Aetna CVS Health" at bounding box center [1138, 247] width 14 height 14
checkbox input "false"
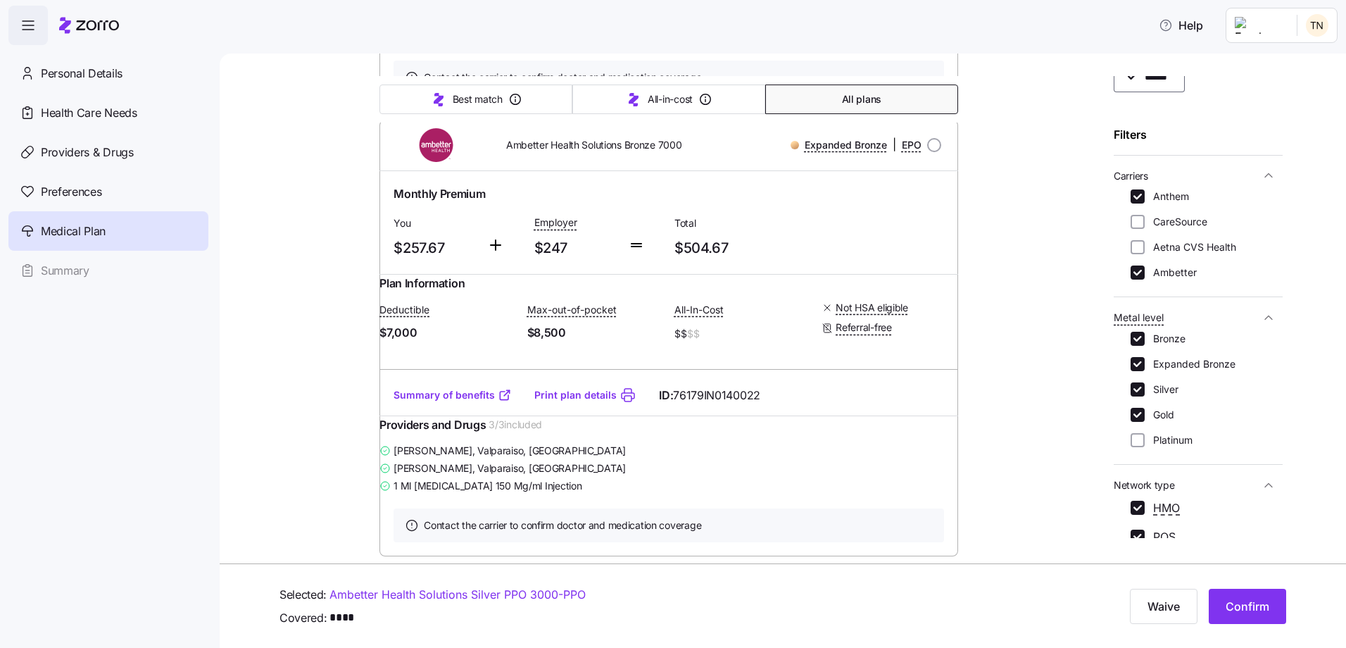
scroll to position [5689, 0]
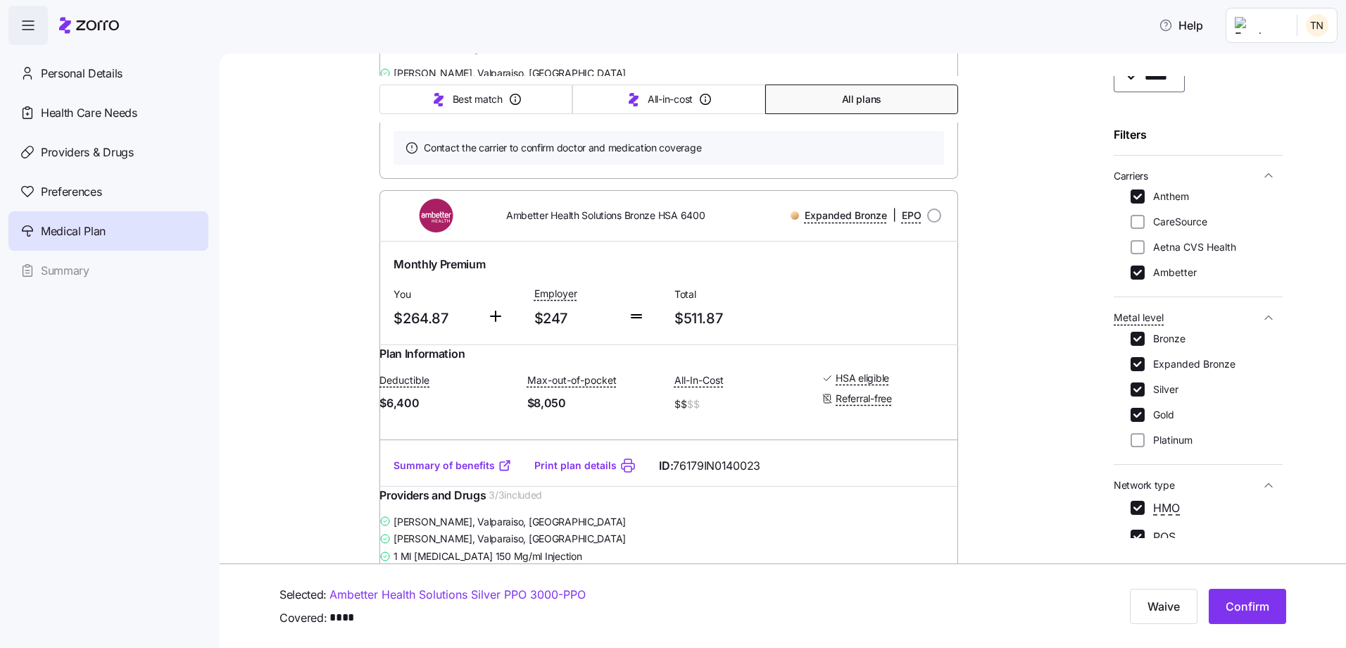
scroll to position [6111, 0]
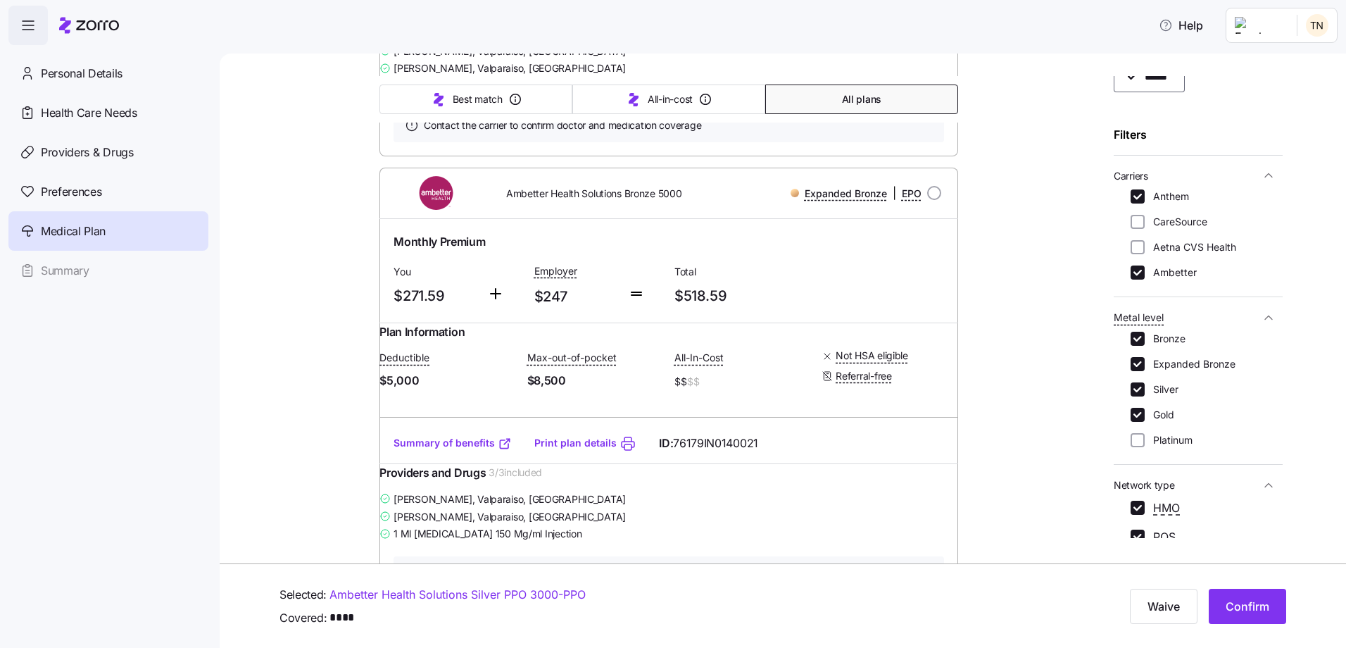
scroll to position [6534, 0]
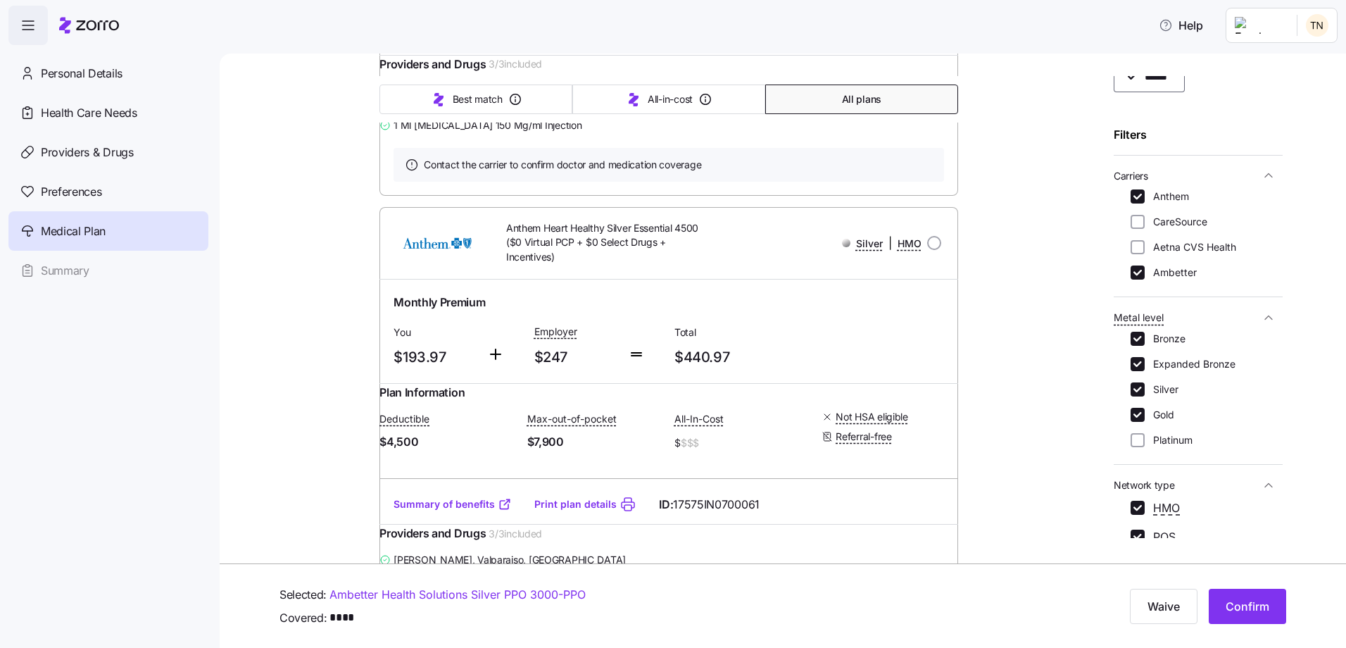
scroll to position [3717, 0]
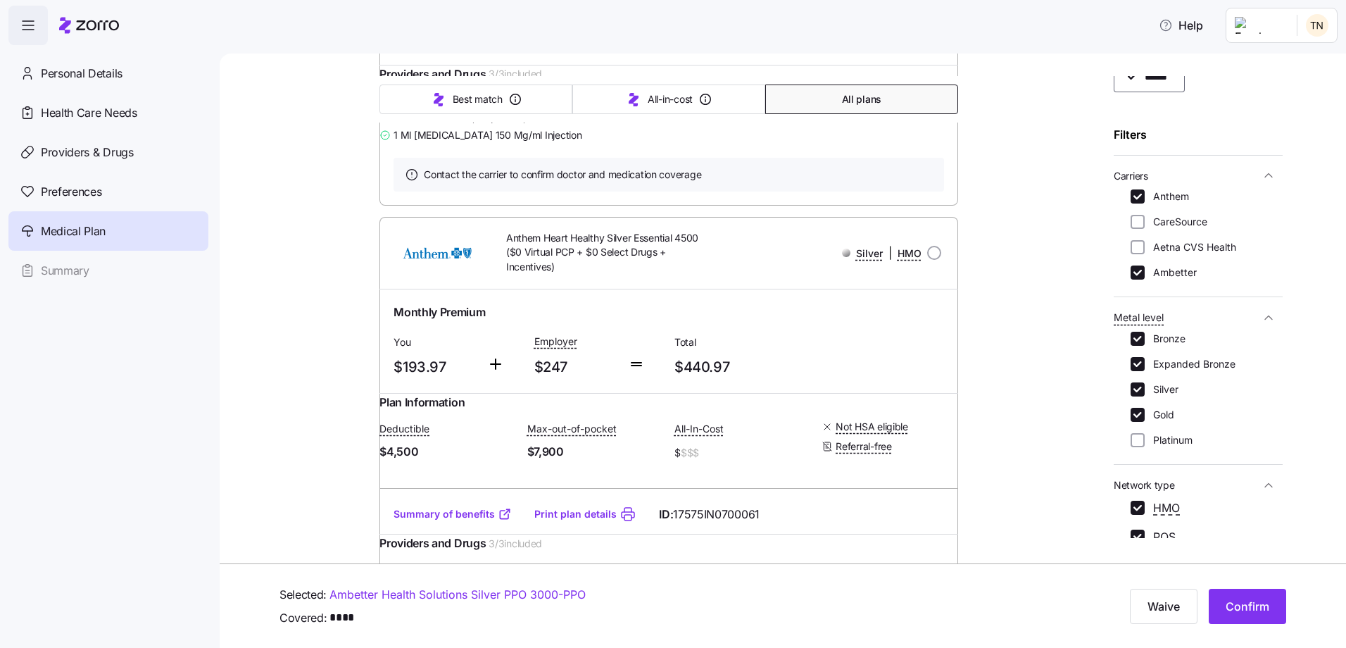
click at [431, 51] on link "Summary of benefits" at bounding box center [453, 44] width 118 height 14
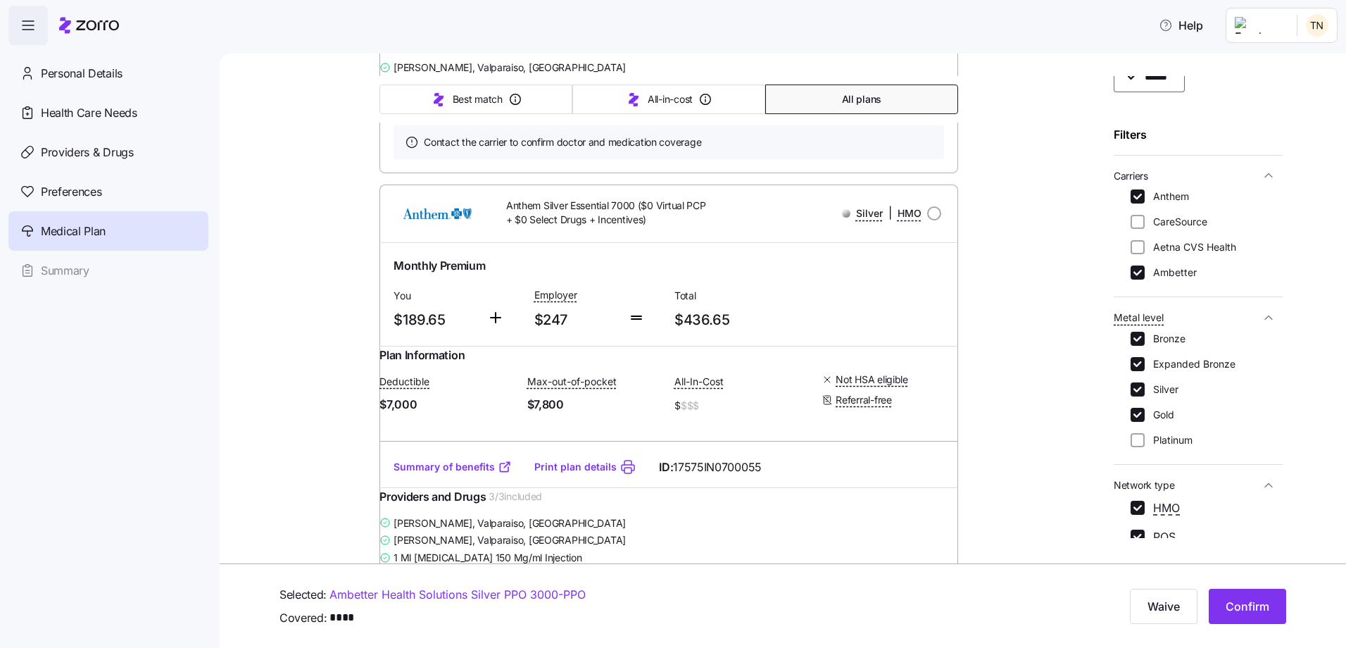
scroll to position [3224, 0]
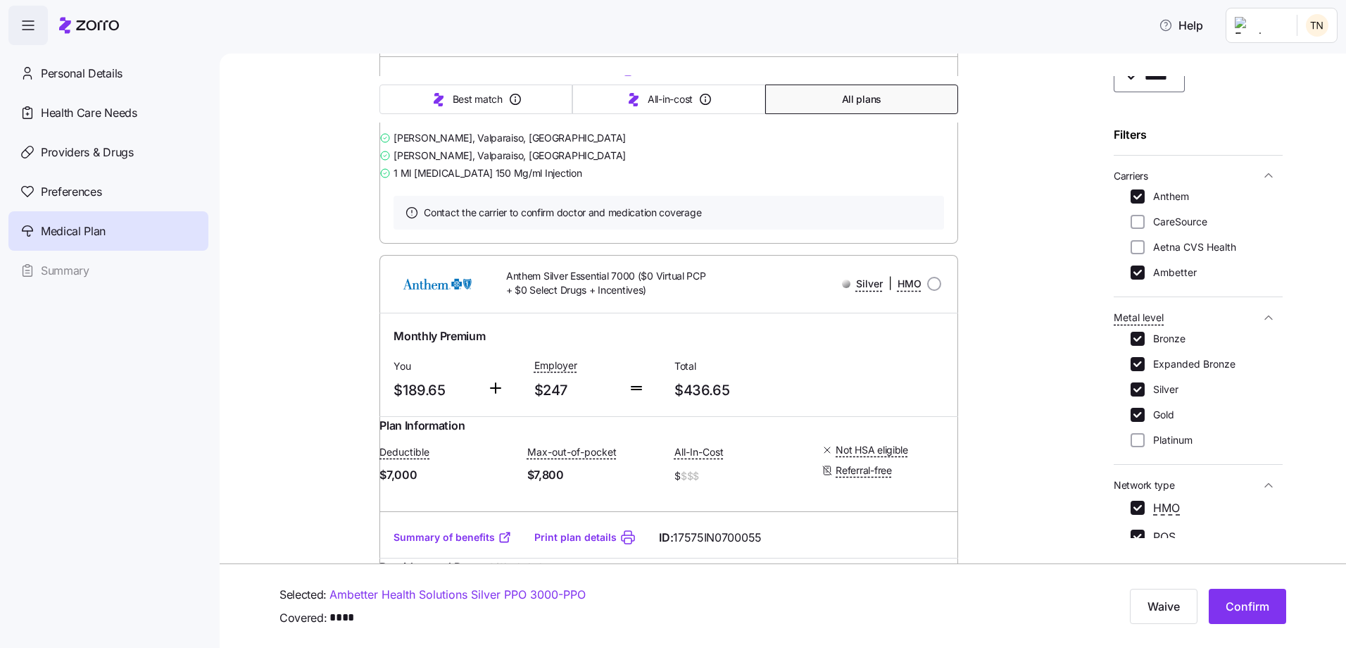
click at [435, 89] on link "Summary of benefits" at bounding box center [453, 82] width 118 height 14
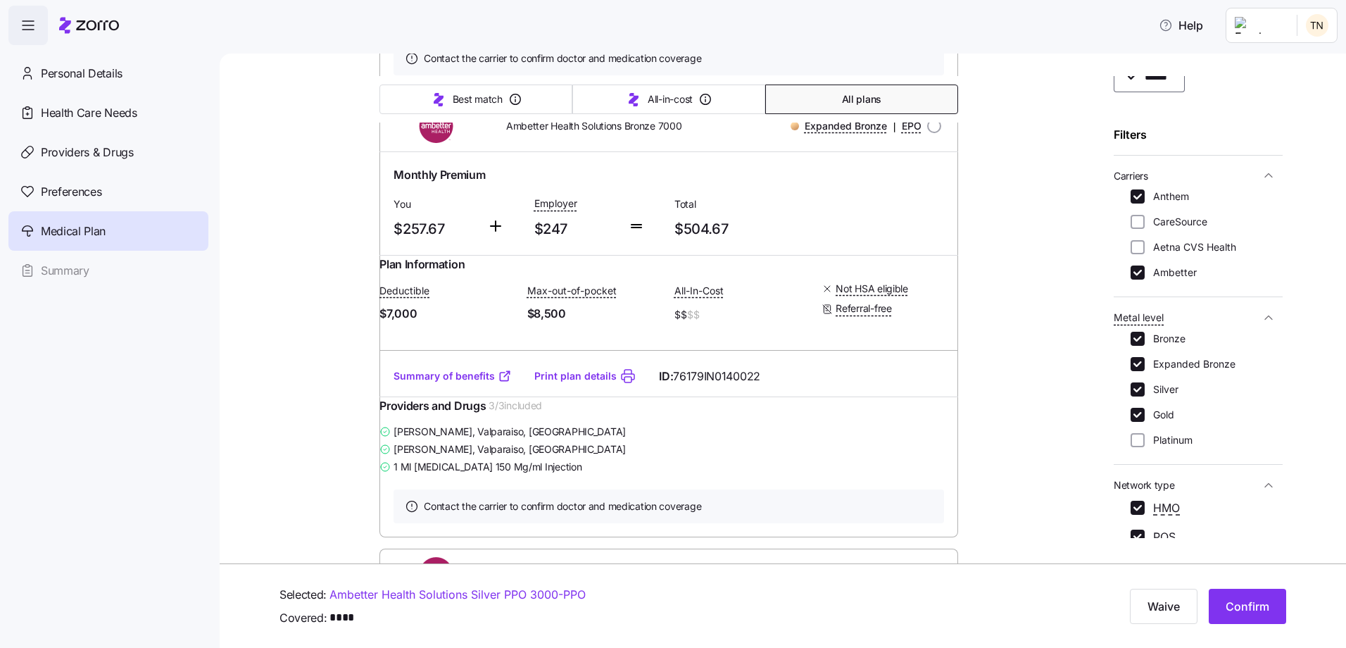
scroll to position [5689, 0]
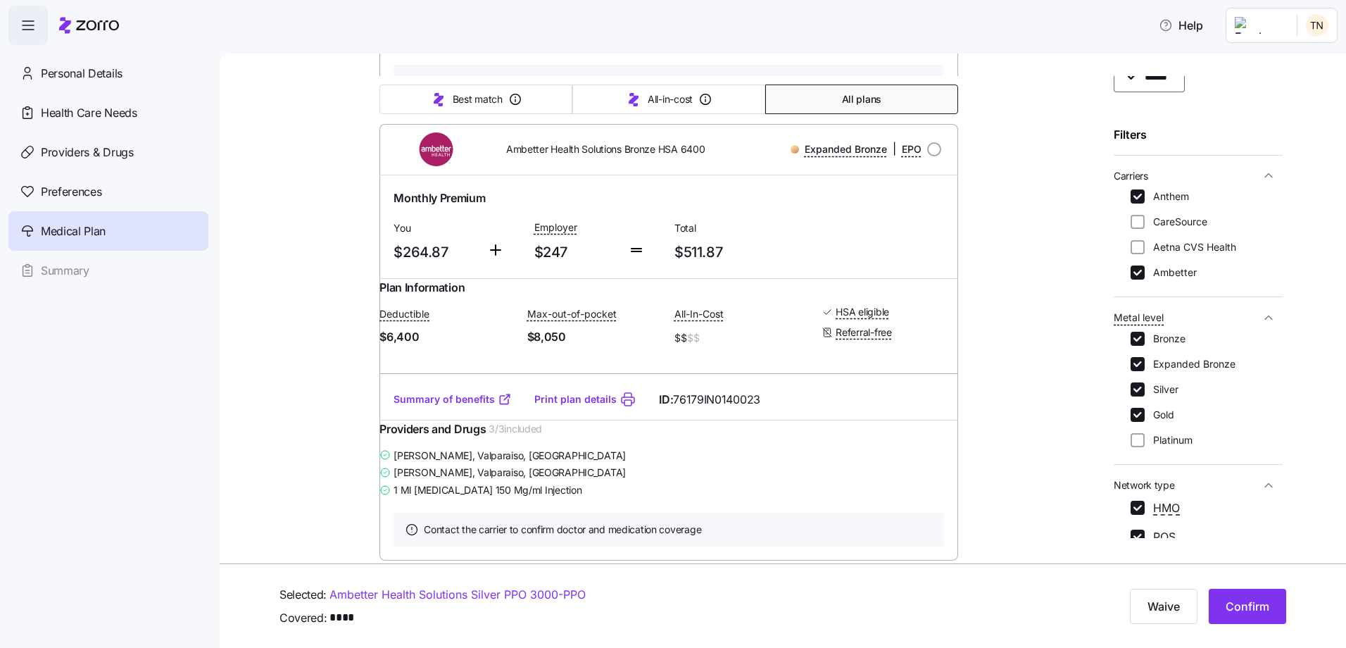
scroll to position [6111, 0]
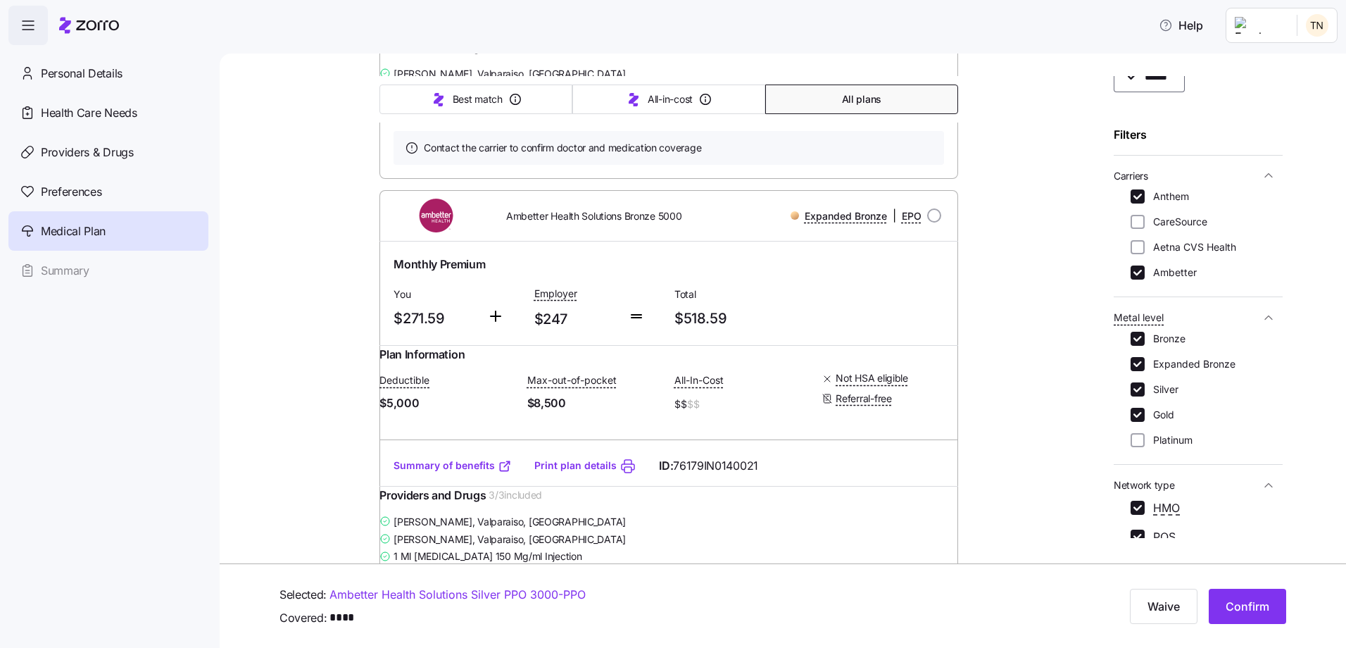
scroll to position [6534, 0]
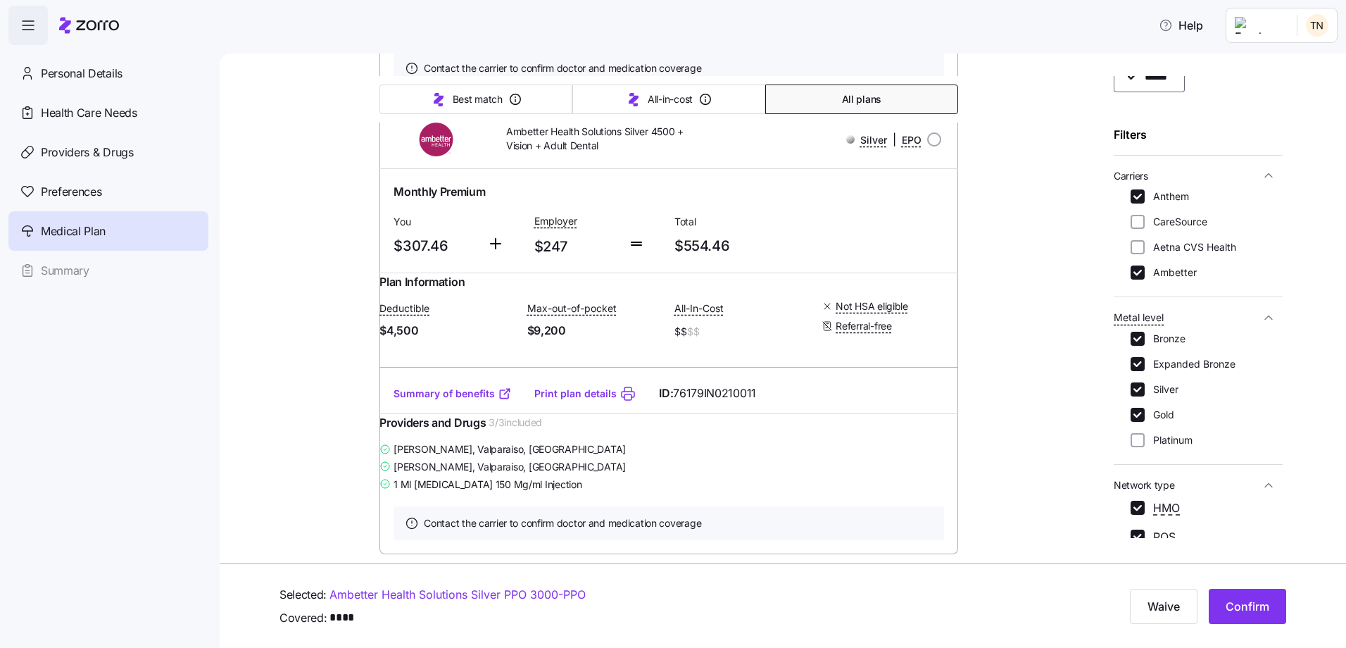
scroll to position [10548, 0]
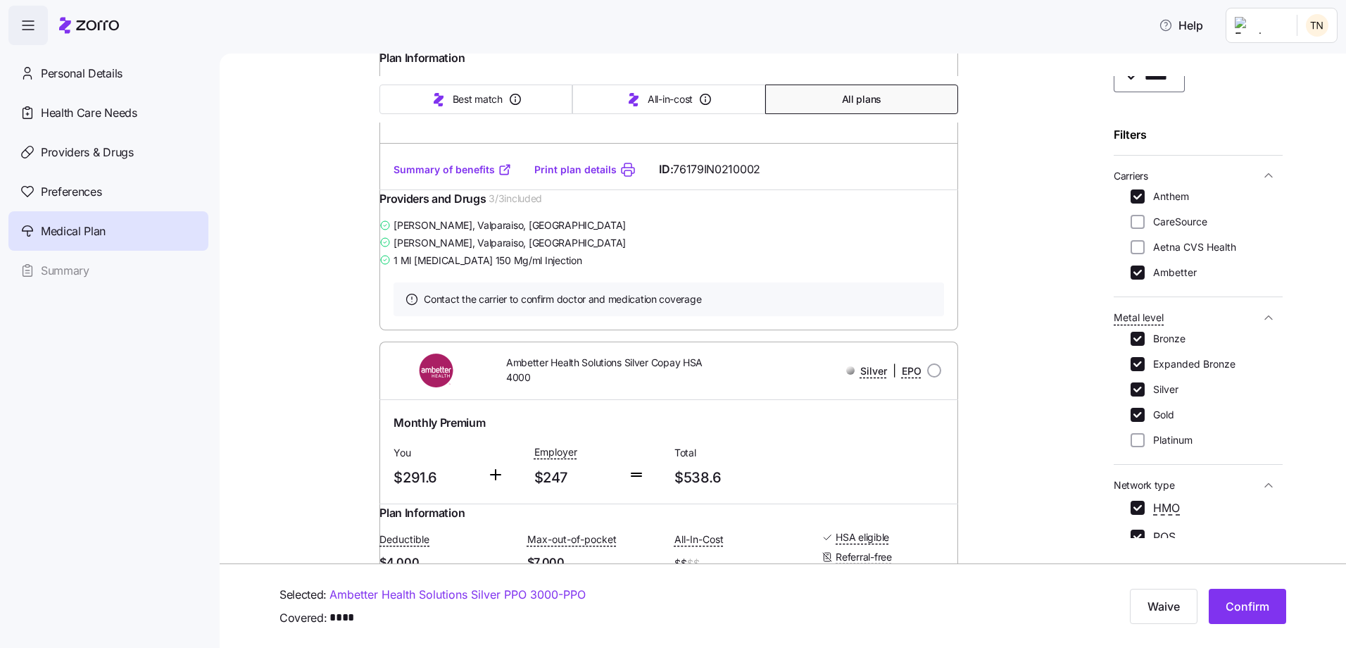
scroll to position [8998, 0]
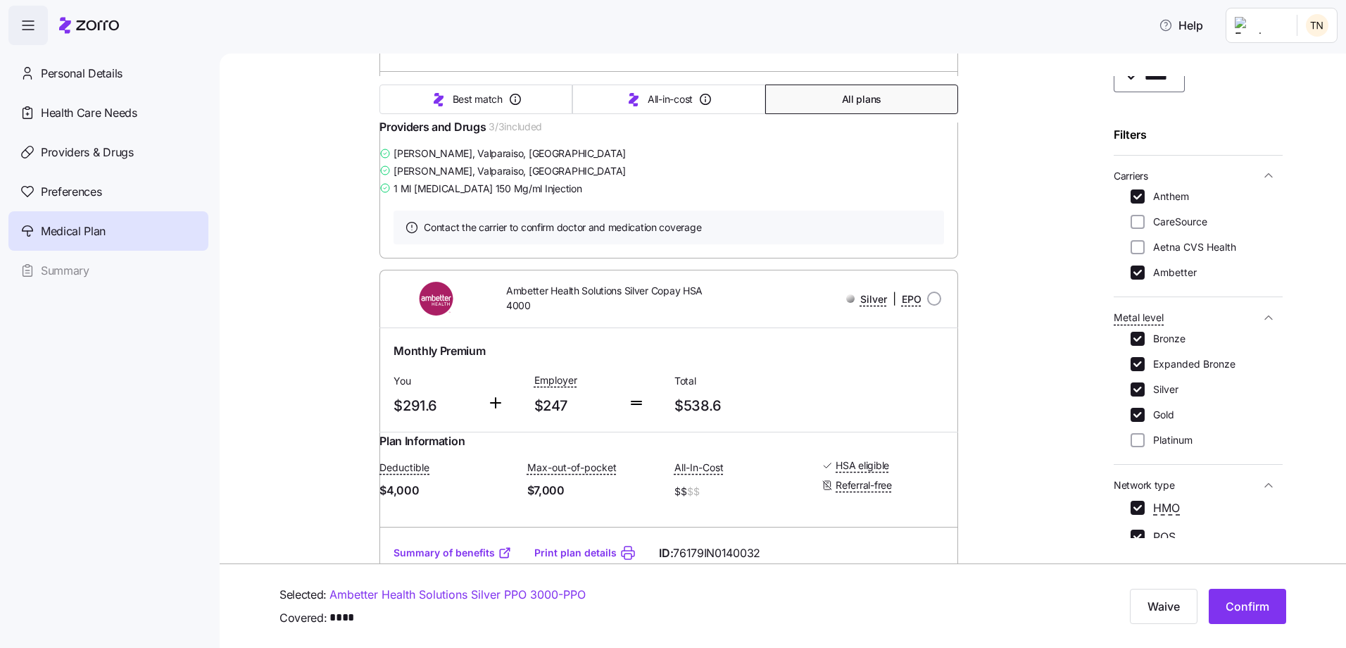
scroll to position [9139, 0]
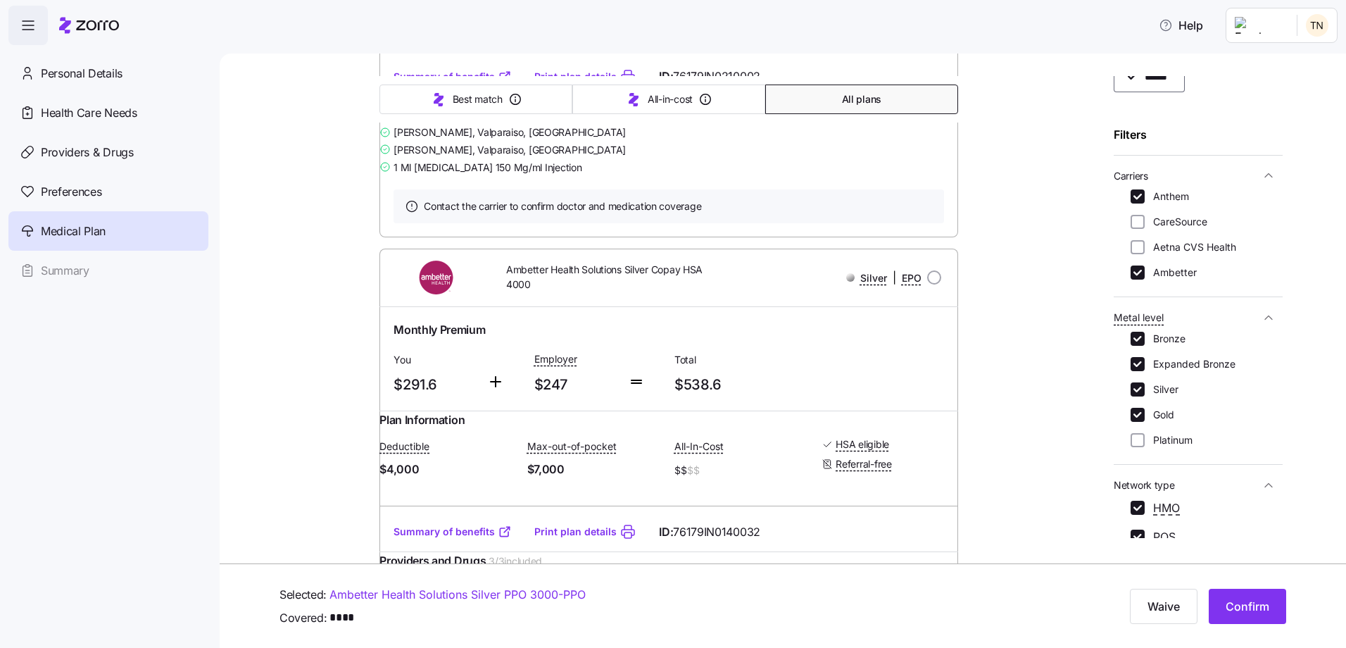
radio input "true"
click at [1075, 495] on span "Confirm" at bounding box center [1248, 606] width 44 height 17
click at [1075, 32] on icon "button" at bounding box center [1319, 31] width 11 height 11
click at [1075, 495] on span "Confirm" at bounding box center [1248, 606] width 44 height 17
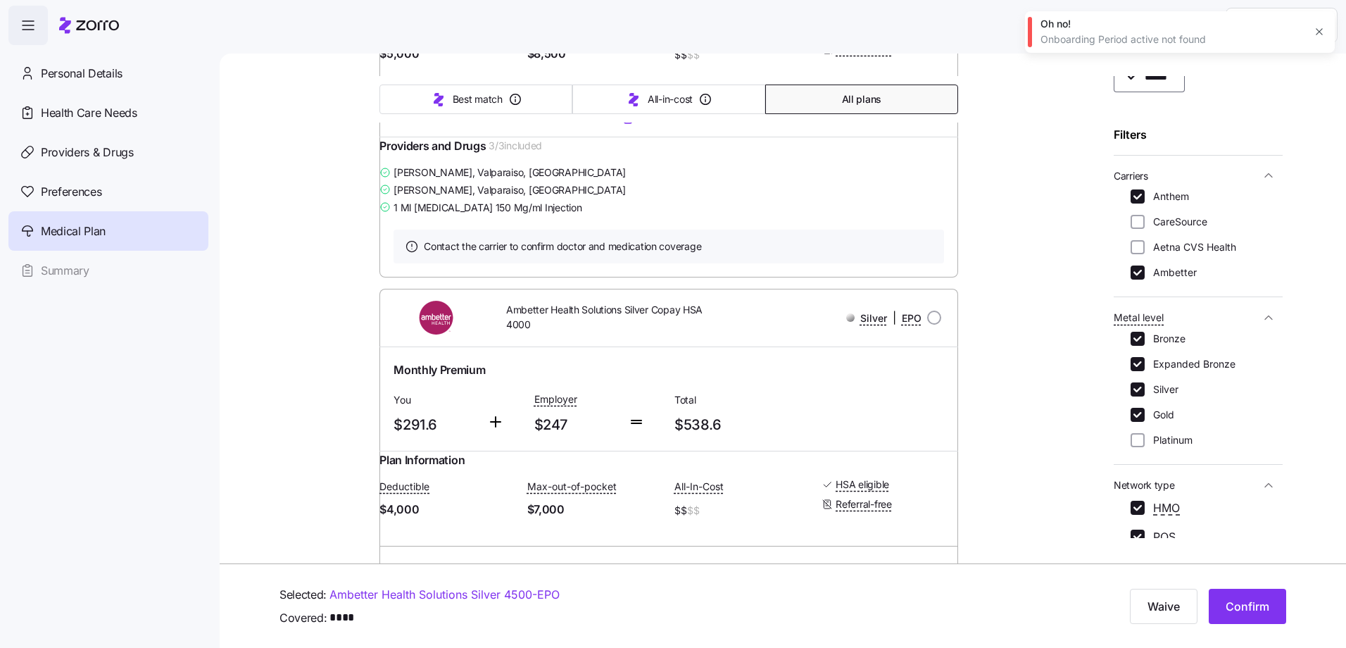
scroll to position [9069, 0]
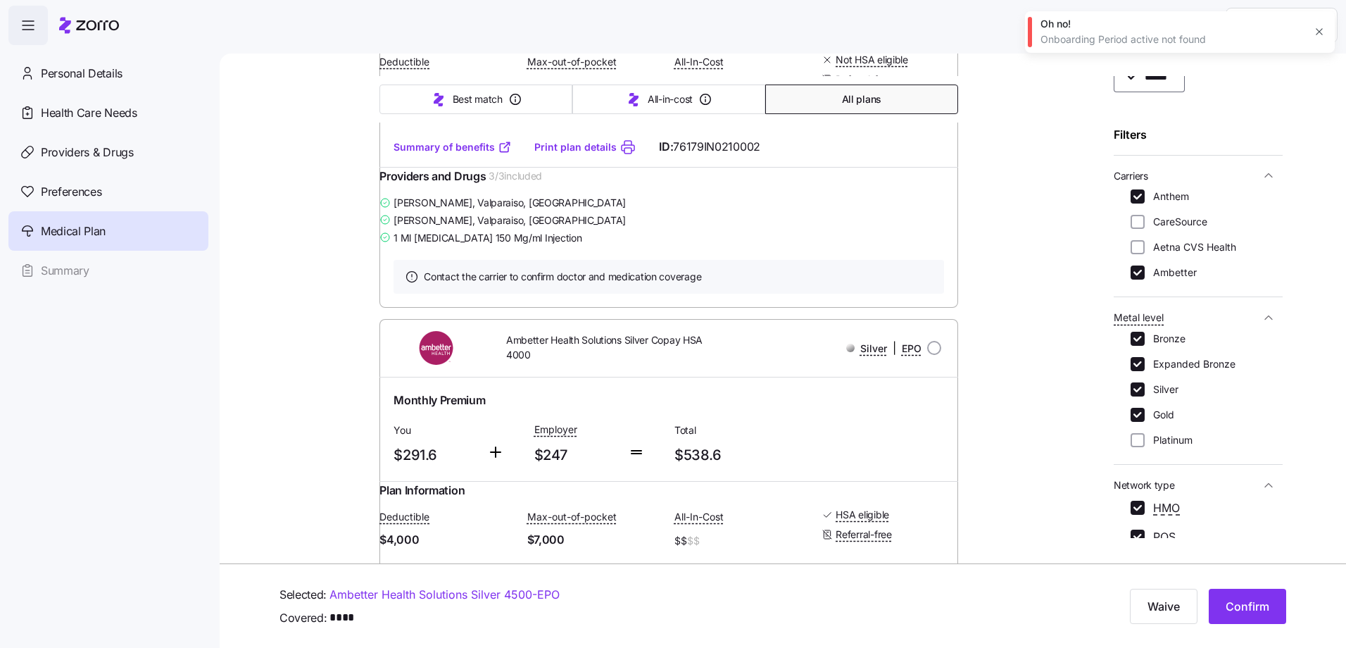
click at [1075, 27] on icon "button" at bounding box center [1319, 31] width 11 height 11
click at [1075, 28] on html "Help Personal Details Health Care Needs Providers & Drugs Preferences Medical P…" at bounding box center [673, 319] width 1346 height 639
click at [59, 232] on html "Help Personal Details Health Care Needs Providers & Drugs Preferences Medical P…" at bounding box center [673, 319] width 1346 height 639
drag, startPoint x: 68, startPoint y: 220, endPoint x: 56, endPoint y: 270, distance: 51.6
click at [68, 220] on div "Medical Plan" at bounding box center [108, 230] width 200 height 39
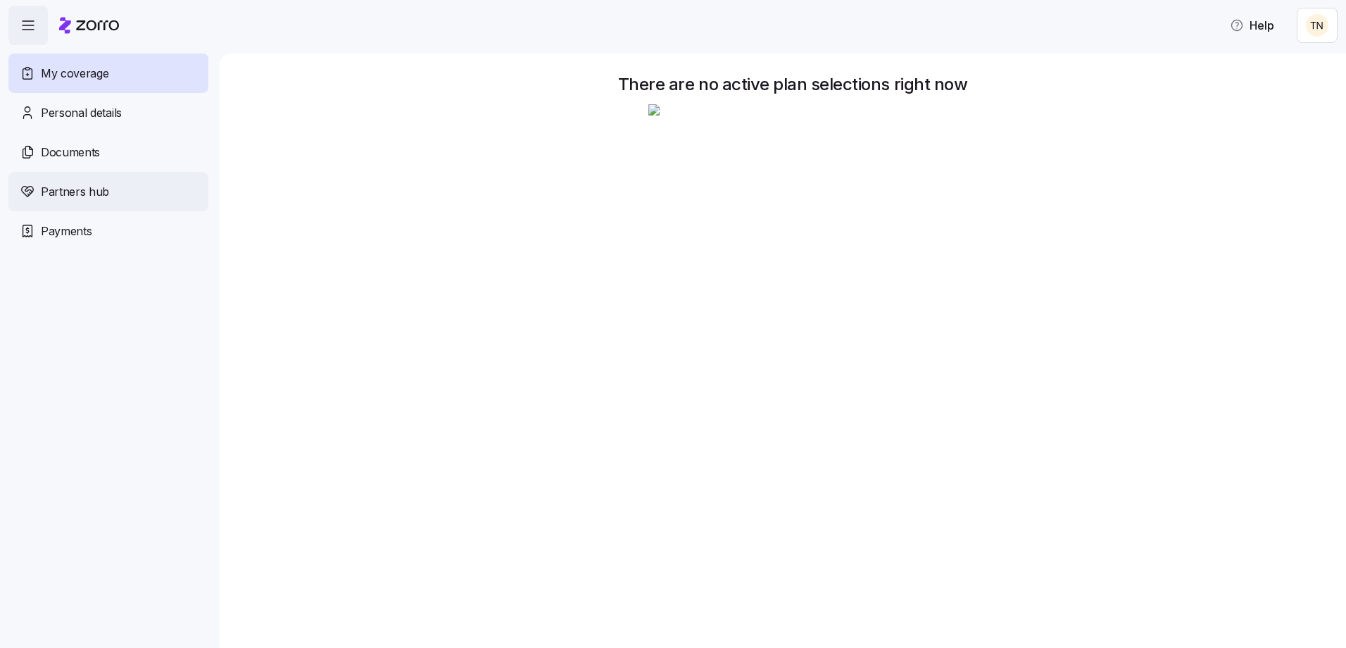
click at [74, 187] on span "Partners hub" at bounding box center [75, 192] width 68 height 18
